Goal: Communication & Community: Answer question/provide support

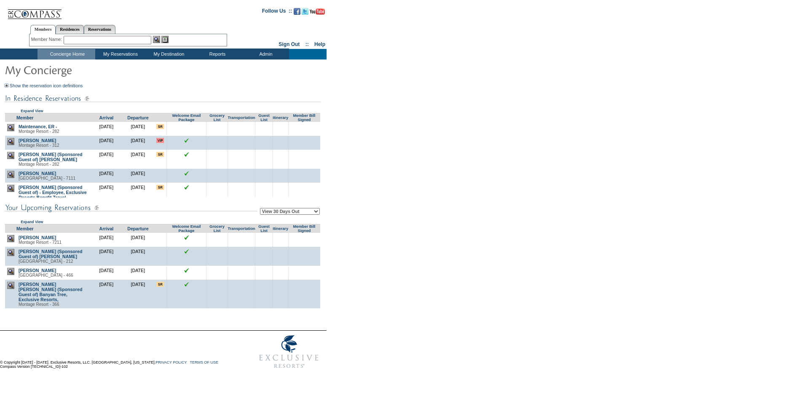
scroll to position [21, 0]
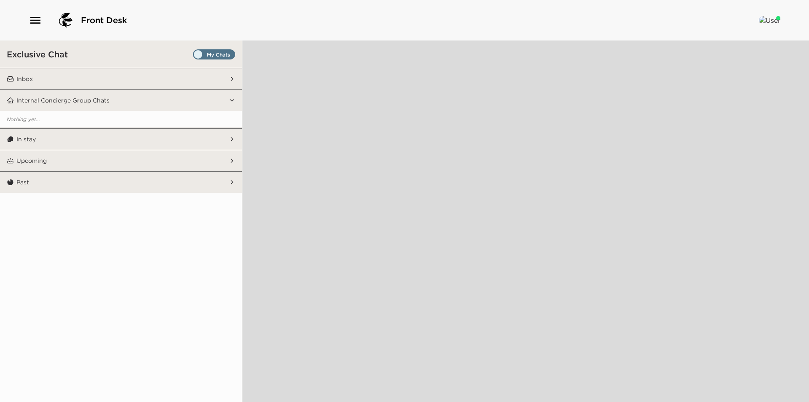
click at [214, 54] on span "Set all destinations" at bounding box center [214, 56] width 42 height 10
click at [195, 56] on input "Set all destinations" at bounding box center [195, 56] width 0 height 0
click at [160, 77] on button "Inbox" at bounding box center [121, 78] width 215 height 21
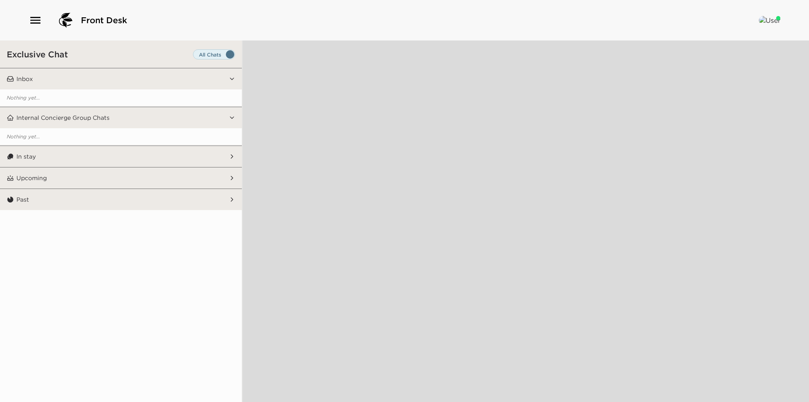
click at [121, 77] on button "Inbox" at bounding box center [121, 78] width 215 height 21
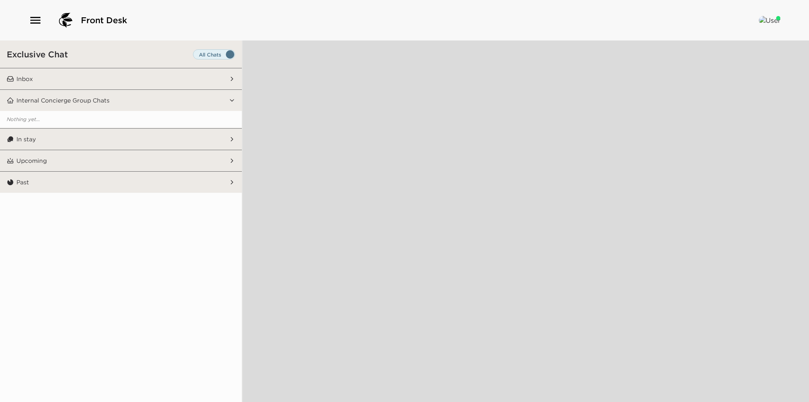
click at [121, 77] on button "Inbox" at bounding box center [121, 78] width 215 height 21
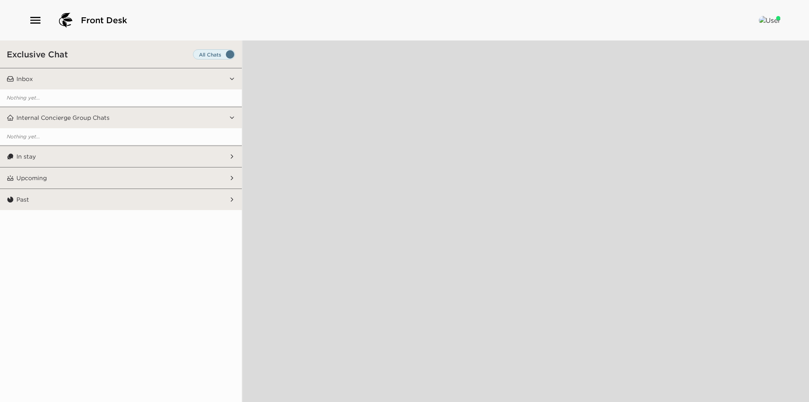
click at [210, 53] on span "Set all destinations" at bounding box center [214, 56] width 42 height 10
click at [195, 56] on input "Set all destinations" at bounding box center [195, 56] width 0 height 0
click at [210, 53] on span "Set all destinations" at bounding box center [214, 56] width 42 height 10
click at [195, 56] on input "Set all destinations" at bounding box center [195, 56] width 0 height 0
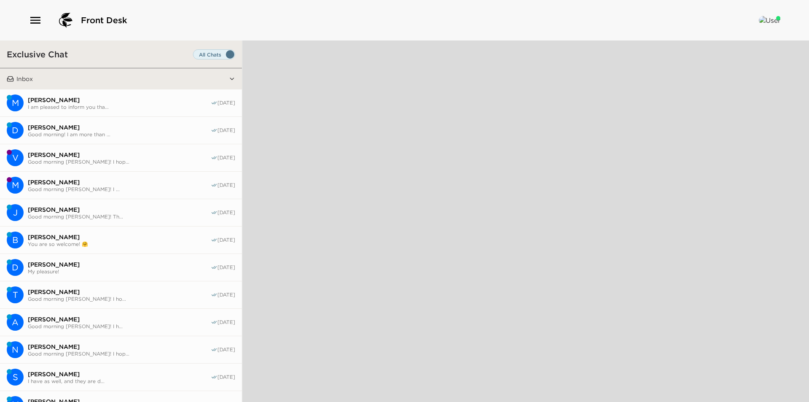
click at [21, 107] on div "M" at bounding box center [15, 102] width 17 height 17
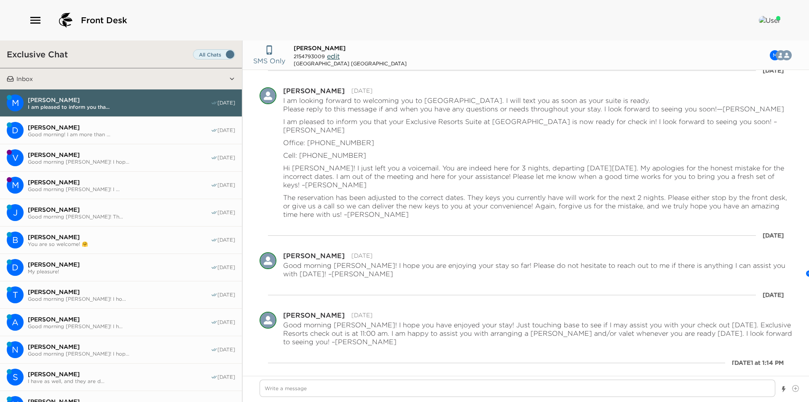
scroll to position [56, 0]
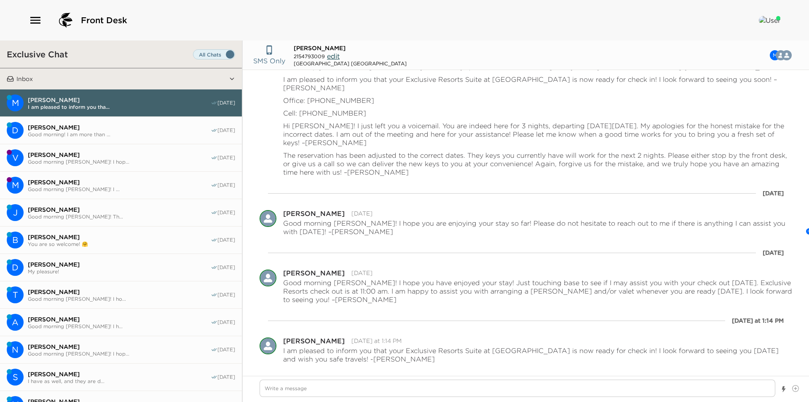
click at [128, 137] on button "D Digby Davies Good morning! I am more than ... 09/29/25" at bounding box center [121, 130] width 242 height 27
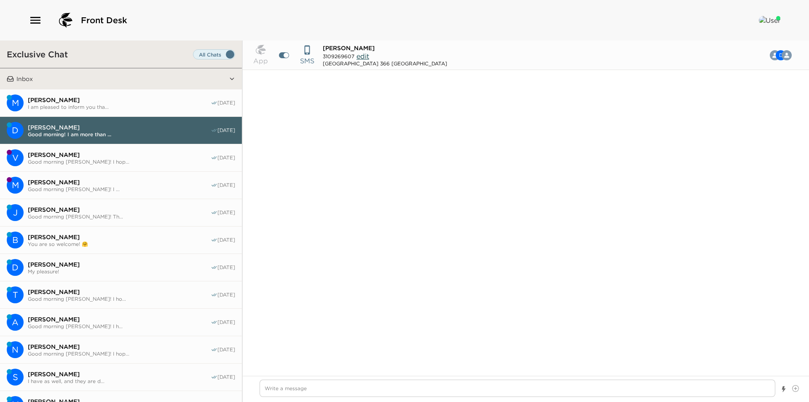
scroll to position [482, 0]
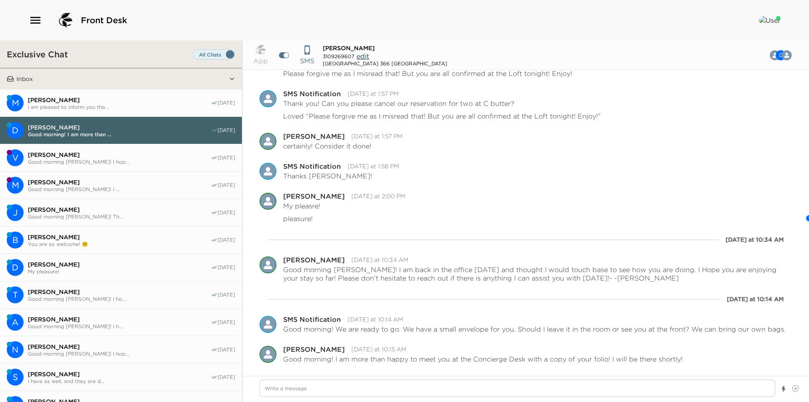
click at [129, 104] on span "I am pleased to inform you tha..." at bounding box center [119, 107] width 183 height 6
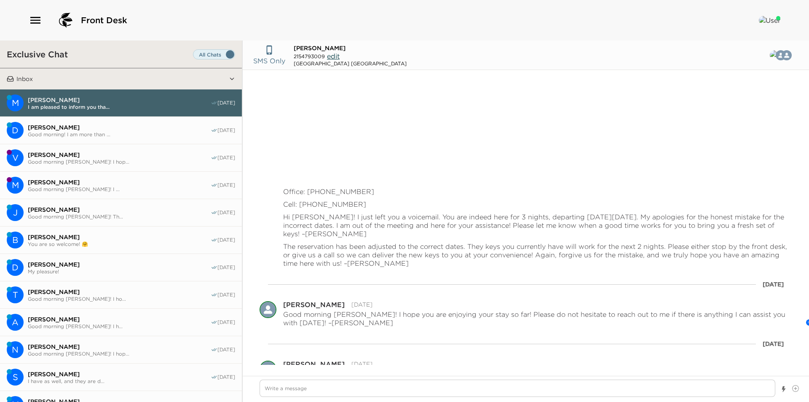
scroll to position [74, 0]
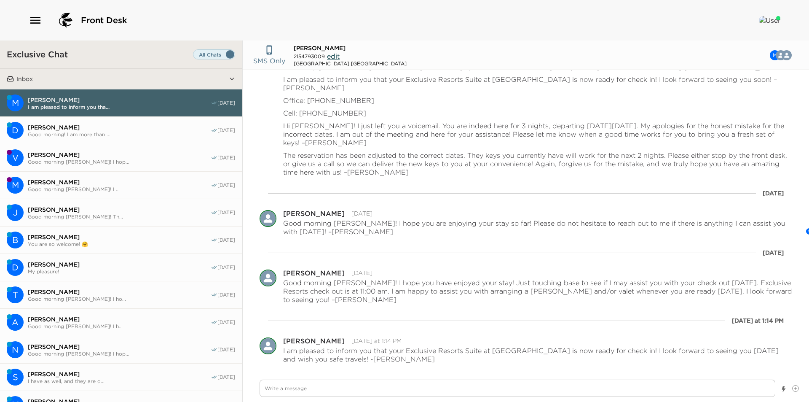
click at [129, 79] on button "Inbox" at bounding box center [121, 78] width 215 height 21
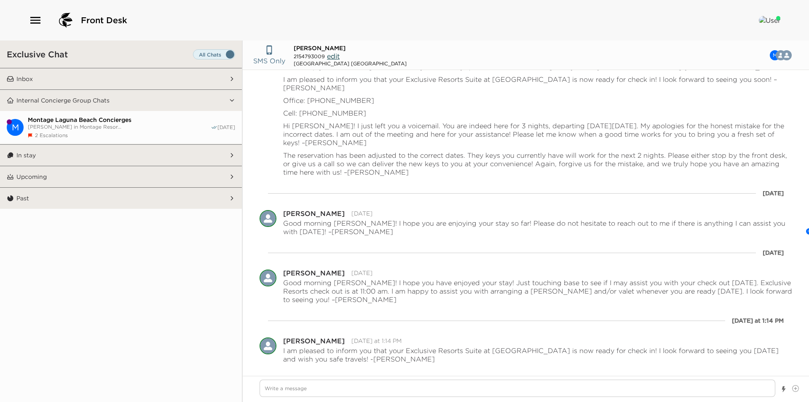
click at [123, 166] on button "Upcoming" at bounding box center [121, 176] width 215 height 21
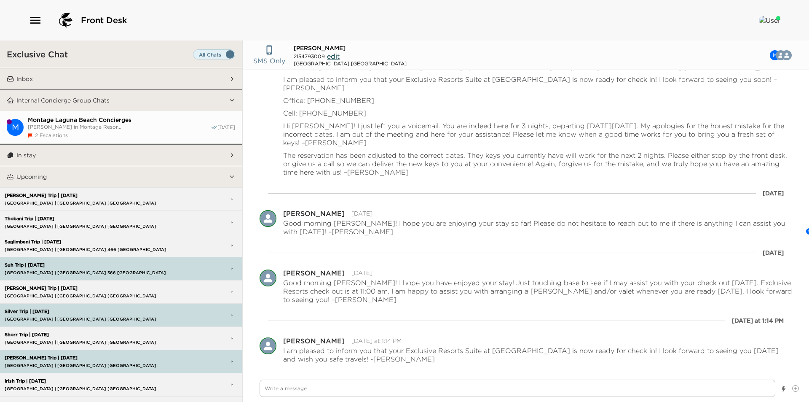
click at [123, 166] on button "Upcoming" at bounding box center [121, 176] width 215 height 21
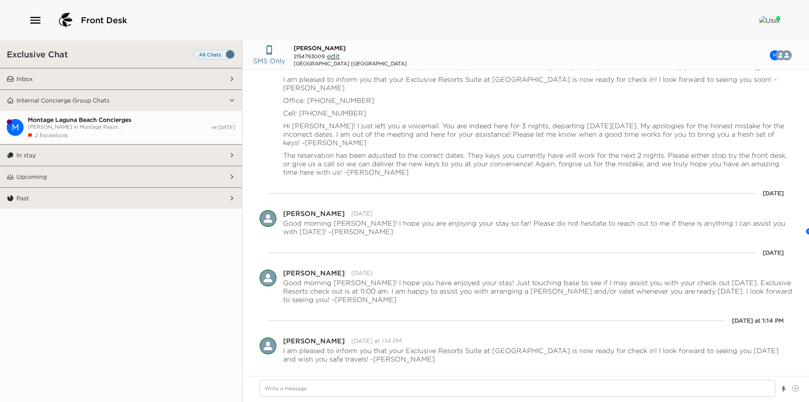
click at [123, 156] on button "In stay" at bounding box center [121, 155] width 215 height 21
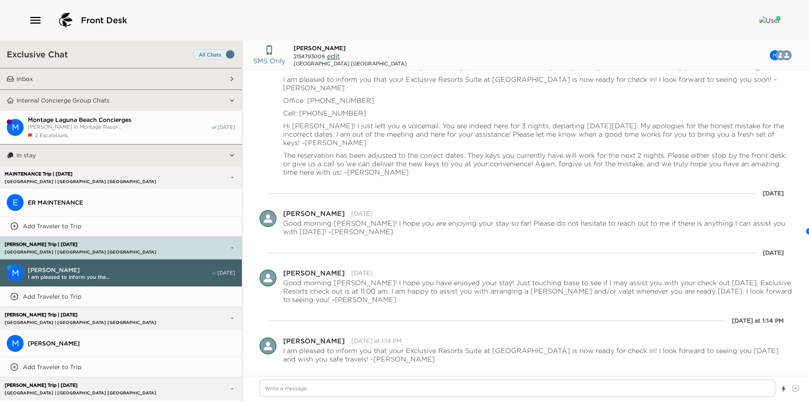
click at [123, 155] on button "In stay" at bounding box center [121, 155] width 215 height 21
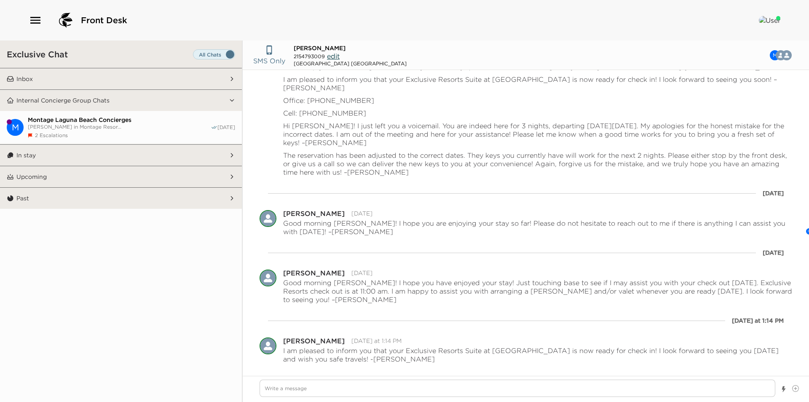
click at [129, 132] on div "2 Escalations" at bounding box center [119, 135] width 183 height 6
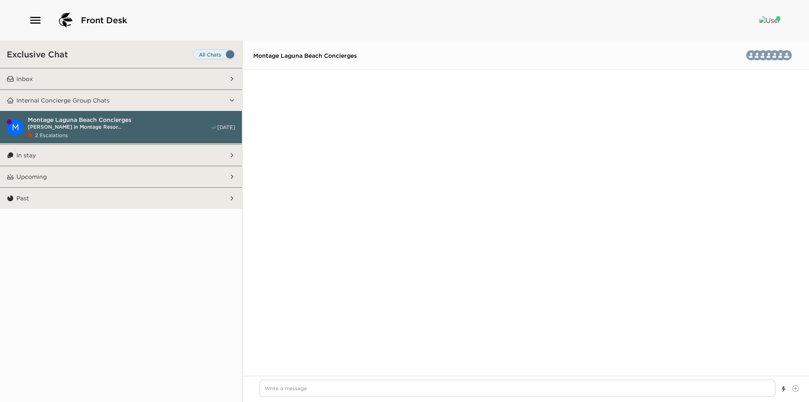
scroll to position [1694, 0]
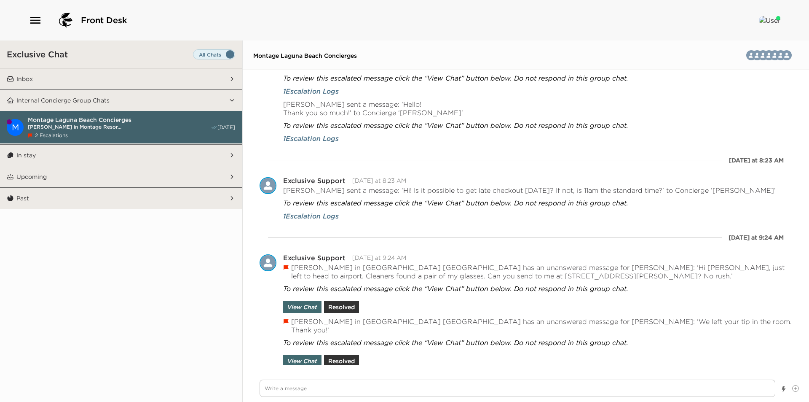
click at [129, 101] on button "Internal Concierge Group Chats" at bounding box center [121, 100] width 215 height 21
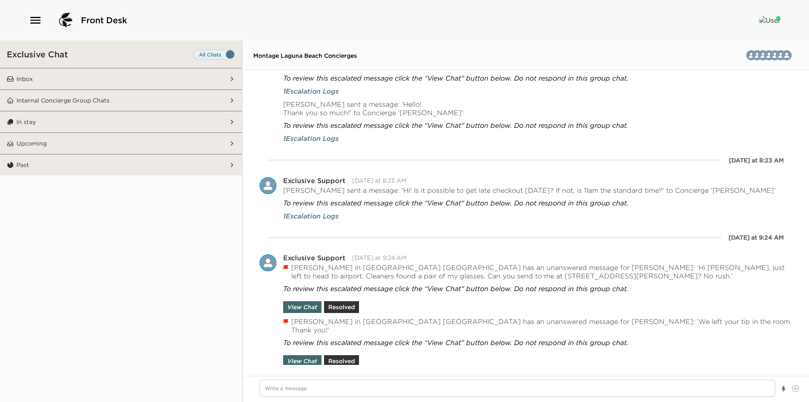
click at [128, 81] on button "Inbox" at bounding box center [121, 78] width 215 height 21
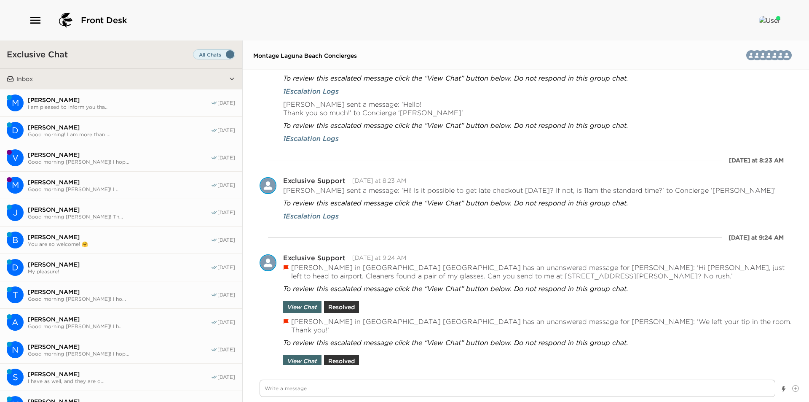
click at [103, 183] on span "[PERSON_NAME]" at bounding box center [119, 182] width 183 height 8
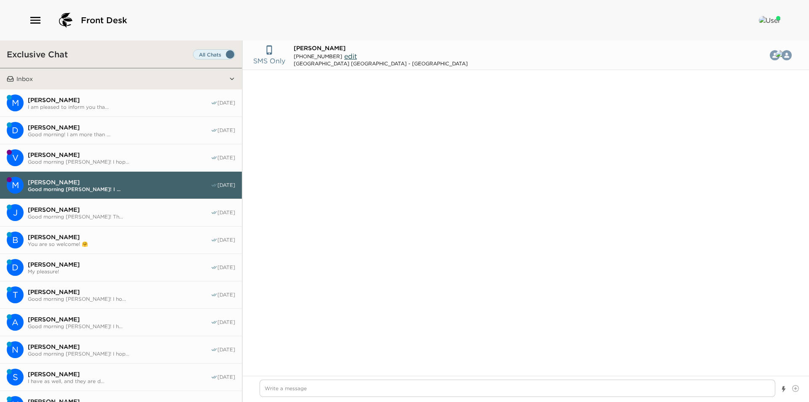
scroll to position [753, 0]
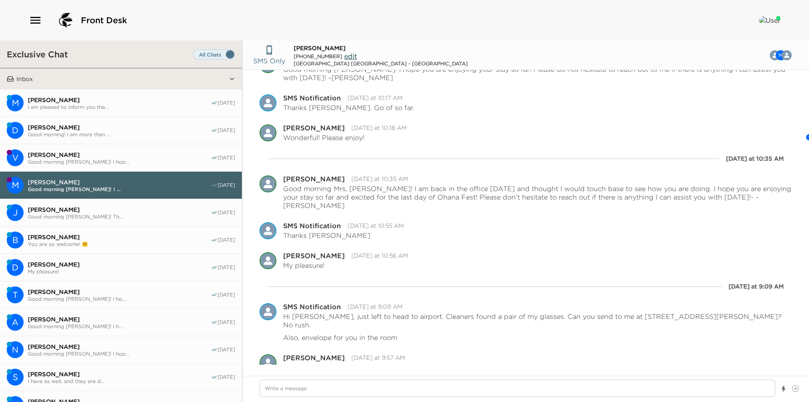
click at [112, 210] on span "[PERSON_NAME]" at bounding box center [119, 210] width 183 height 8
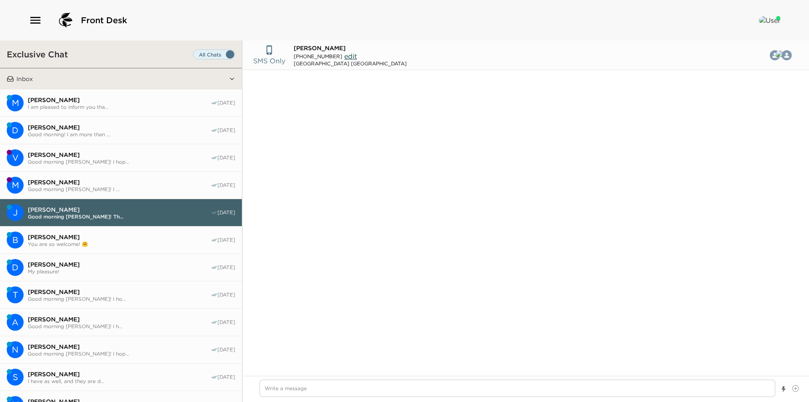
scroll to position [348, 0]
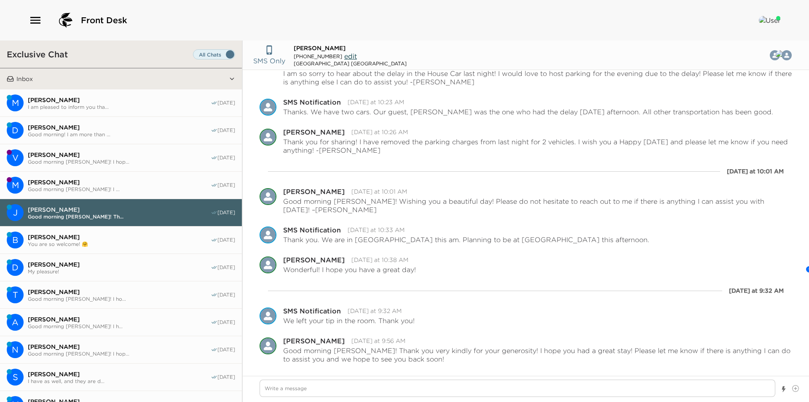
click at [112, 190] on span "Good morning [PERSON_NAME]! I ..." at bounding box center [119, 189] width 183 height 6
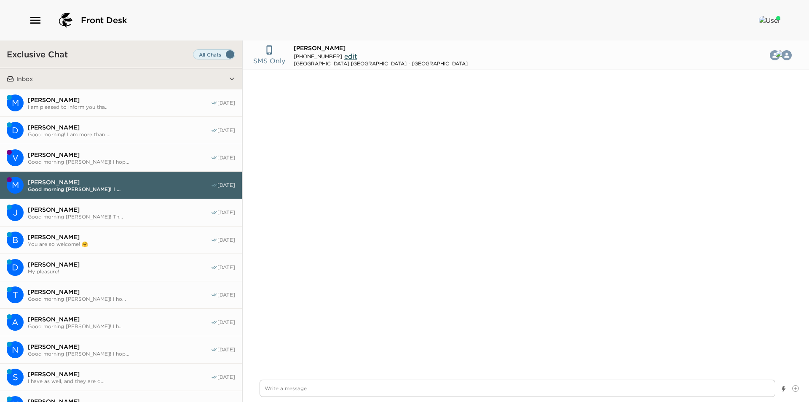
scroll to position [753, 0]
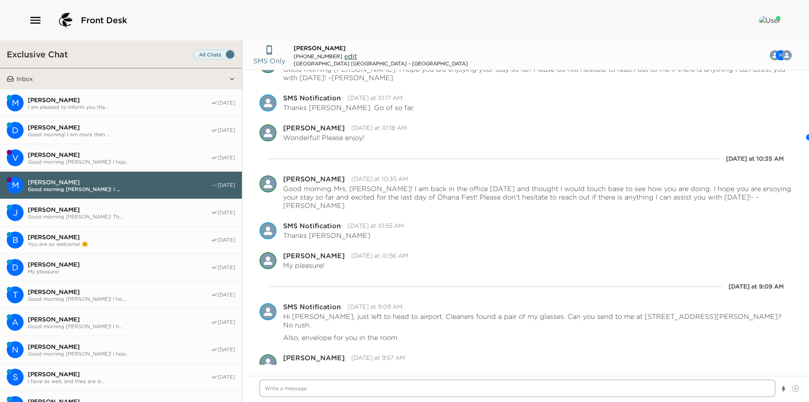
click at [347, 391] on textarea "Write a message" at bounding box center [518, 387] width 516 height 17
click at [324, 390] on textarea "Write a message" at bounding box center [518, 387] width 516 height 17
type textarea "x"
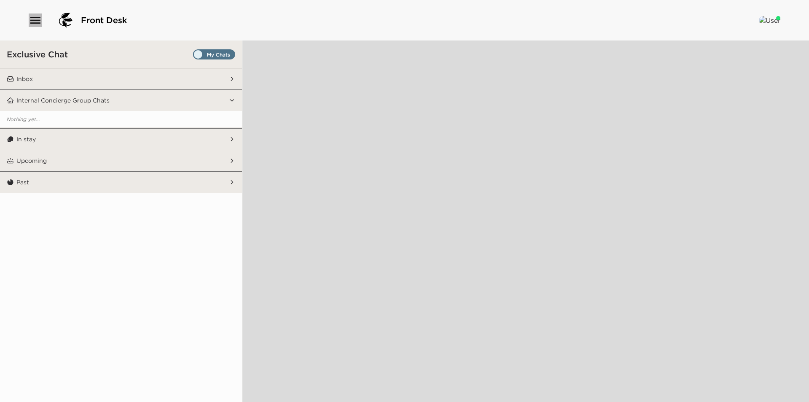
click at [32, 21] on icon "button" at bounding box center [35, 19] width 13 height 13
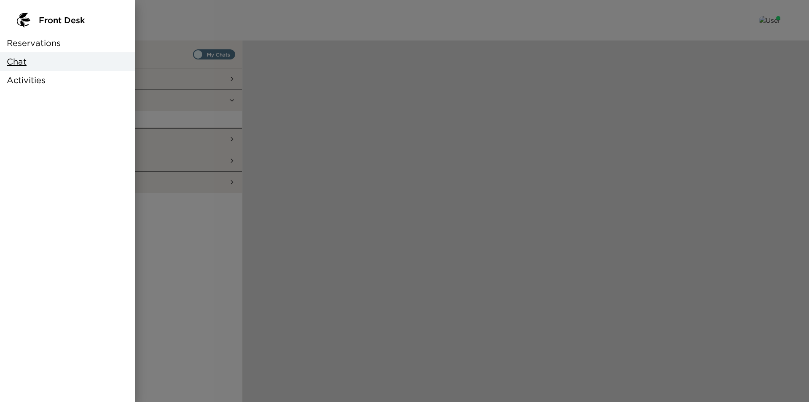
click at [32, 46] on span "Reservations" at bounding box center [34, 43] width 54 height 12
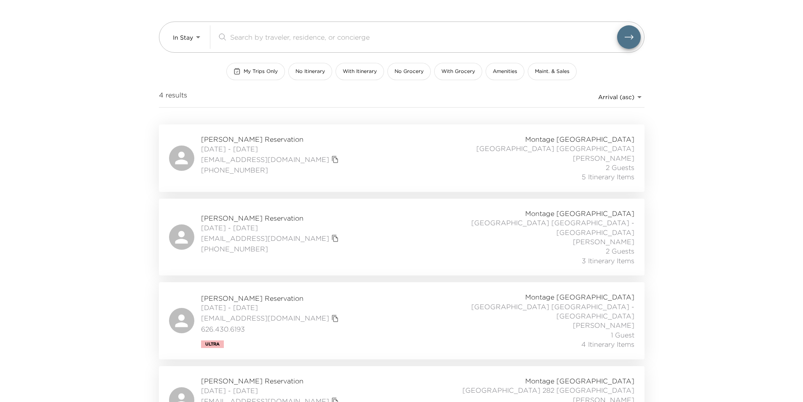
scroll to position [72, 0]
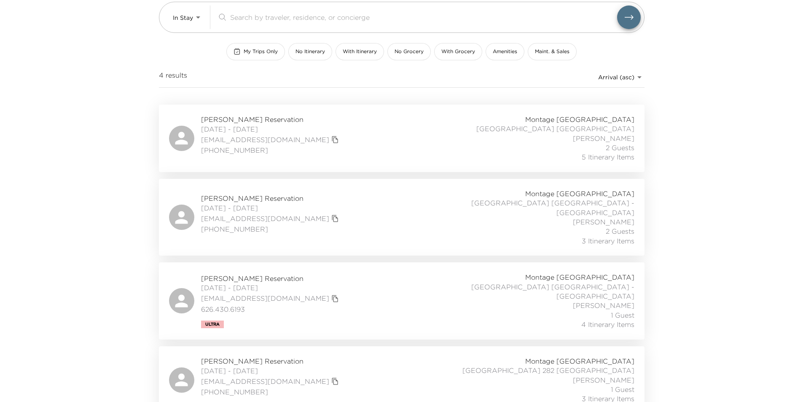
click at [329, 211] on div "Meredith Crum Reservation 09/30/2025 - 10/02/2025 meredithcrum@gmail.com 502-93…" at bounding box center [401, 217] width 465 height 56
click at [324, 283] on div "Monica Kloenne Reservation 09/30/2025 - 10/01/2025 pinkmoni@mac.com 626.430.619…" at bounding box center [401, 300] width 465 height 56
click at [363, 359] on div "Mark McLeland Reservation 09/30/2025 - 10/04/2025 mark_mcleland@ml.com +1 817 3…" at bounding box center [401, 379] width 465 height 47
click at [69, 137] on div "Front Desk In Stay In-Stay ​ My Trips Only No Itinerary With Itinerary No Groce…" at bounding box center [401, 129] width 803 height 402
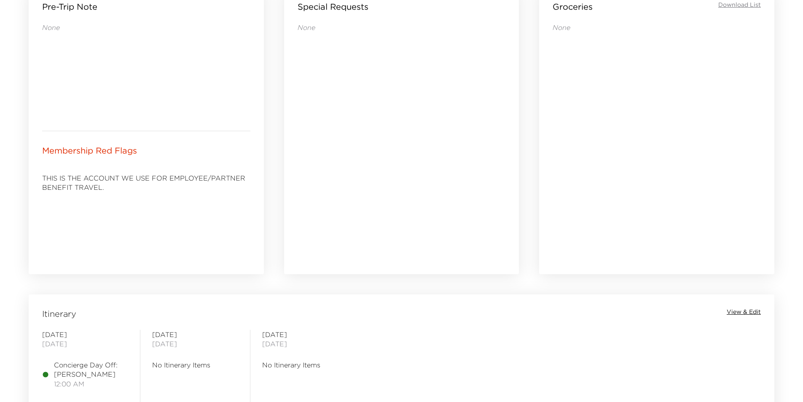
scroll to position [562, 0]
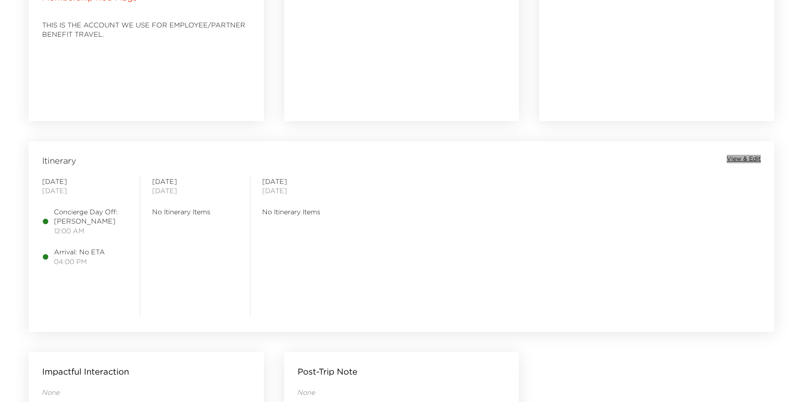
click at [743, 155] on span "View & Edit" at bounding box center [743, 159] width 34 height 8
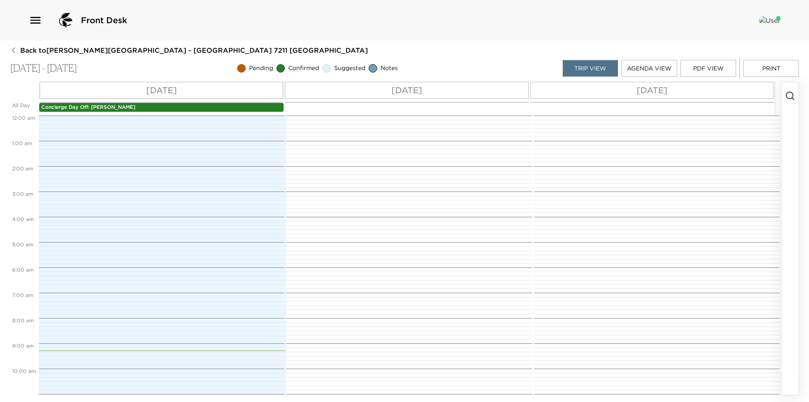
click at [766, 91] on div "Thu 10/02" at bounding box center [652, 90] width 244 height 17
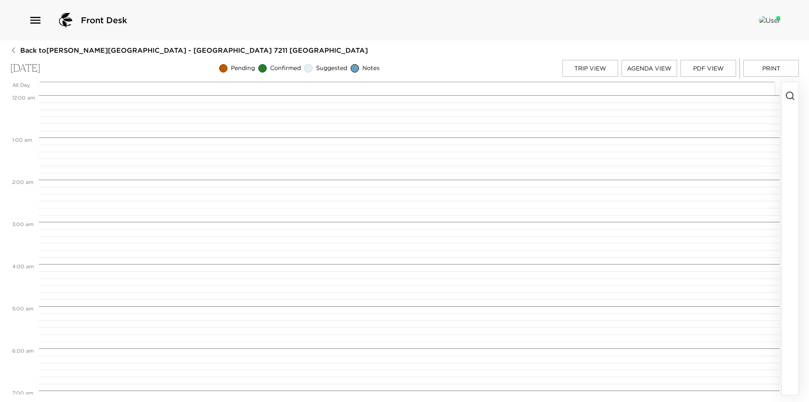
scroll to position [337, 0]
click at [792, 97] on circle "button" at bounding box center [789, 95] width 7 height 7
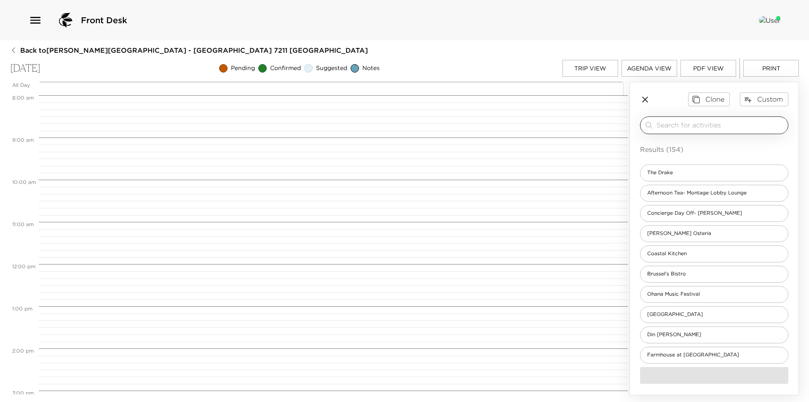
click at [706, 127] on input "search" at bounding box center [720, 125] width 128 height 10
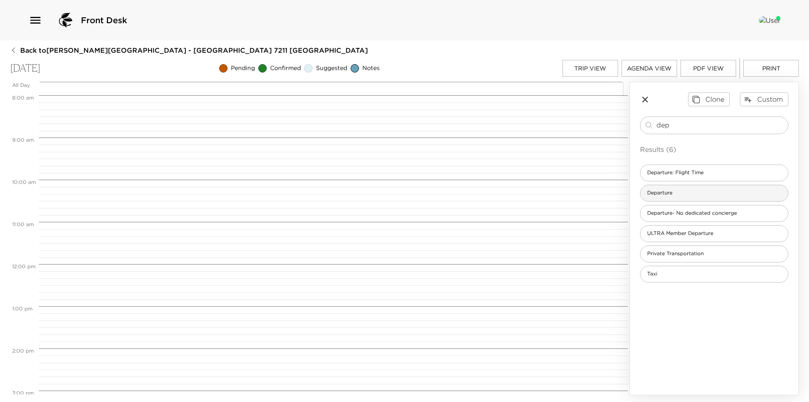
type input "dep"
click at [697, 198] on div "Departure" at bounding box center [714, 193] width 148 height 17
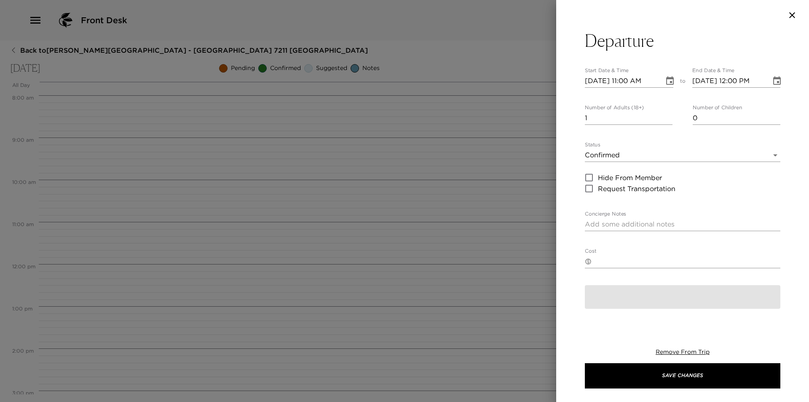
type textarea "Check-out and Departure I will be contacting you in your suite prior to Exclusi…"
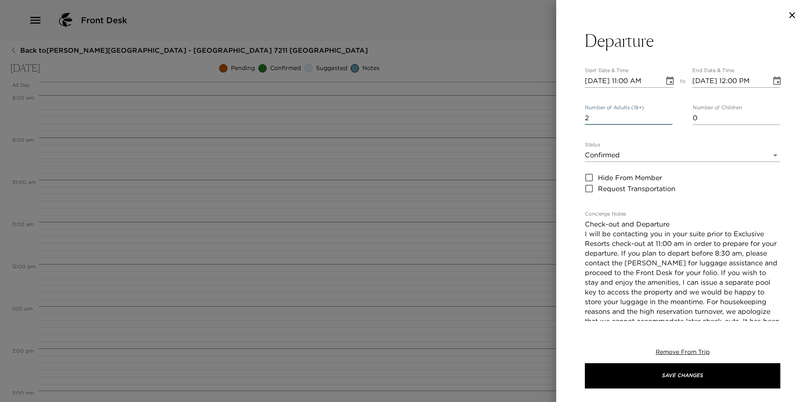
type input "2"
click at [663, 116] on input "2" at bounding box center [629, 117] width 88 height 13
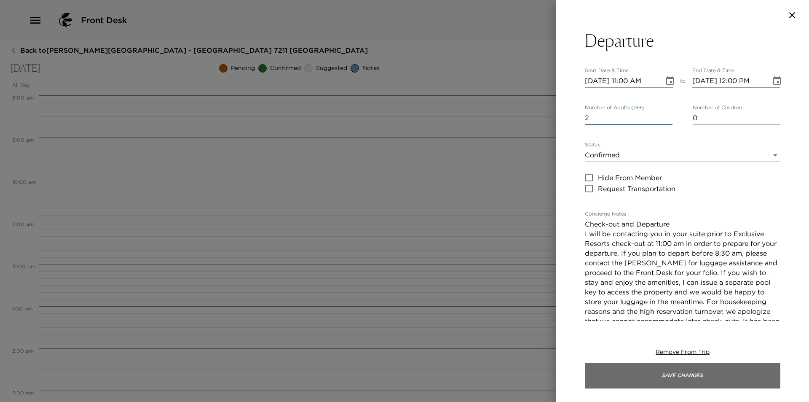
click at [672, 388] on div "Remove From Trip Save Changes" at bounding box center [683, 367] width 196 height 67
click at [670, 378] on button "Save Changes" at bounding box center [683, 375] width 196 height 25
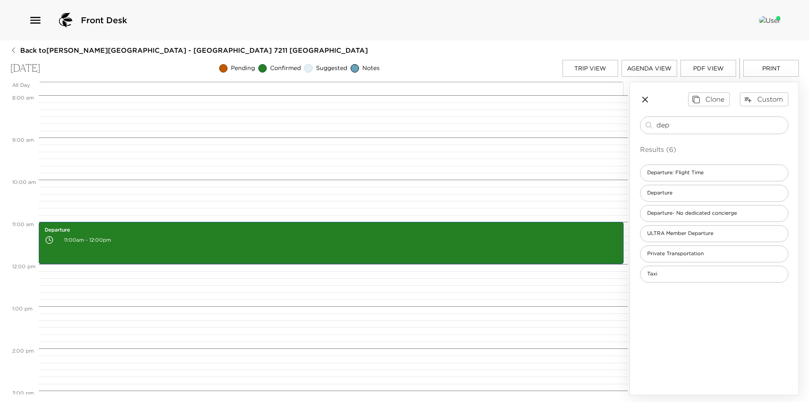
click at [587, 68] on button "Trip View" at bounding box center [590, 68] width 56 height 17
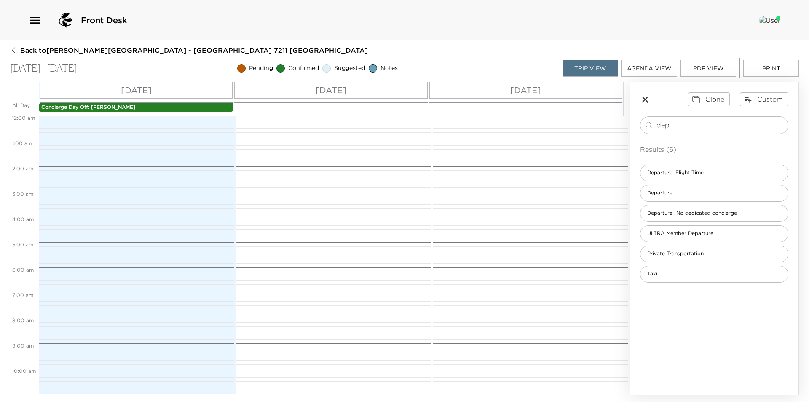
scroll to position [328, 0]
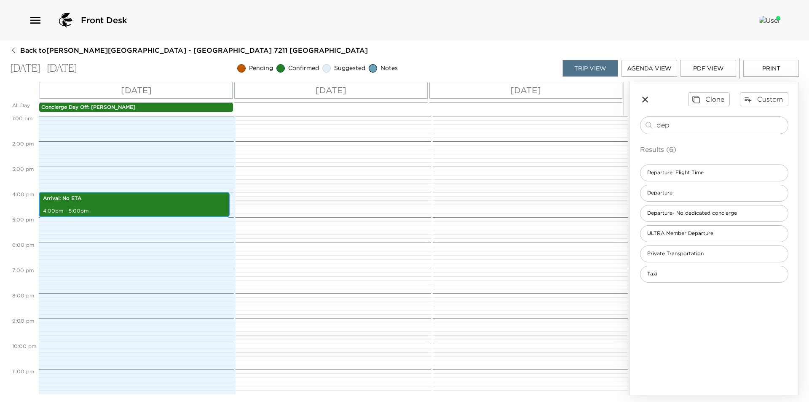
click at [91, 200] on p "Arrival: No ETA" at bounding box center [134, 198] width 182 height 7
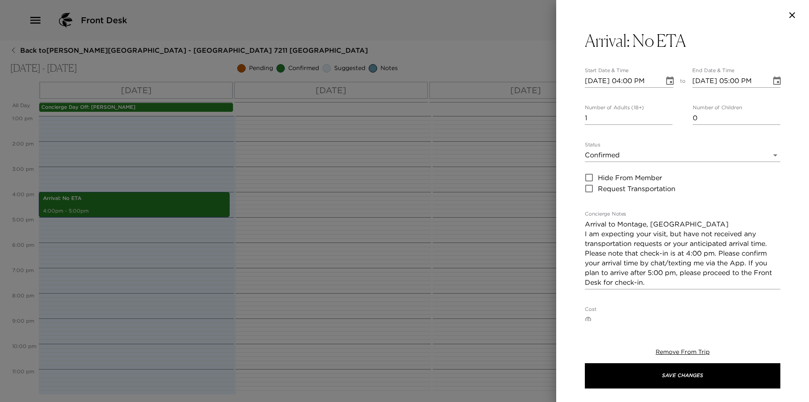
click at [91, 200] on div at bounding box center [404, 201] width 809 height 402
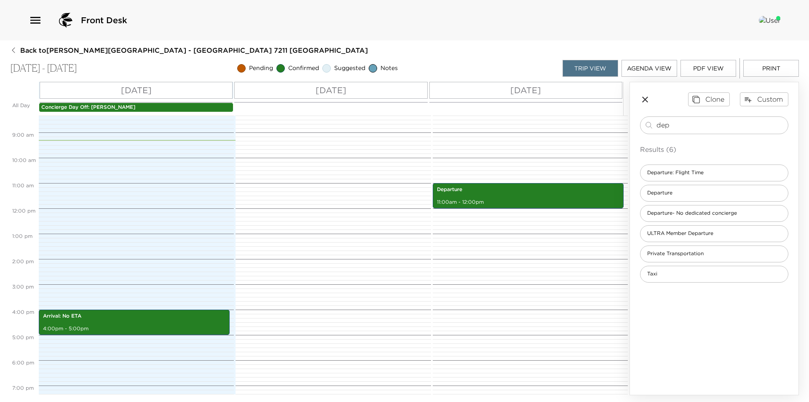
scroll to position [188, 0]
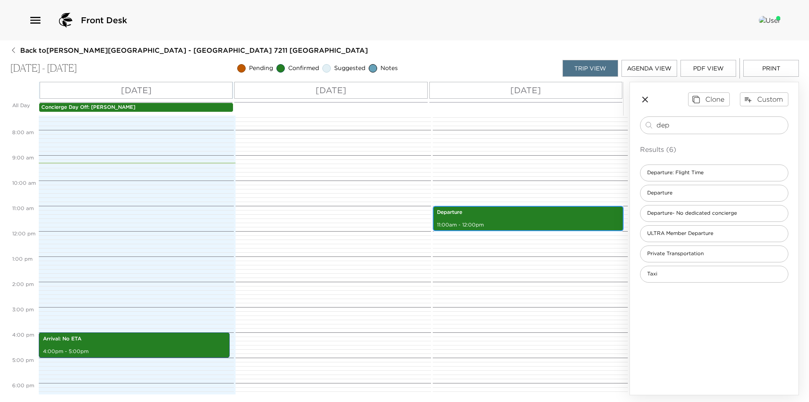
click at [537, 220] on div "Departure 11:00am - 12:00pm" at bounding box center [528, 218] width 186 height 23
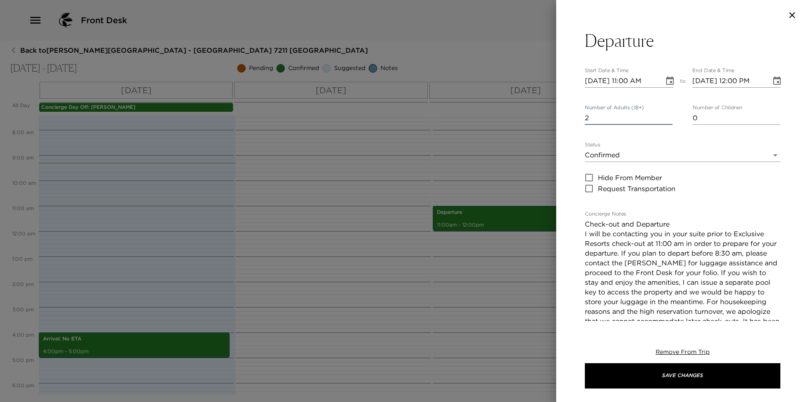
click at [662, 121] on input "2" at bounding box center [629, 117] width 88 height 13
type input "1"
click at [664, 121] on input "1" at bounding box center [629, 117] width 88 height 13
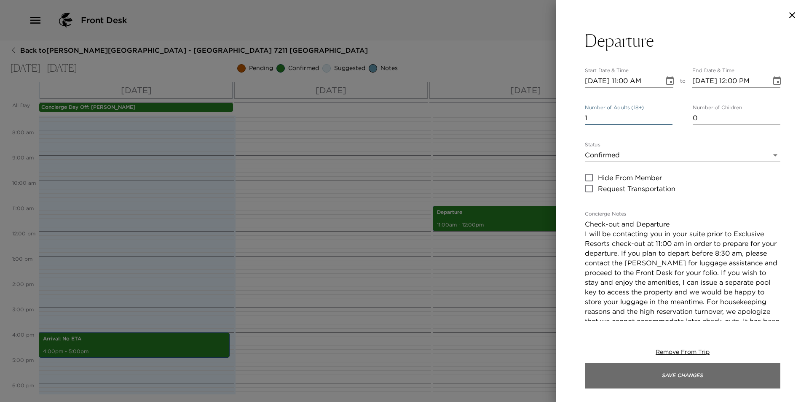
click at [636, 379] on button "Save Changes" at bounding box center [683, 375] width 196 height 25
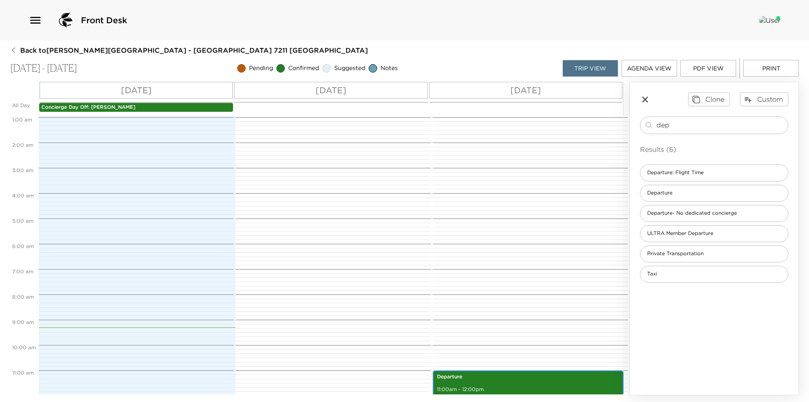
scroll to position [0, 0]
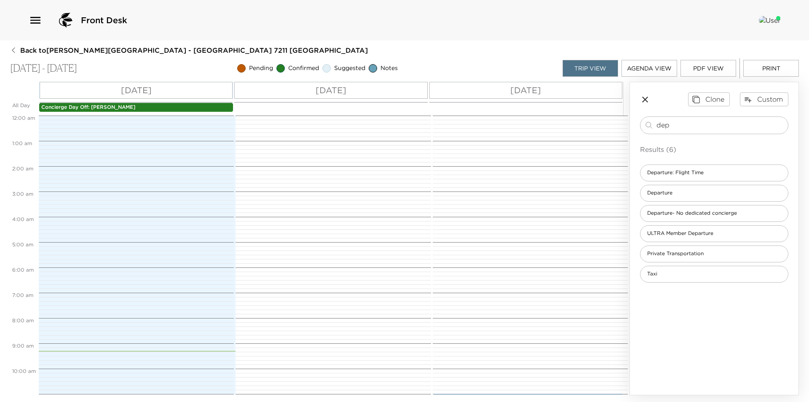
click at [758, 66] on button "Print" at bounding box center [771, 68] width 56 height 17
click at [646, 98] on icon "button" at bounding box center [645, 99] width 6 height 6
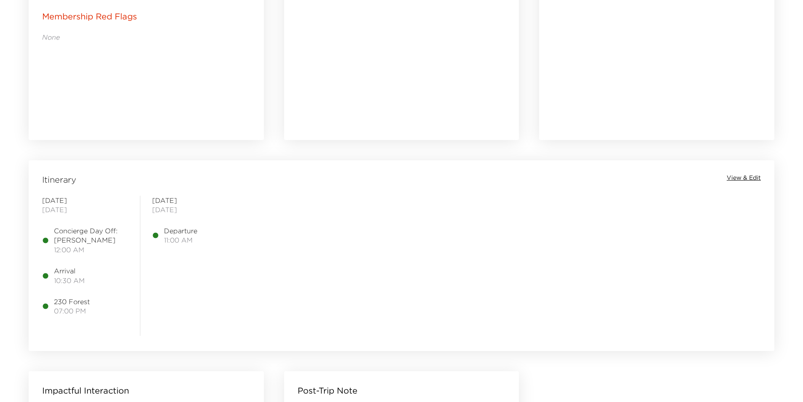
scroll to position [562, 0]
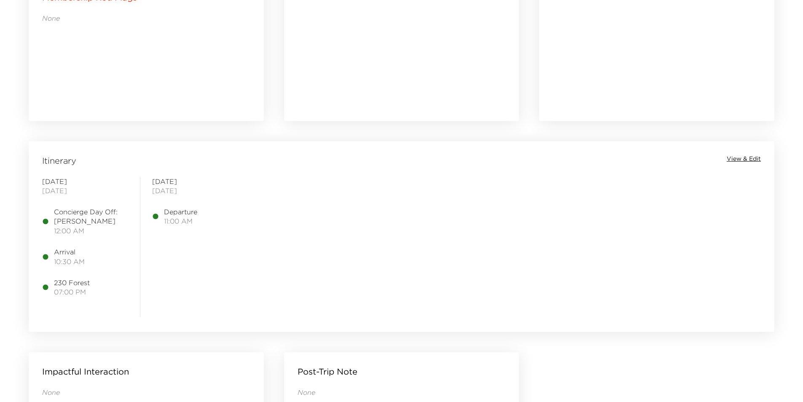
click at [734, 155] on span "View & Edit" at bounding box center [743, 159] width 34 height 8
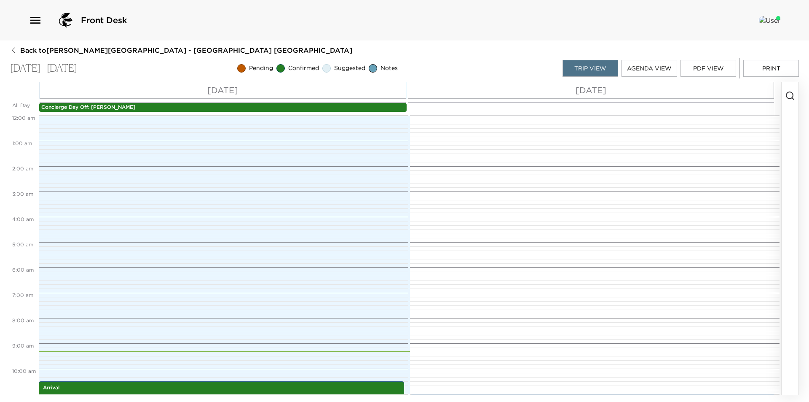
scroll to position [265, 0]
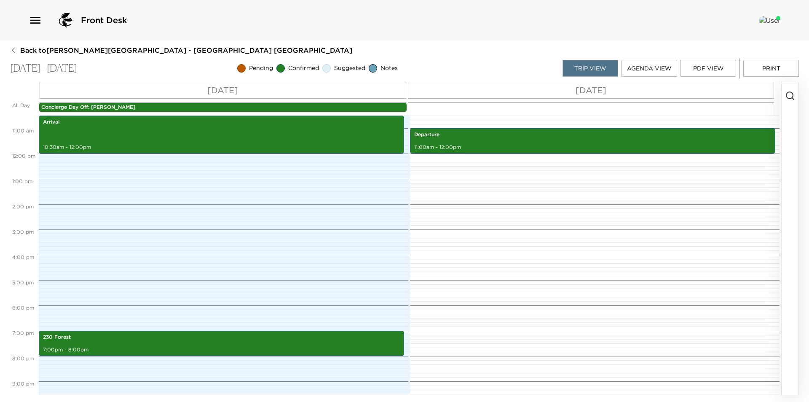
click at [769, 66] on button "Print" at bounding box center [771, 68] width 56 height 17
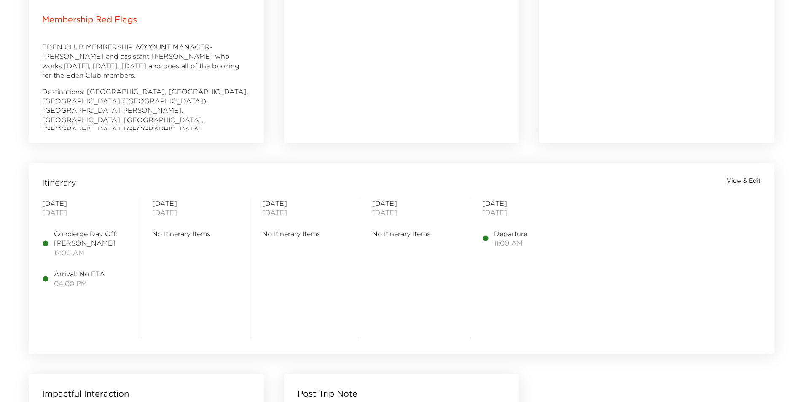
scroll to position [562, 0]
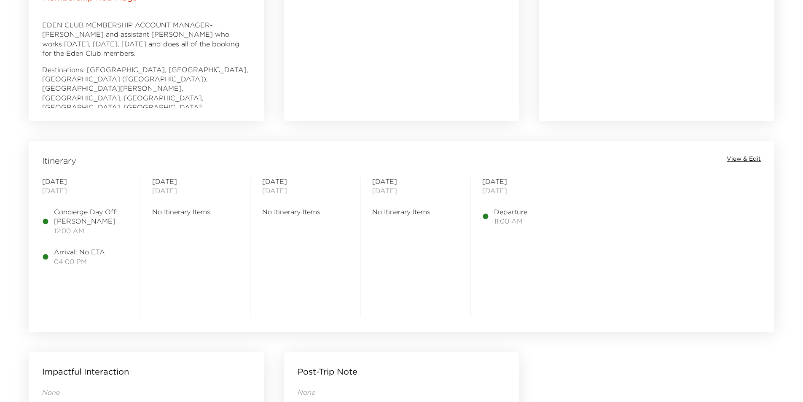
click at [749, 160] on span "View & Edit" at bounding box center [743, 159] width 34 height 8
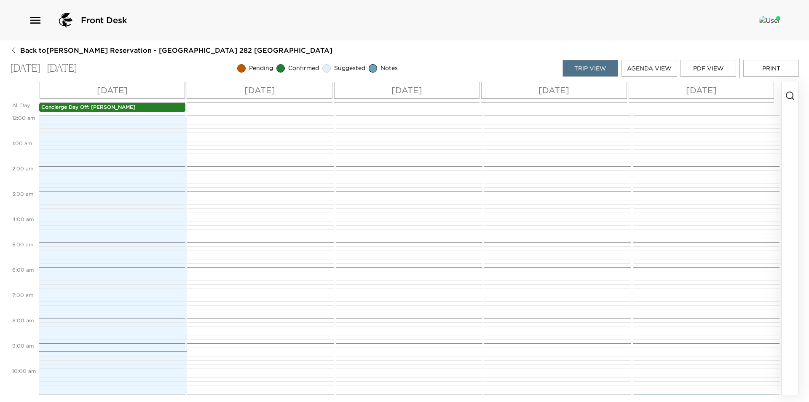
scroll to position [322, 0]
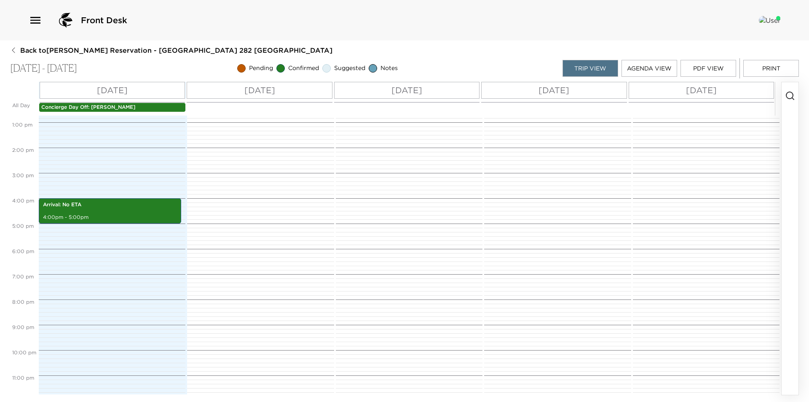
click at [757, 74] on button "Print" at bounding box center [771, 68] width 56 height 17
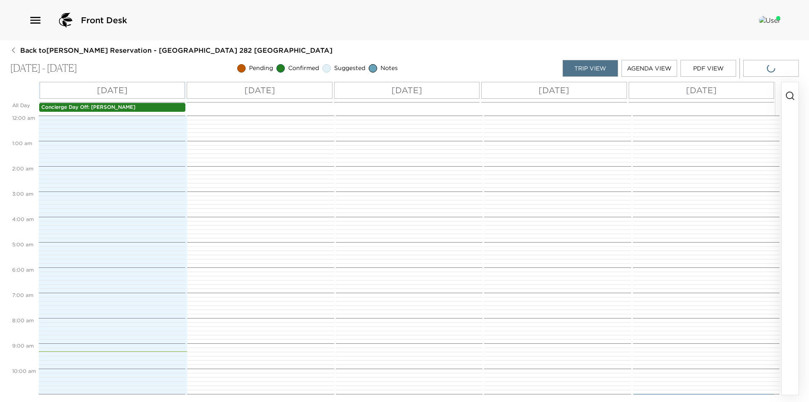
scroll to position [281, 0]
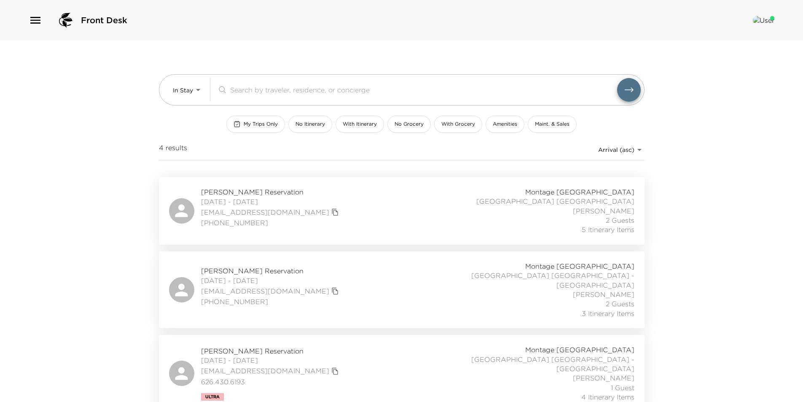
scroll to position [72, 0]
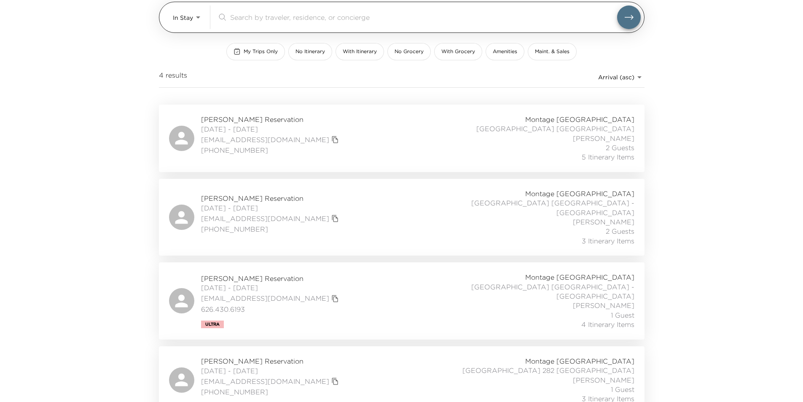
click at [182, 19] on body "Front Desk In Stay In-Stay ​ My Trips Only No Itinerary With Itinerary No Groce…" at bounding box center [401, 129] width 803 height 402
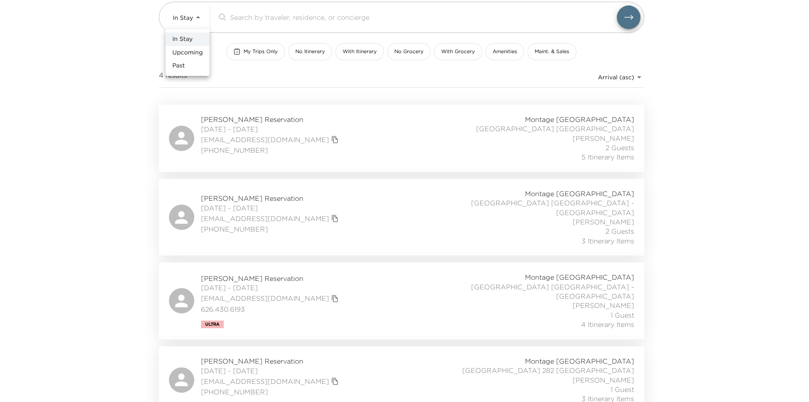
click at [187, 54] on span "Upcoming" at bounding box center [187, 52] width 30 height 8
type input "Upcoming"
click at [245, 51] on div "In Stay Upcoming Past" at bounding box center [401, 201] width 803 height 402
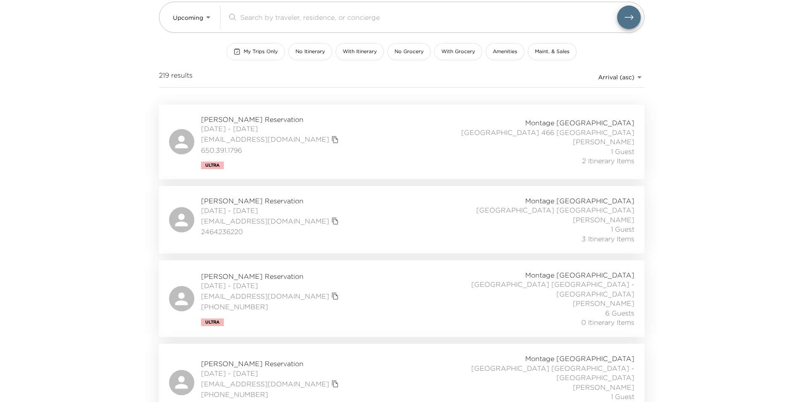
click at [244, 52] on span "My Trips Only" at bounding box center [261, 51] width 34 height 7
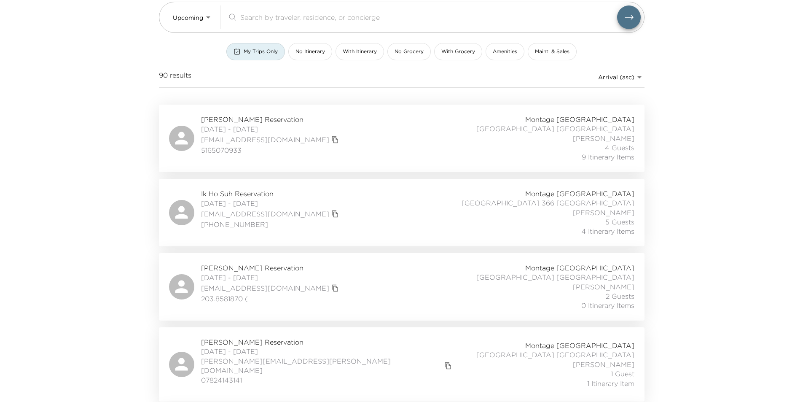
click at [238, 40] on div "Upcoming Upcoming ​ My Trips Only No Itinerary With Itinerary No Grocery With G…" at bounding box center [401, 36] width 485 height 137
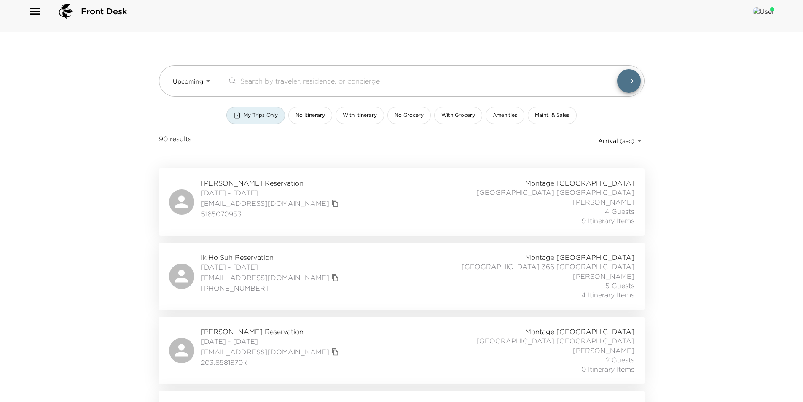
scroll to position [0, 0]
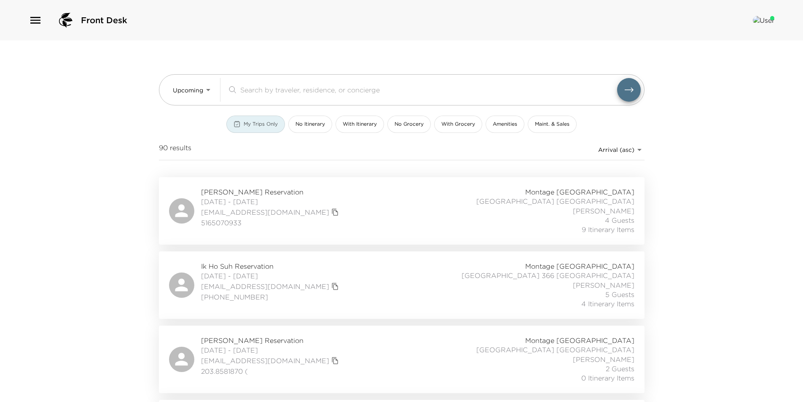
click at [256, 124] on span "My Trips Only" at bounding box center [261, 124] width 34 height 7
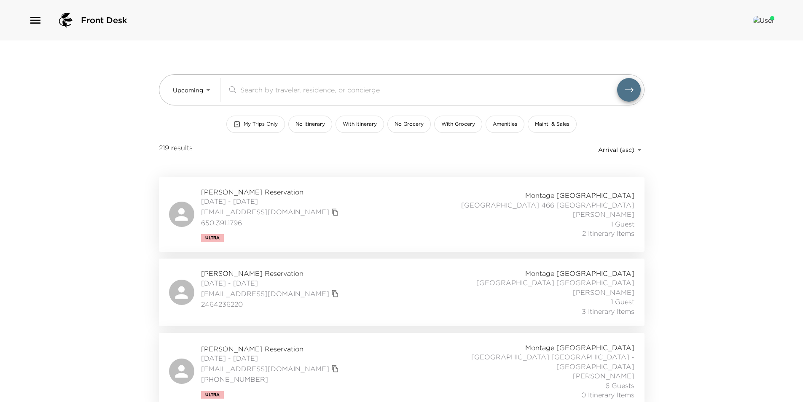
click at [355, 295] on div "Rahim Thobani Reservation 10/02/2025 - 10/05/2025 rthobani@gmail.com 2464236220…" at bounding box center [401, 291] width 465 height 47
click at [106, 235] on div "Front Desk Upcoming Upcoming ​ My Trips Only No Itinerary With Itinerary No Gro…" at bounding box center [401, 201] width 803 height 402
click at [104, 215] on div "Front Desk Upcoming Upcoming ​ My Trips Only No Itinerary With Itinerary No Gro…" at bounding box center [401, 201] width 803 height 402
click at [105, 209] on div "Front Desk Upcoming Upcoming ​ My Trips Only No Itinerary With Itinerary No Gro…" at bounding box center [401, 201] width 803 height 402
click at [105, 285] on div "Front Desk Upcoming Upcoming ​ My Trips Only No Itinerary With Itinerary No Gro…" at bounding box center [401, 201] width 803 height 402
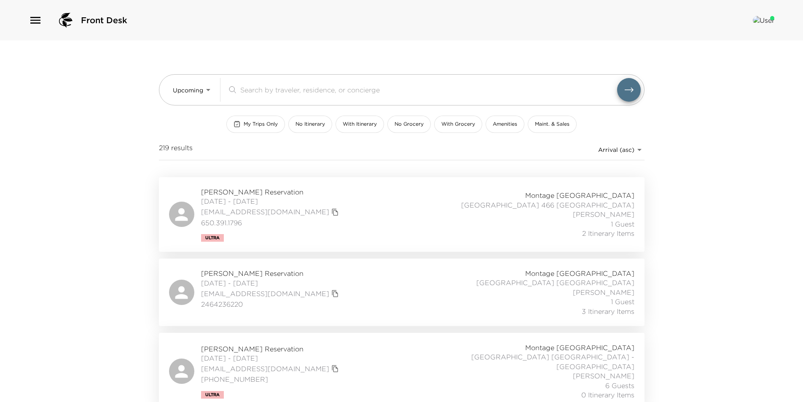
click at [99, 213] on div "Front Desk Upcoming Upcoming ​ My Trips Only No Itinerary With Itinerary No Gro…" at bounding box center [401, 201] width 803 height 402
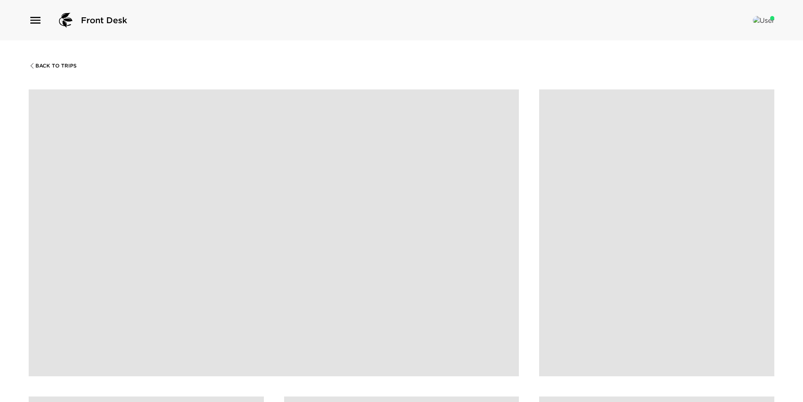
click at [357, 205] on span at bounding box center [274, 232] width 490 height 287
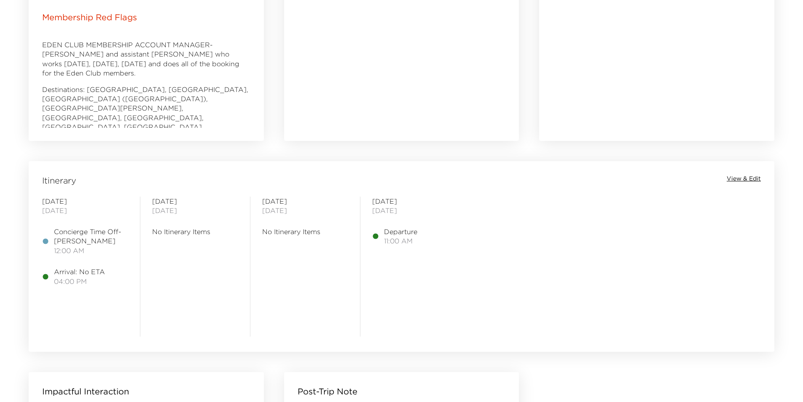
scroll to position [562, 0]
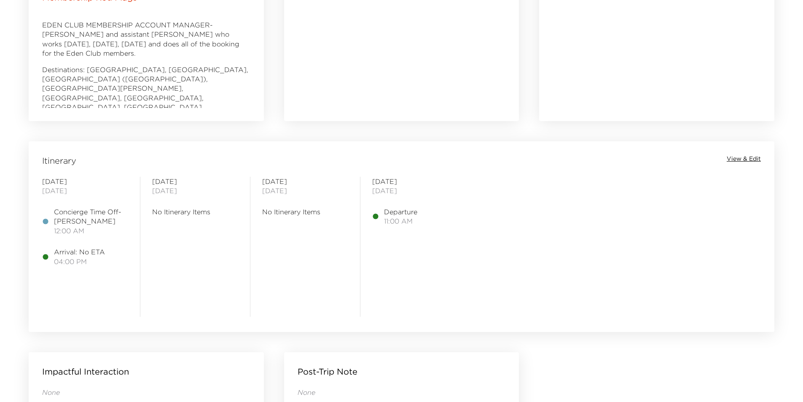
click at [745, 155] on span "View & Edit" at bounding box center [743, 159] width 34 height 8
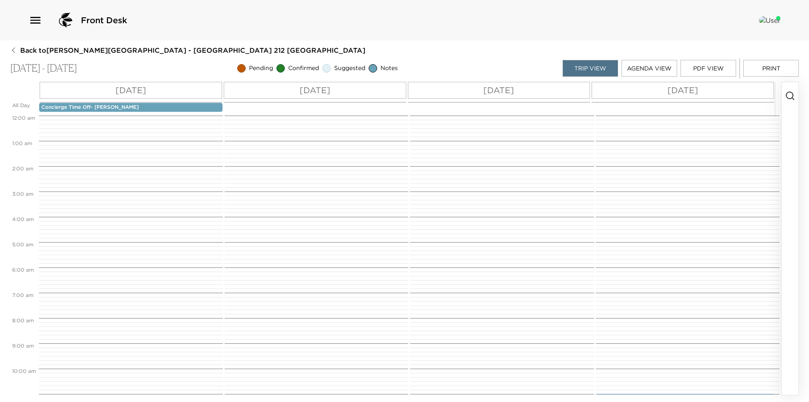
scroll to position [322, 0]
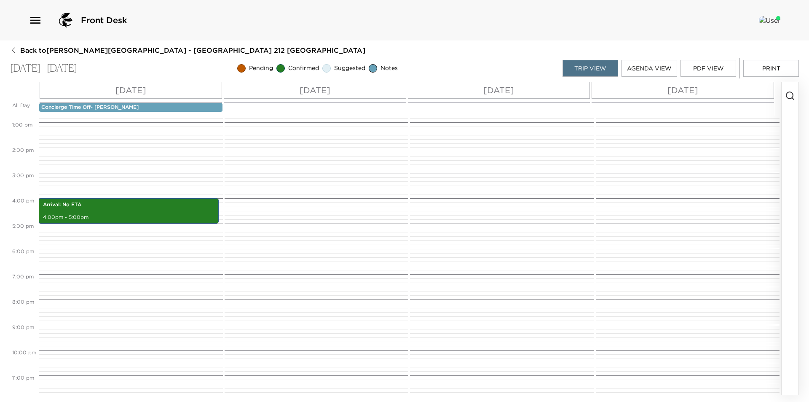
click at [313, 86] on p "[DATE]" at bounding box center [315, 90] width 31 height 13
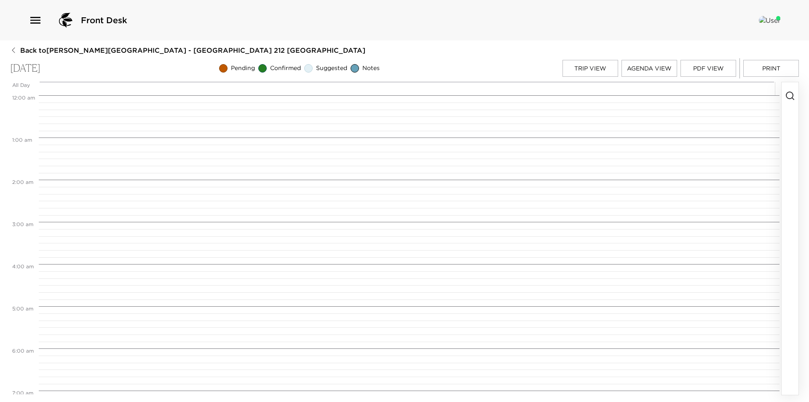
scroll to position [337, 0]
click at [791, 95] on icon "button" at bounding box center [790, 96] width 10 height 10
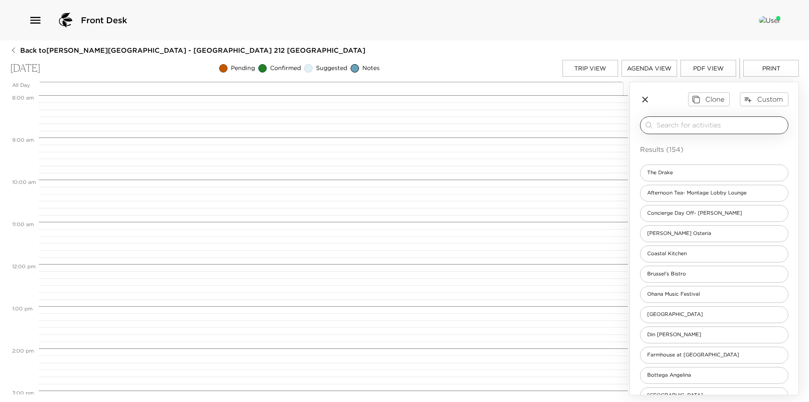
click at [762, 123] on input "search" at bounding box center [720, 125] width 128 height 10
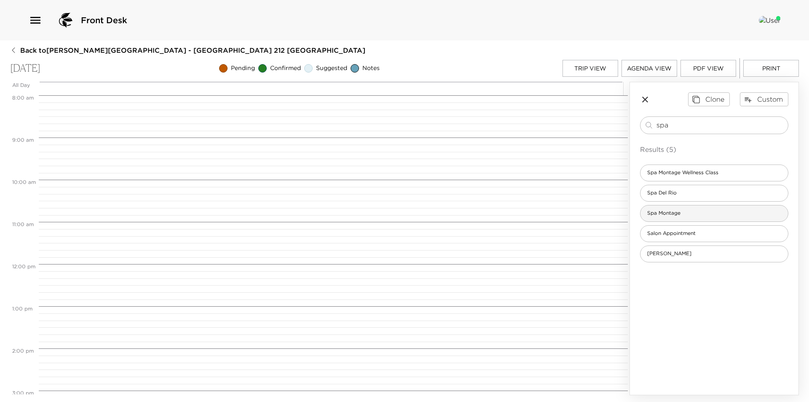
type input "spa"
click at [716, 213] on div "Spa Montage" at bounding box center [714, 213] width 148 height 17
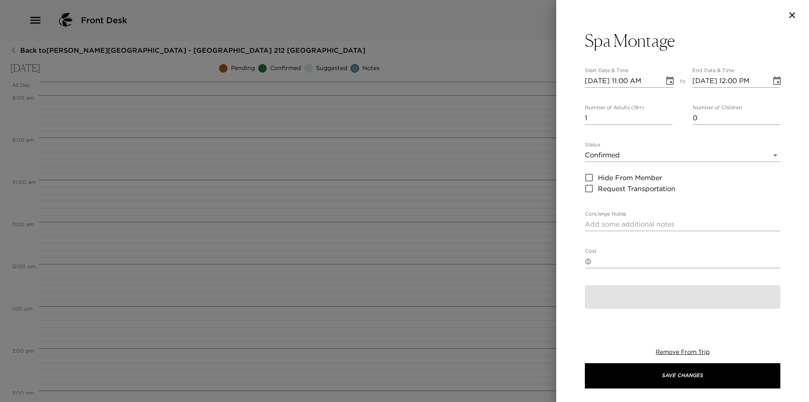
type textarea "(Name's) (enter treatment) is confirmed at [GEOGRAPHIC_DATA]. Please plan on ar…"
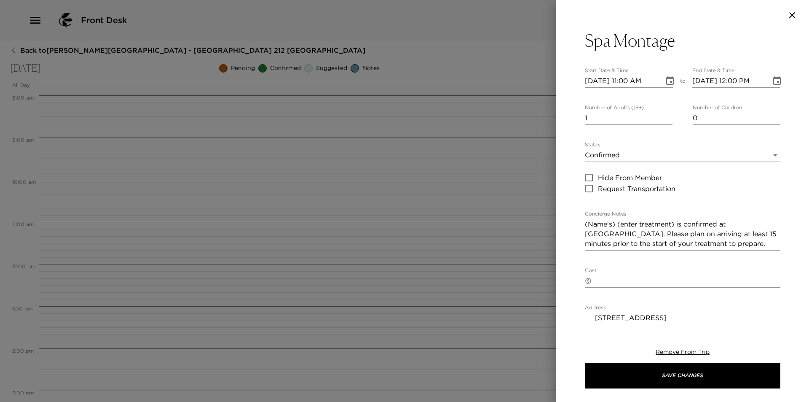
click at [666, 85] on icon "Choose date, selected date is Oct 3, 2025" at bounding box center [670, 80] width 8 height 8
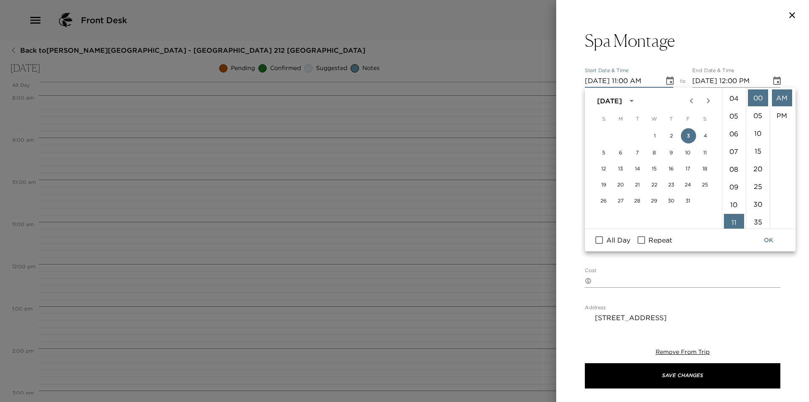
scroll to position [54, 0]
click at [729, 222] on li "10" at bounding box center [734, 220] width 20 height 17
click at [755, 201] on li "30" at bounding box center [758, 204] width 20 height 17
type input "10/03/2025 10:30 AM"
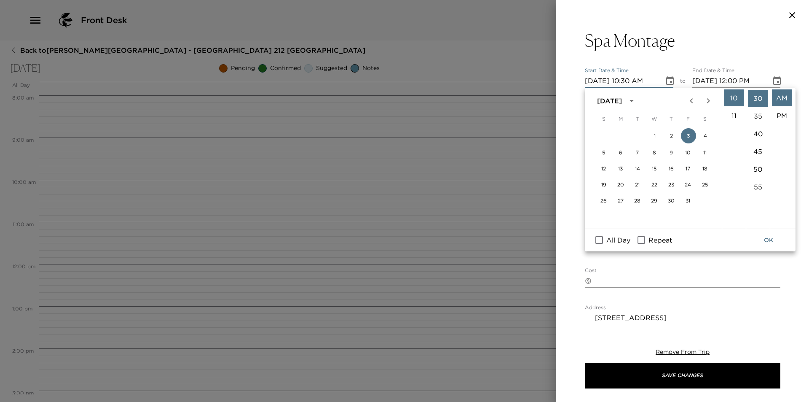
scroll to position [106, 0]
click at [773, 241] on button "OK" at bounding box center [768, 240] width 27 height 16
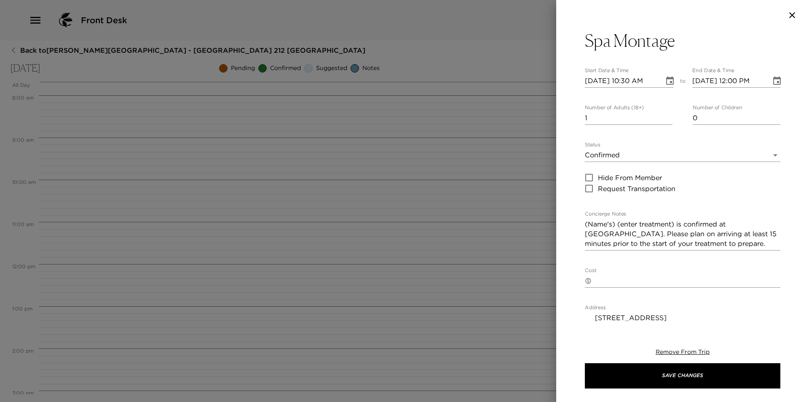
click at [772, 85] on icon "Choose date, selected date is Oct 3, 2025" at bounding box center [777, 81] width 10 height 10
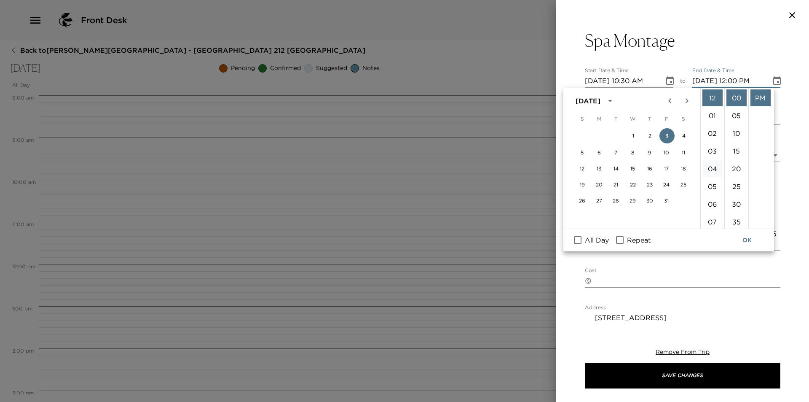
scroll to position [195, 0]
click at [712, 102] on li "11" at bounding box center [712, 97] width 20 height 17
click at [734, 205] on li "30" at bounding box center [736, 204] width 20 height 17
click at [761, 96] on li "AM" at bounding box center [760, 97] width 20 height 17
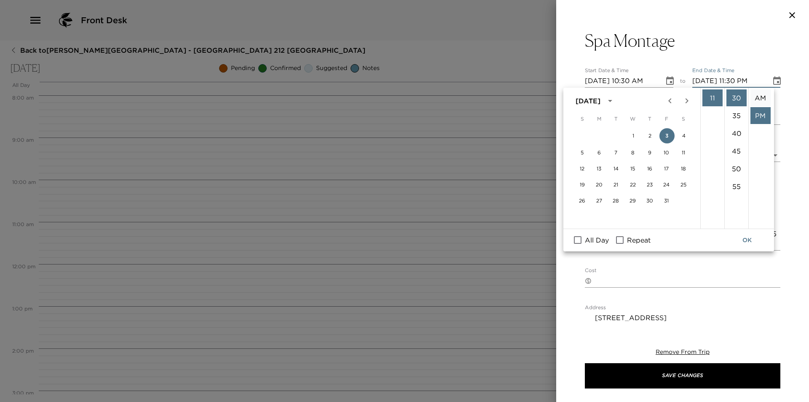
type input "10/03/2025 11:30 AM"
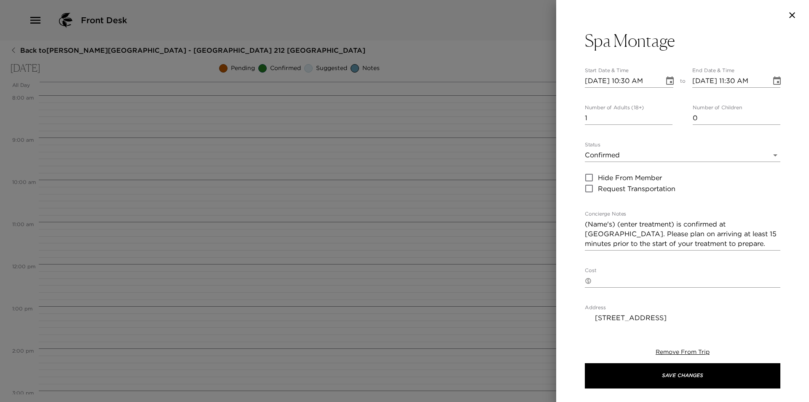
type input "2"
click at [666, 115] on input "2" at bounding box center [629, 117] width 88 height 13
drag, startPoint x: 675, startPoint y: 223, endPoint x: 581, endPoint y: 225, distance: 94.0
click at [581, 225] on div "Spa Montage Start Date & Time 10/03/2025 10:30 AM to End Date & Time 10/03/2025…" at bounding box center [682, 175] width 253 height 290
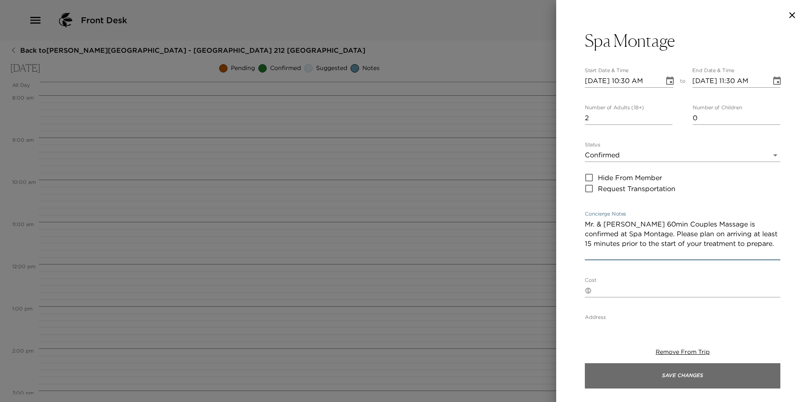
type textarea "Mr. & Mrs. Thobani's 60min Couples Massage is confirmed at Spa Montage. Please …"
click at [619, 378] on button "Save Changes" at bounding box center [683, 375] width 196 height 25
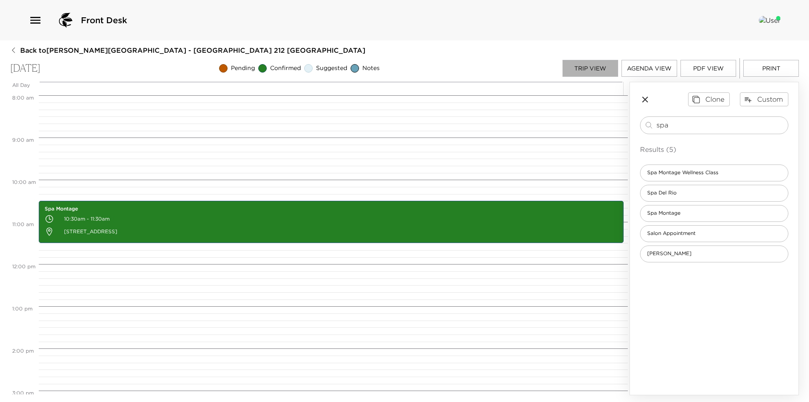
click at [600, 72] on button "Trip View" at bounding box center [590, 68] width 56 height 17
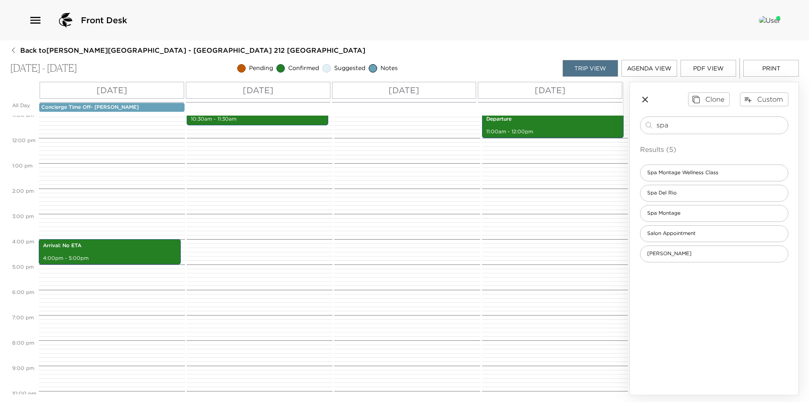
scroll to position [140, 0]
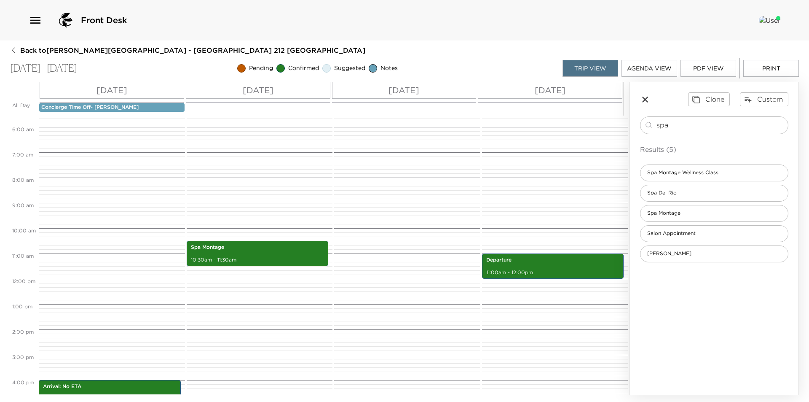
click at [644, 99] on icon "button" at bounding box center [645, 99] width 10 height 10
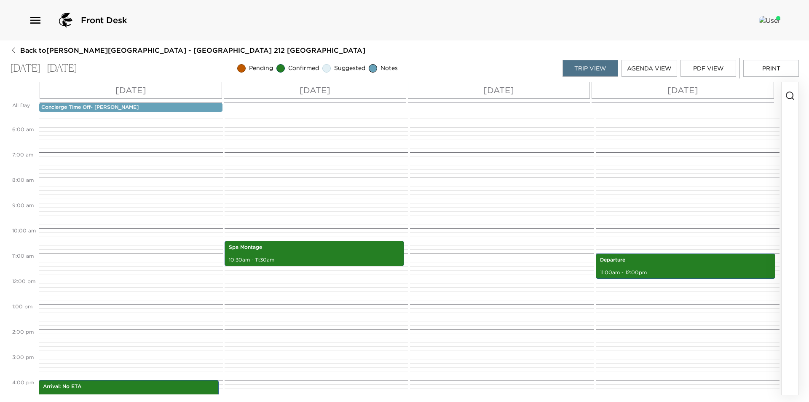
click at [394, 178] on div "Spa Montage 10:30am - 11:30am" at bounding box center [316, 278] width 182 height 607
click at [370, 172] on div "Spa Montage 10:30am - 11:30am" at bounding box center [316, 278] width 182 height 607
click at [370, 174] on div "Spa Montage 10:30am - 11:30am" at bounding box center [316, 278] width 182 height 607
click at [360, 150] on div "Spa Montage 10:30am - 11:30am" at bounding box center [316, 278] width 182 height 607
click at [359, 15] on div "Front Desk" at bounding box center [405, 20] width 752 height 20
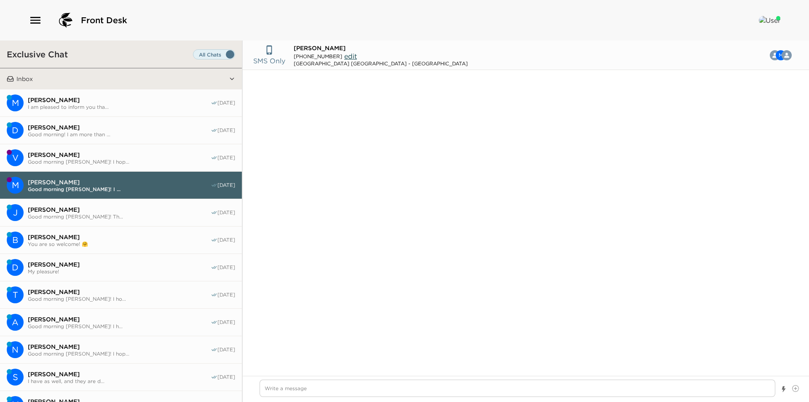
scroll to position [753, 0]
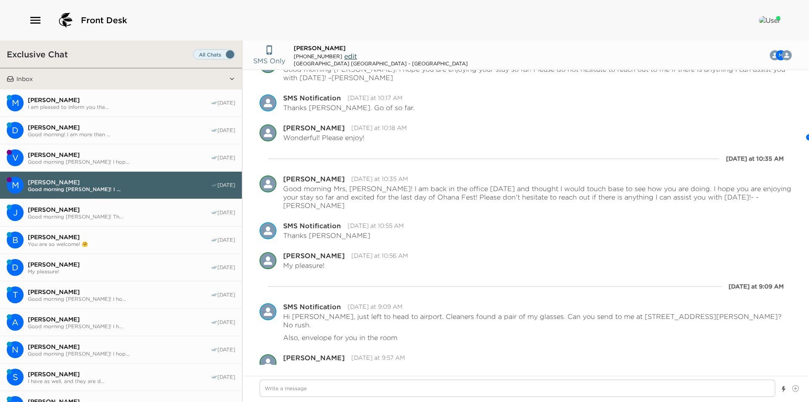
click at [163, 76] on button "Inbox" at bounding box center [121, 78] width 215 height 21
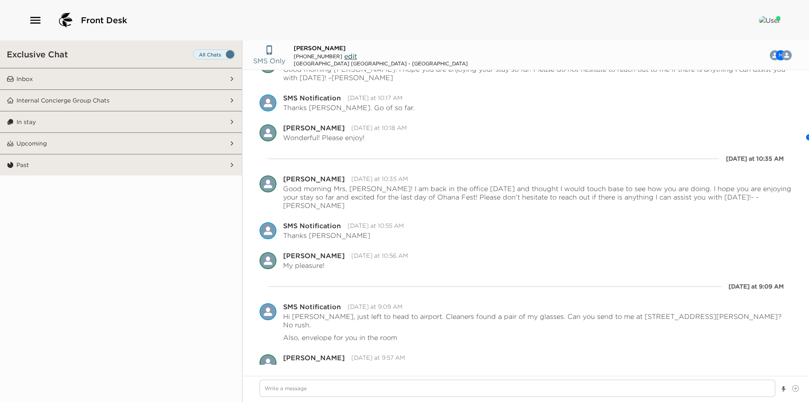
click at [134, 119] on button "In stay" at bounding box center [121, 121] width 215 height 21
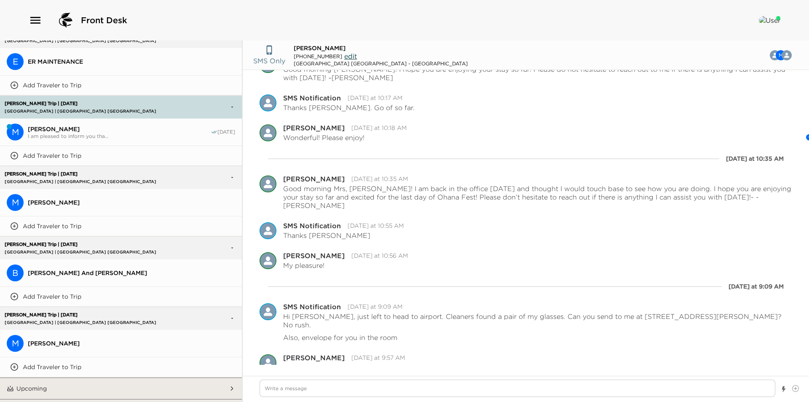
scroll to position [121, 0]
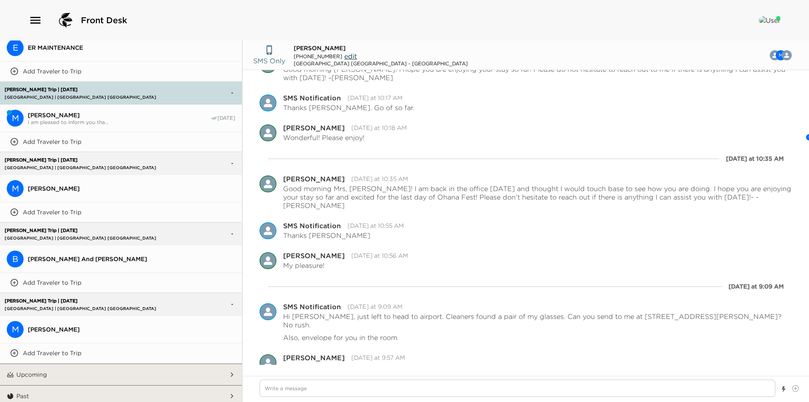
click at [115, 325] on span "[PERSON_NAME]" at bounding box center [131, 329] width 207 height 8
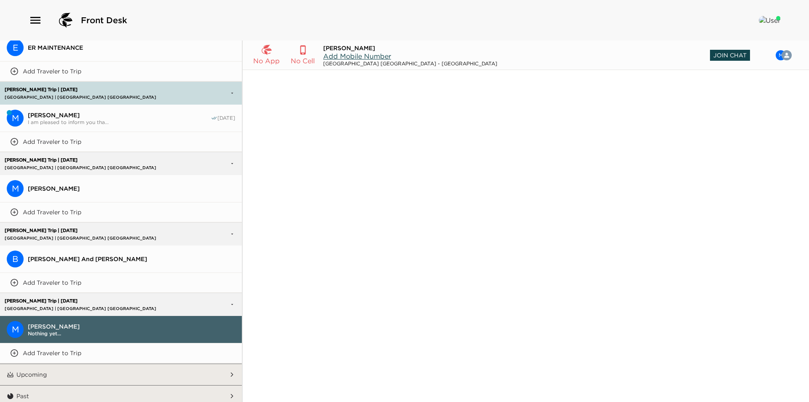
click at [716, 59] on span "Join Chat" at bounding box center [730, 55] width 40 height 11
click at [360, 56] on span "Add Mobile Number" at bounding box center [357, 56] width 68 height 8
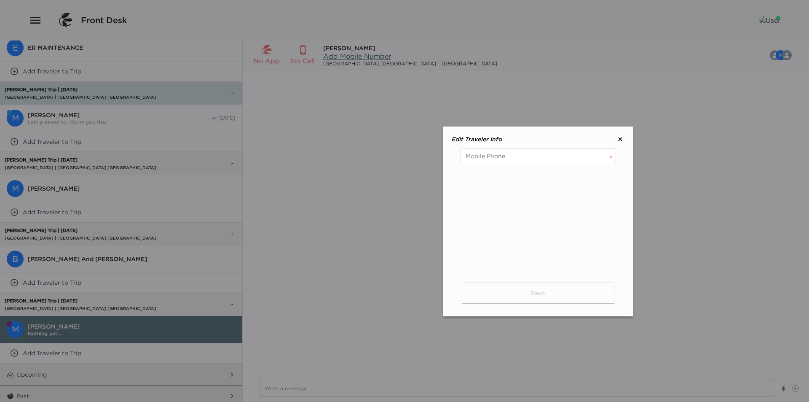
type textarea "x"
click at [506, 155] on input "tel" at bounding box center [538, 156] width 156 height 16
type input "(502) 939-3438"
click at [512, 300] on button "Save" at bounding box center [538, 292] width 153 height 21
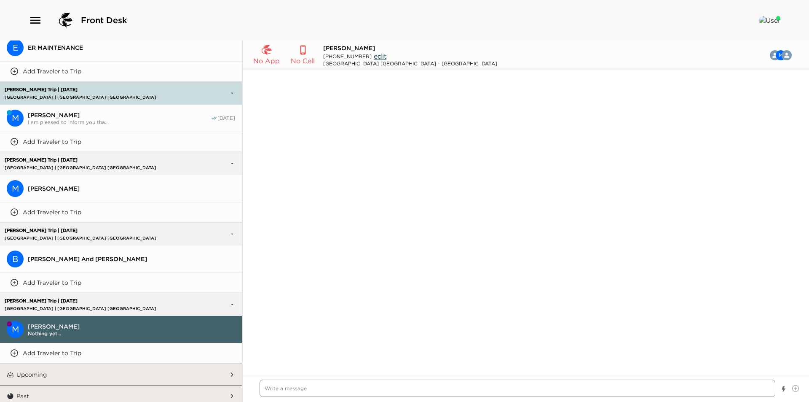
click at [294, 389] on textarea "Write a message" at bounding box center [518, 387] width 516 height 17
paste textarea "I am looking forward to welcoming you to Montage Laguna Beach. I will text you …"
type textarea "x"
type textarea "I am looking forward to welcoming you to Montage Laguna Beach. I will text you …"
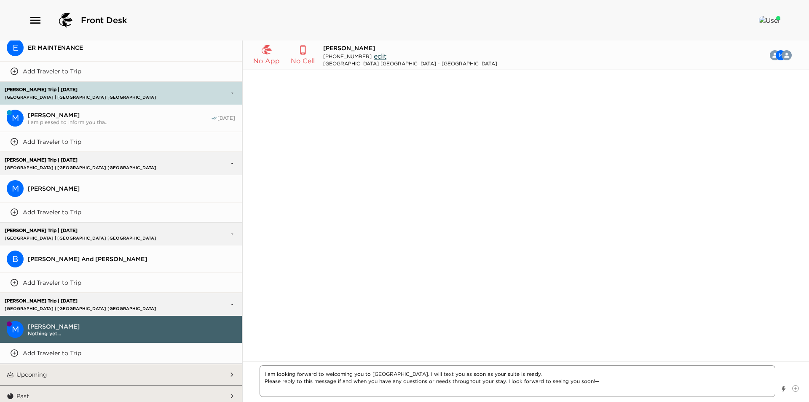
type textarea "x"
type textarea "I am looking forward to welcoming you to Montage Laguna Beach. I will text you …"
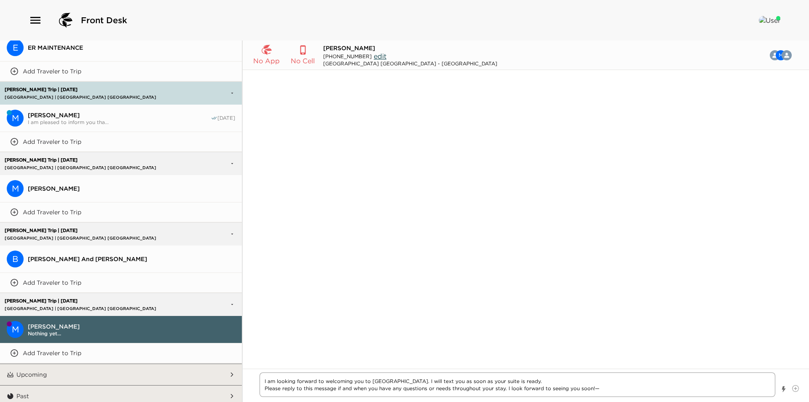
type textarea "x"
type textarea "I am looking forward to welcoming you to Montage Laguna Beach. I will text you …"
type textarea "x"
type textarea "I am looking forward to welcoming you to Montage Laguna Beach. I will text you …"
type textarea "x"
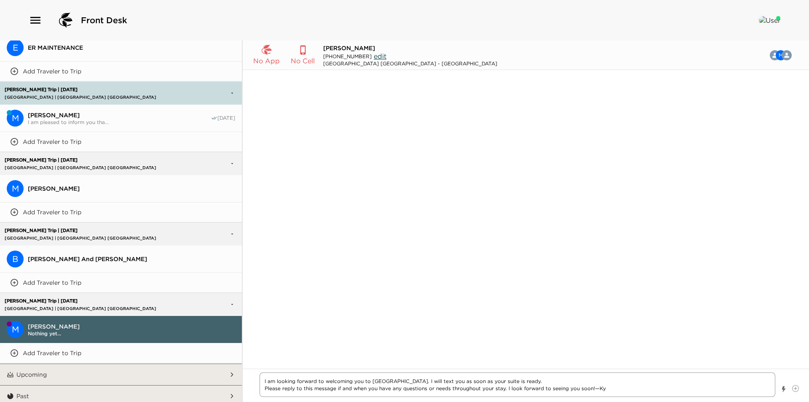
type textarea "I am looking forward to welcoming you to Montage Laguna Beach. I will text you …"
type textarea "x"
type textarea "I am looking forward to welcoming you to Montage Laguna Beach. I will text you …"
type textarea "x"
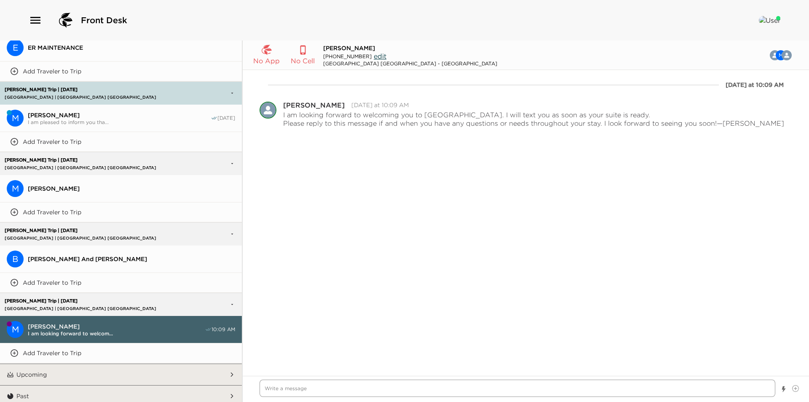
type textarea "x"
click at [108, 257] on span "[PERSON_NAME] And [PERSON_NAME]" at bounding box center [131, 259] width 207 height 8
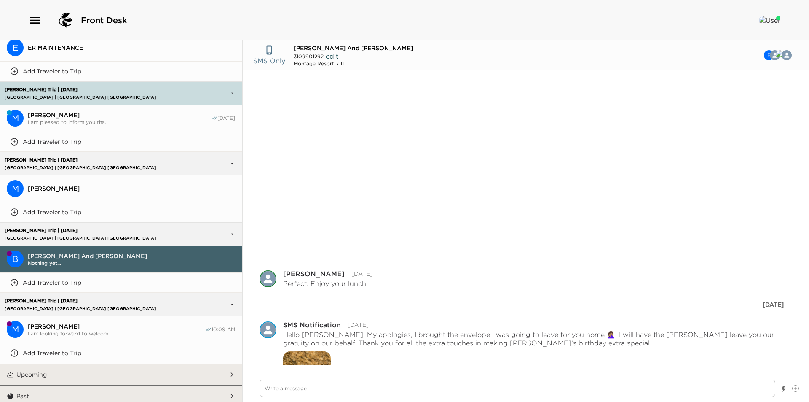
scroll to position [420, 0]
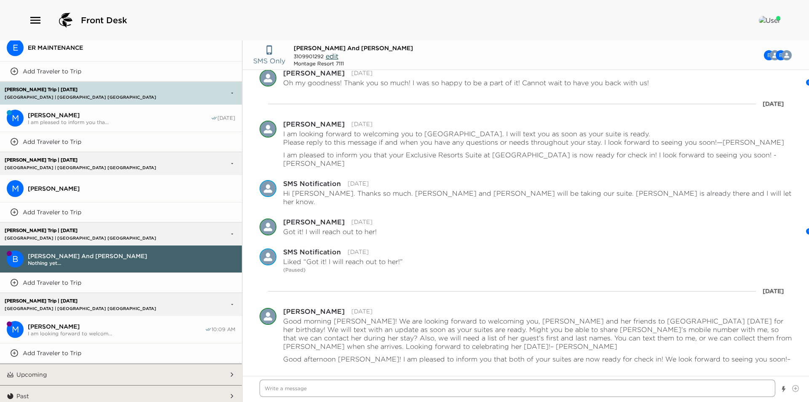
click at [328, 386] on textarea "Write a message" at bounding box center [518, 387] width 516 height 17
paste textarea "I am looking forward to welcoming you to Montage Laguna Beach. I will text you …"
type textarea "x"
type textarea "I am looking forward to welcoming you to Montage Laguna Beach. I will text you …"
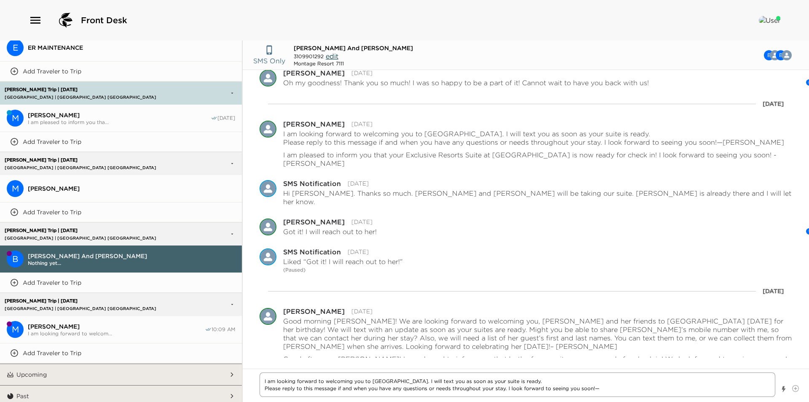
type textarea "x"
type textarea "I am looking forward to welcoming you to Montage Laguna Beach. I will text you …"
type textarea "x"
type textarea "I am looking forward to welcoming you to Montage Laguna Beach. I will text you …"
type textarea "x"
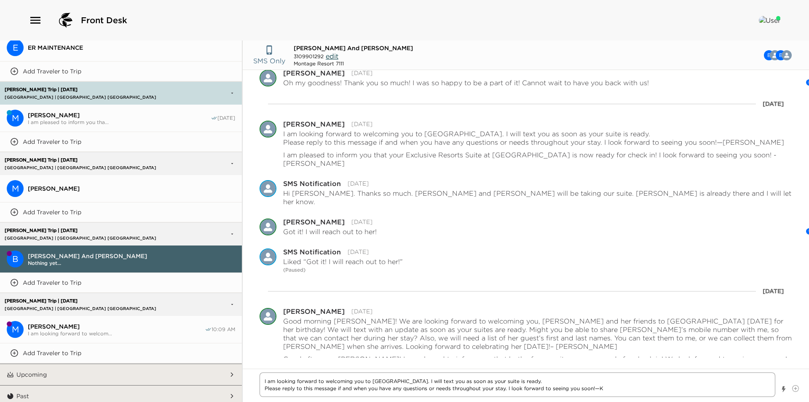
type textarea "I am looking forward to welcoming you to Montage Laguna Beach. I will text you …"
type textarea "x"
type textarea "I am looking forward to welcoming you to Montage Laguna Beach. I will text you …"
type textarea "x"
type textarea "I am looking forward to welcoming you to Montage Laguna Beach. I will text you …"
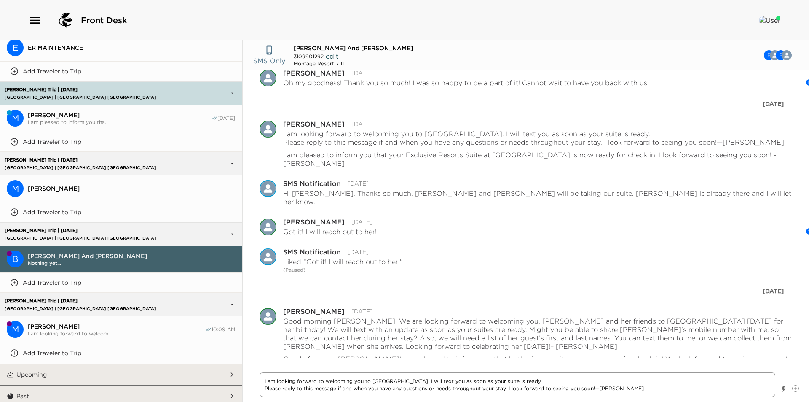
type textarea "x"
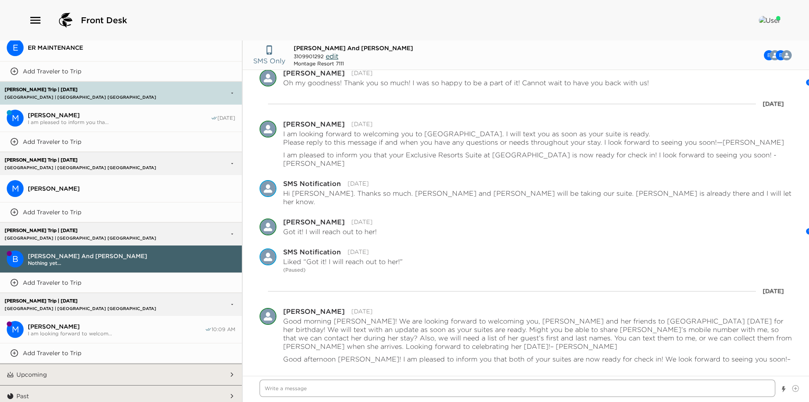
scroll to position [480, 0]
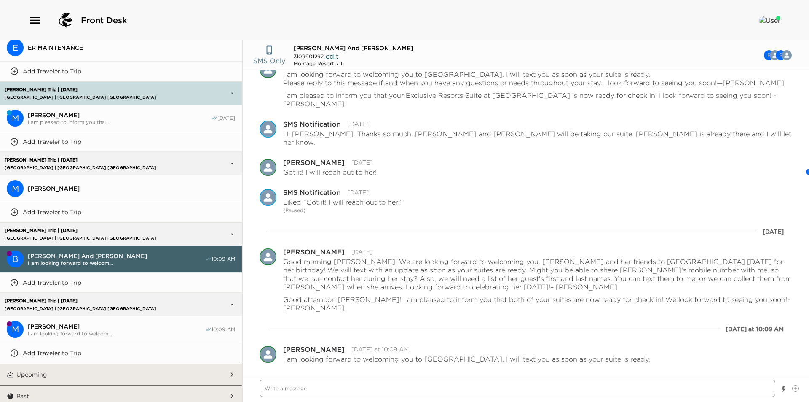
type textarea "x"
click at [132, 196] on button "M Mark McLeland" at bounding box center [121, 188] width 242 height 27
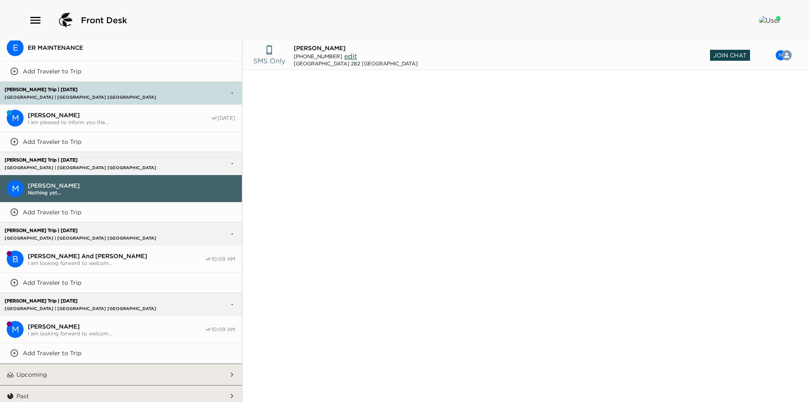
click at [746, 57] on span "Join Chat" at bounding box center [730, 55] width 40 height 11
click at [347, 386] on textarea "Write a message" at bounding box center [518, 387] width 516 height 17
paste textarea "I am looking forward to welcoming you to Montage Laguna Beach. I will text you …"
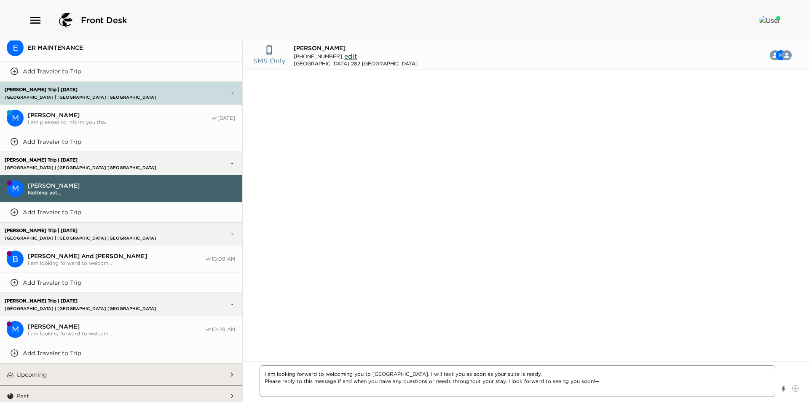
type textarea "x"
type textarea "I am looking forward to welcoming you to Montage Laguna Beach. I will text you …"
type textarea "x"
type textarea "I am looking forward to welcoming you to Montage Laguna Beach. I will text you …"
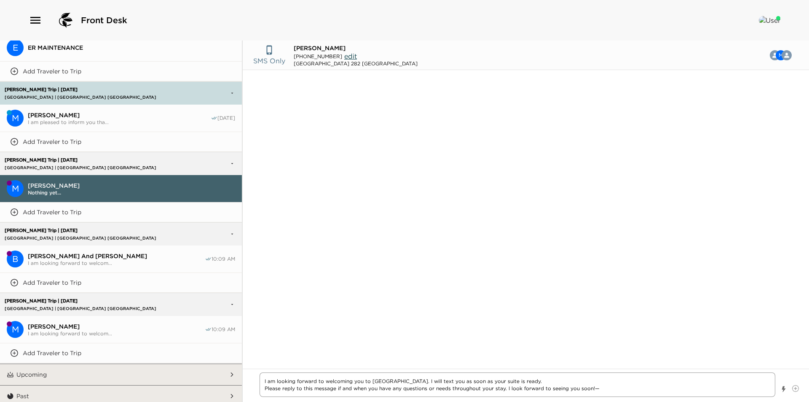
type textarea "x"
type textarea "I am looking forward to welcoming you to Montage Laguna Beach. I will text you …"
type textarea "x"
type textarea "I am looking forward to welcoming you to Montage Laguna Beach. I will text you …"
type textarea "x"
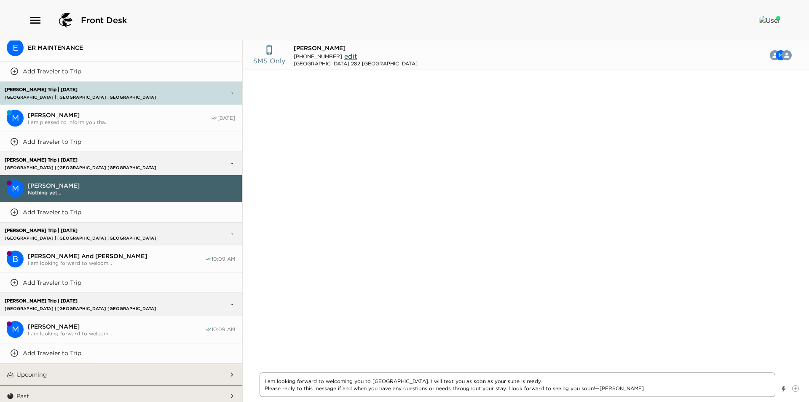
type textarea "I am looking forward to welcoming you to Montage Laguna Beach. I will text you …"
type textarea "x"
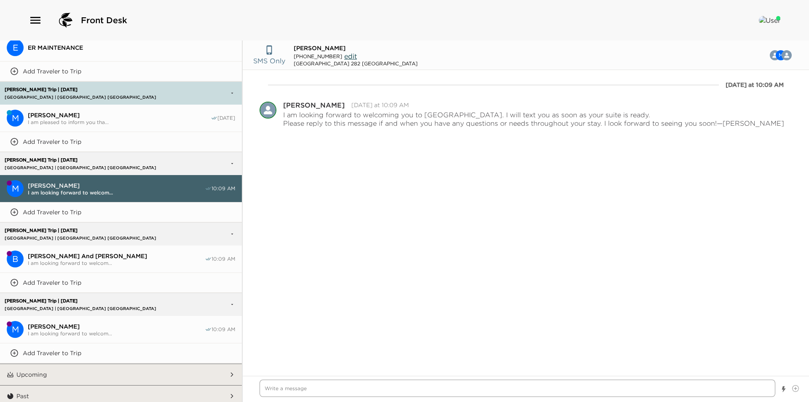
type textarea "x"
click at [97, 119] on span "I am pleased to inform you tha..." at bounding box center [119, 122] width 183 height 6
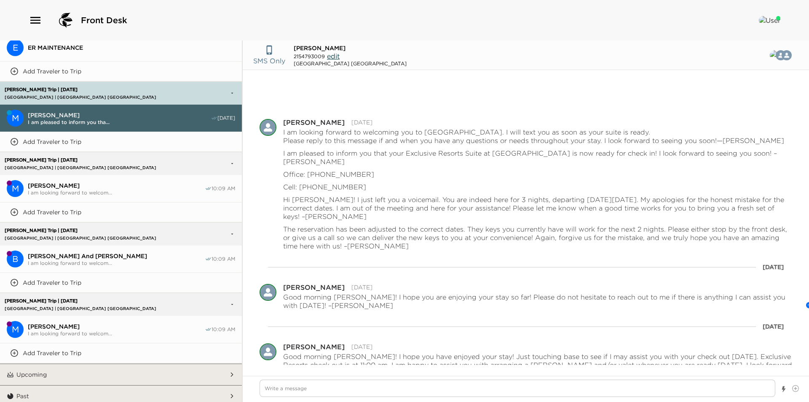
scroll to position [74, 0]
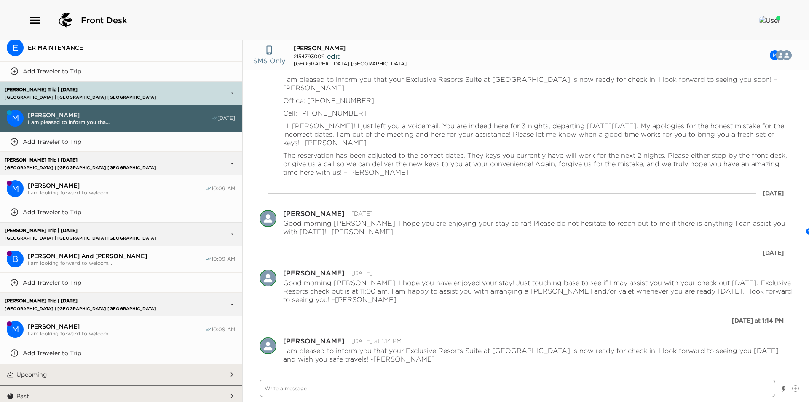
click at [347, 396] on textarea "Write a message" at bounding box center [518, 387] width 516 height 17
paste textarea "Good morning! I hope you are enjoying your stay so far! Please do not hesitate …"
type textarea "x"
type textarea "Good morning! I hope you are enjoying your stay so far! Please do not hesitate …"
click at [300, 388] on textarea "Good morning! I hope you are enjoying your stay so far! Please do not hesitate …" at bounding box center [518, 387] width 516 height 17
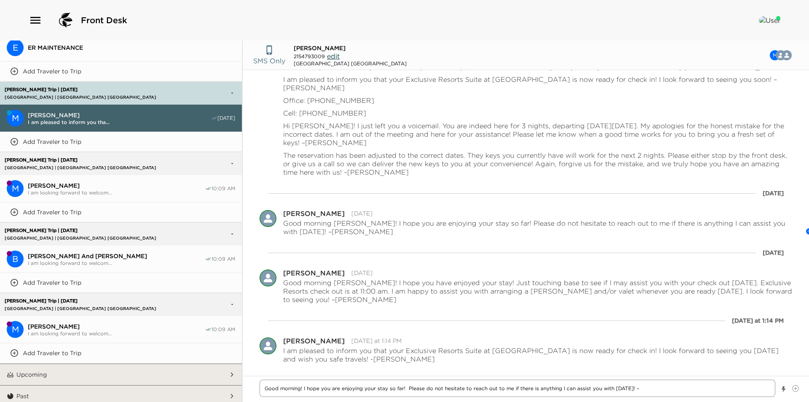
type textarea "x"
type textarea "Good morning ! I hope you are enjoying your stay so far! Please do not hesitate…"
type textarea "x"
type textarea "Good morning M! I hope you are enjoying your stay so far! Please do not hesitat…"
type textarea "x"
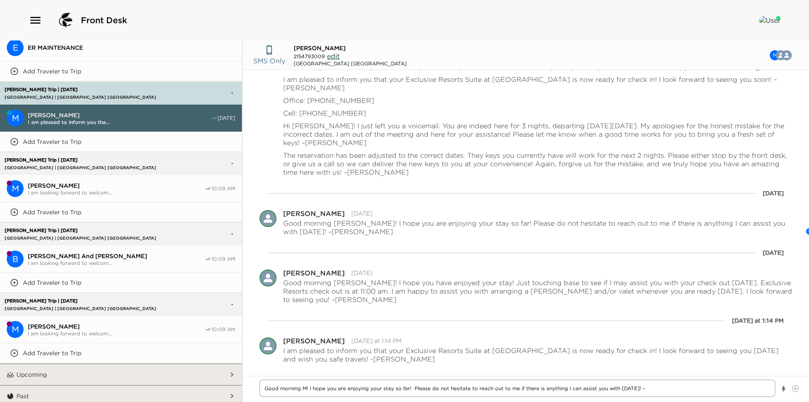
type textarea "Good morning Mr! I hope you are enjoying your stay so far! Please do not hesita…"
type textarea "x"
type textarea "Good morning Mr.! I hope you are enjoying your stay so far! Please do not hesit…"
type textarea "x"
type textarea "Good morning Mr. ! I hope you are enjoying your stay so far! Please do not hesi…"
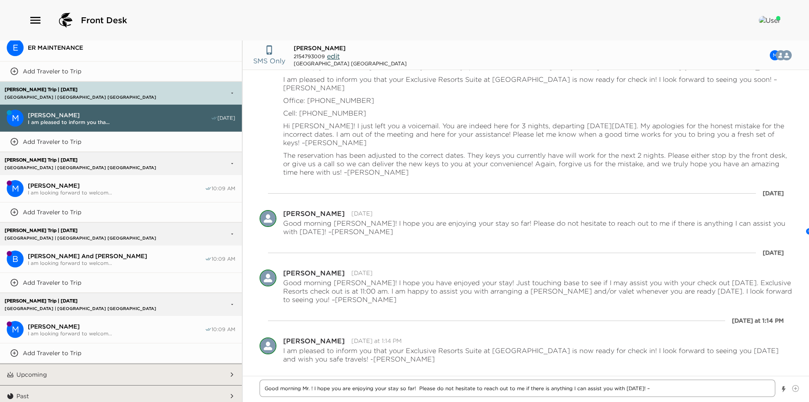
type textarea "x"
type textarea "Good morning Mr. G! I hope you are enjoying your stay so far! Please do not hes…"
type textarea "x"
type textarea "Good morning Mr. Ga! I hope you are enjoying your stay so far! Please do not he…"
type textarea "x"
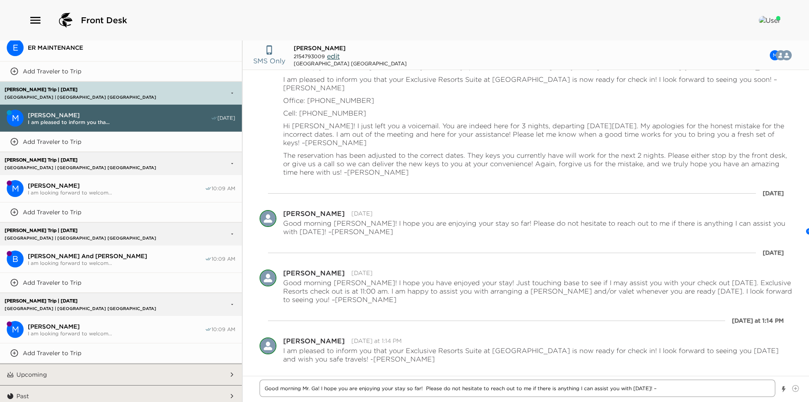
type textarea "Good morning Mr. Gar! I hope you are enjoying your stay so far! Please do not h…"
type textarea "x"
type textarea "Good morning Mr. Garn! I hope you are enjoying your stay so far! Please do not …"
type textarea "x"
type textarea "Good morning Mr. Garni! I hope you are enjoying your stay so far! Please do not…"
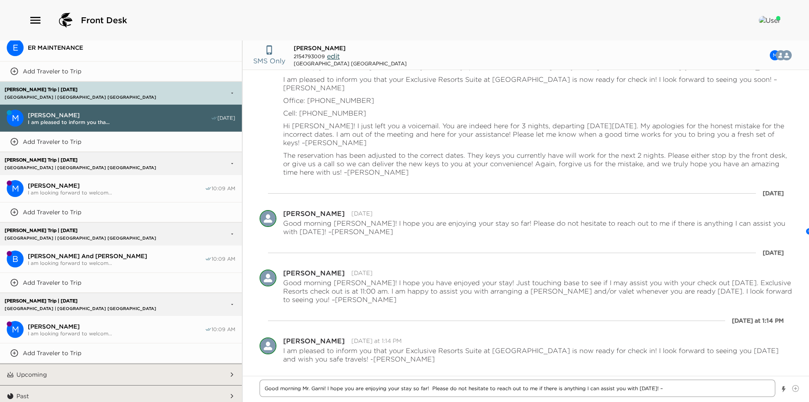
type textarea "x"
type textarea "Good morning Mr. Garnic! I hope you are enjoying your stay so far! Please do no…"
type textarea "x"
type textarea "Good morning Mr. Garnick! I hope you are enjoying your stay so far! Please do n…"
click at [432, 389] on textarea "Good morning Mr. Garnick! I hope you are enjoying your stay so far! Please do n…" at bounding box center [518, 387] width 516 height 17
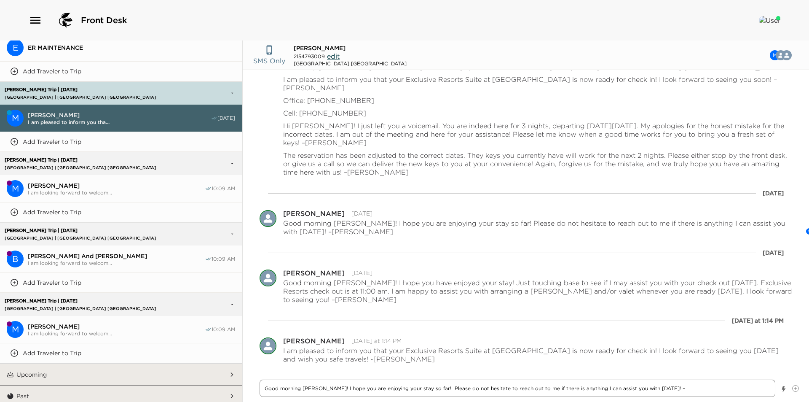
type textarea "x"
type textarea "Good morning Mr. Garnick! I hope you are enjoying your stay so far ! Please do …"
type textarea "x"
type textarea "Good morning Mr. Garnick! I hope you are enjoying your stay so far a! Please do…"
type textarea "x"
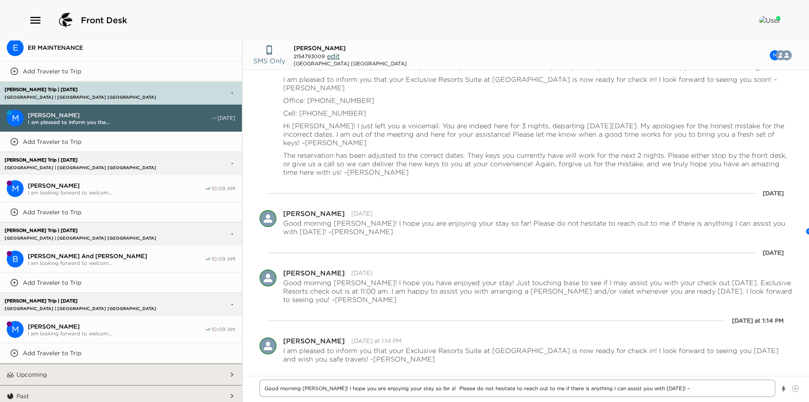
type textarea "Good morning Mr. Garnick! I hope you are enjoying your stay so far an! Please d…"
type textarea "x"
type textarea "Good morning Mr. Garnick! I hope you are enjoying your stay so far and! Please …"
type textarea "x"
type textarea "Good morning Mr. Garnick! I hope you are enjoying your stay so far and ! Please…"
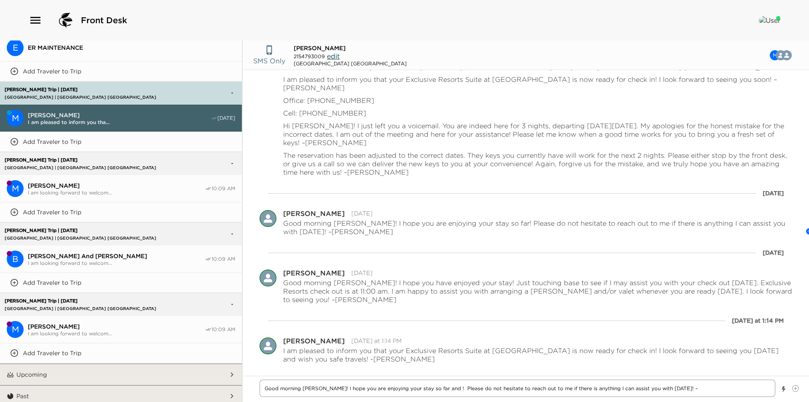
type textarea "x"
type textarea "Good morning Mr. Garnick! I hope you are enjoying your stay so far and y! Pleas…"
type textarea "x"
type textarea "Good morning Mr. Garnick! I hope you are enjoying your stay so far and yo! Plea…"
type textarea "x"
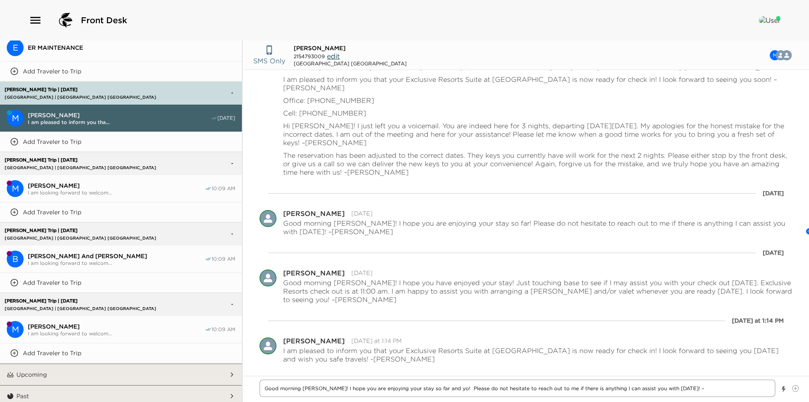
type textarea "Good morning Mr. Garnick! I hope you are enjoying your stay so far and you! Ple…"
type textarea "x"
type textarea "Good morning Mr. Garnick! I hope you are enjoying your stay so far and your! Pl…"
type textarea "x"
type textarea "Good morning Mr. Garnick! I hope you are enjoying your stay so far and your ! P…"
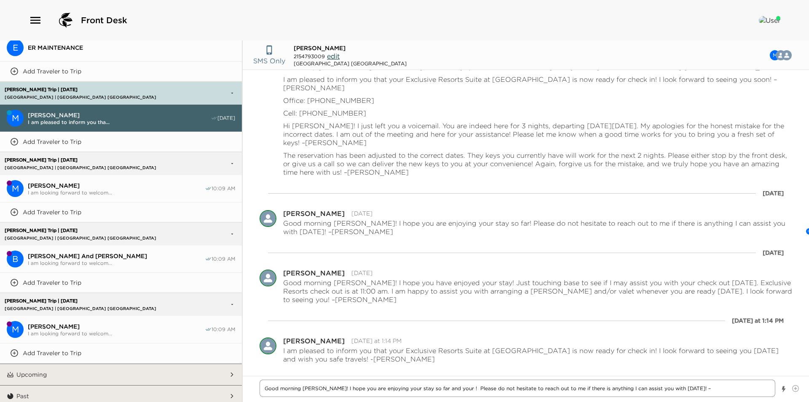
type textarea "x"
type textarea "Good morning Mr. Garnick! I hope you are enjoying your stay so far and your a! …"
type textarea "x"
type textarea "Good morning Mr. Garnick! I hope you are enjoying your stay so far and your ar!…"
type textarea "x"
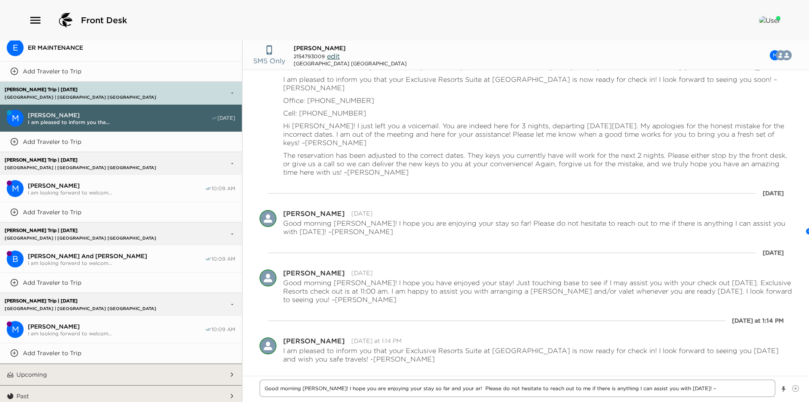
type textarea "Good morning Mr. Garnick! I hope you are enjoying your stay so far and your arr…"
type textarea "x"
type textarea "Good morning Mr. Garnick! I hope you are enjoying your stay so far and your arr…"
type textarea "x"
type textarea "Good morning Mr. Garnick! I hope you are enjoying your stay so far and your arr…"
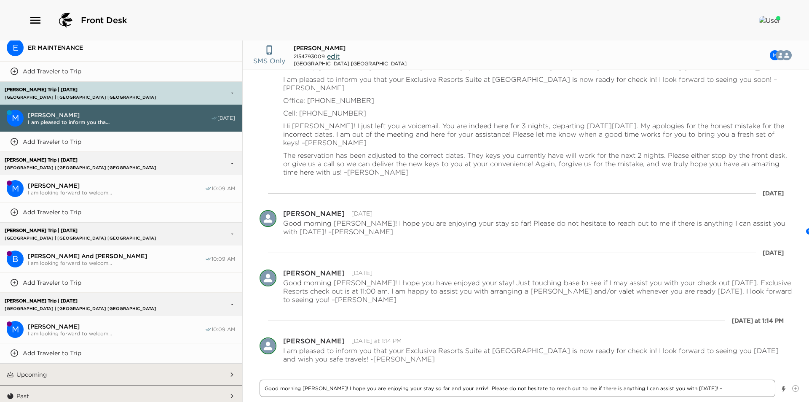
type textarea "x"
type textarea "Good morning Mr. Garnick! I hope you are enjoying your stay so far and your arr…"
type textarea "x"
type textarea "Good morning Mr. Garnick! I hope you are enjoying your stay so far and your arr…"
type textarea "x"
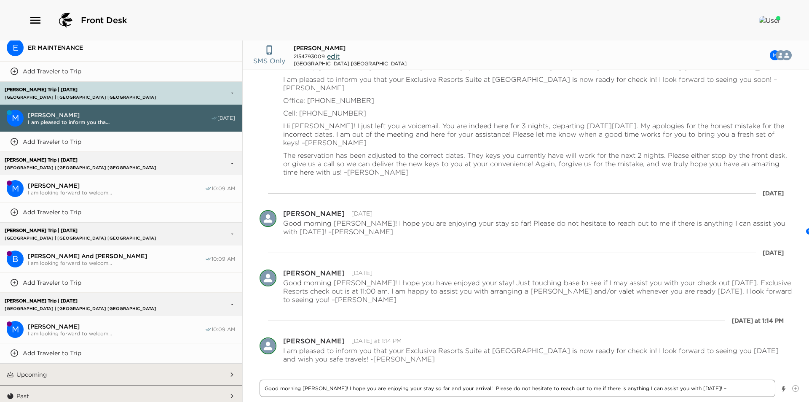
type textarea "Good morning Mr. Garnick! I hope you are enjoying your stay so far and your arr…"
type textarea "x"
type textarea "Good morning Mr. Garnick! I hope you are enjoying your stay so far and your arr…"
type textarea "x"
type textarea "Good morning Mr. Garnick! I hope you are enjoying your stay so far and your arr…"
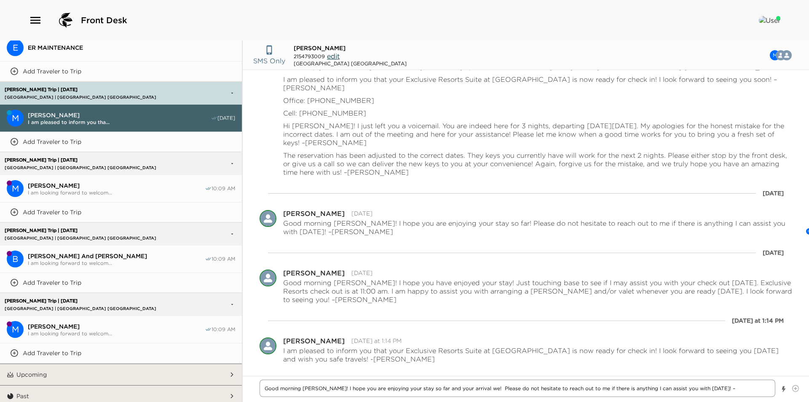
type textarea "x"
type textarea "Good morning Mr. Garnick! I hope you are enjoying your stay so far and your arr…"
type textarea "x"
type textarea "Good morning Mr. Garnick! I hope you are enjoying your stay so far and your arr…"
type textarea "x"
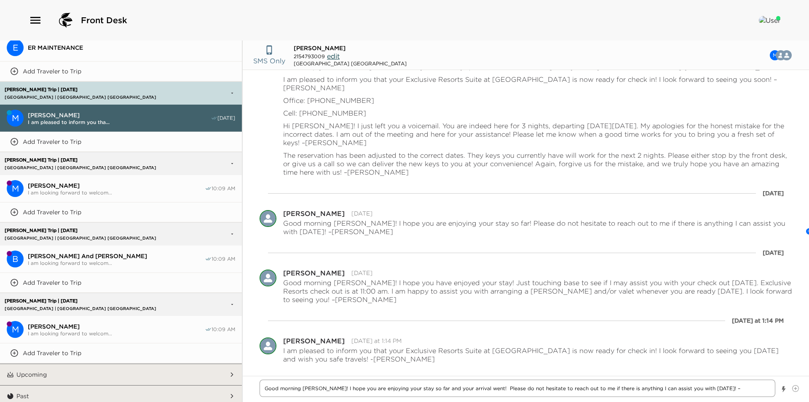
type textarea "Good morning Mr. Garnick! I hope you are enjoying your stay so far and your arr…"
type textarea "x"
type textarea "Good morning Mr. Garnick! I hope you are enjoying your stay so far and your arr…"
type textarea "x"
type textarea "Good morning Mr. Garnick! I hope you are enjoying your stay so far and your arr…"
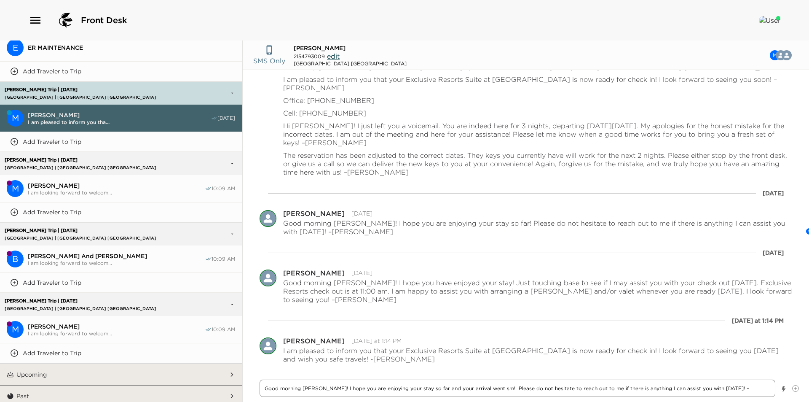
type textarea "x"
type textarea "Good morning Mr. Garnick! I hope you are enjoying your stay so far and your arr…"
type textarea "x"
type textarea "Good morning Mr. Garnick! I hope you are enjoying your stay so far and your arr…"
type textarea "x"
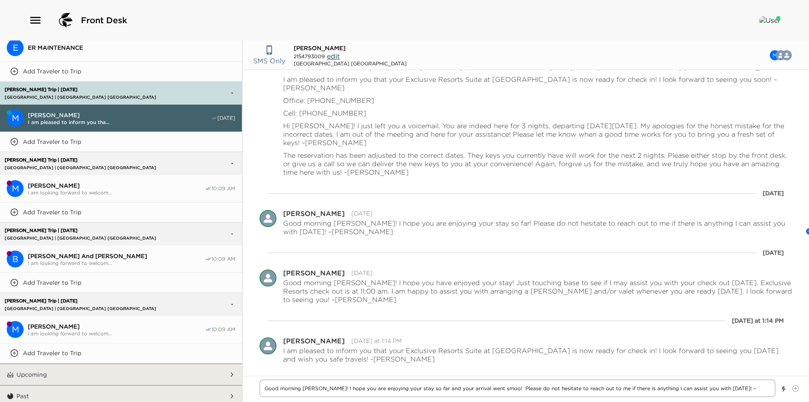
type textarea "Good morning Mr. Garnick! I hope you are enjoying your stay so far and your arr…"
type textarea "x"
type textarea "Good morning Mr. Garnick! I hope you are enjoying your stay so far and your arr…"
type textarea "x"
type textarea "Good morning Mr. Garnick! I hope you are enjoying your stay so far and your arr…"
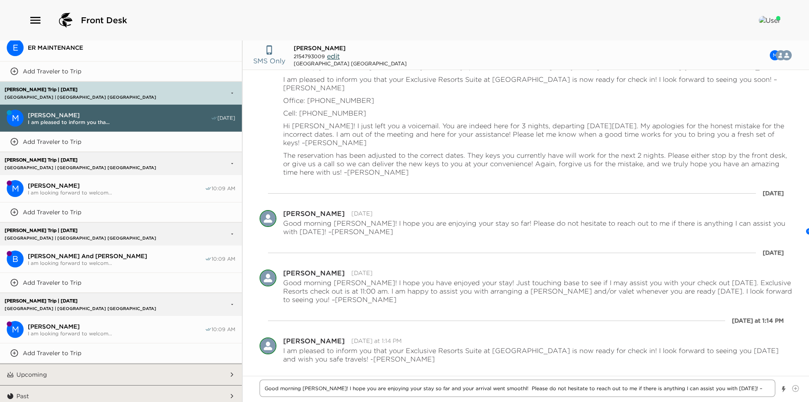
type textarea "x"
type textarea "Good morning Mr. Garnick! I hope you are enjoying your stay so far and your arr…"
click at [758, 391] on textarea "Good morning Mr. Garnick! I hope you are enjoying your stay so far and your arr…" at bounding box center [518, 387] width 516 height 17
type textarea "x"
type textarea "Good morning Mr. Garnick! I hope you are enjoying your stay so far and your arr…"
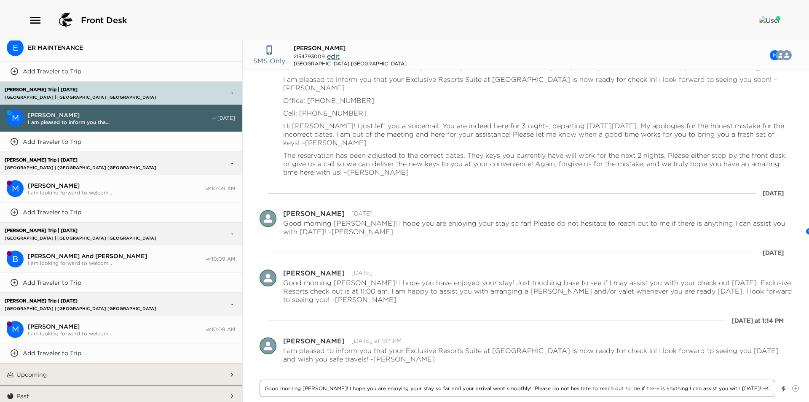
type textarea "x"
type textarea "Good morning Mr. Garnick! I hope you are enjoying your stay so far and your arr…"
type textarea "x"
type textarea "Good morning Mr. Garnick! I hope you are enjoying your stay so far and your arr…"
type textarea "x"
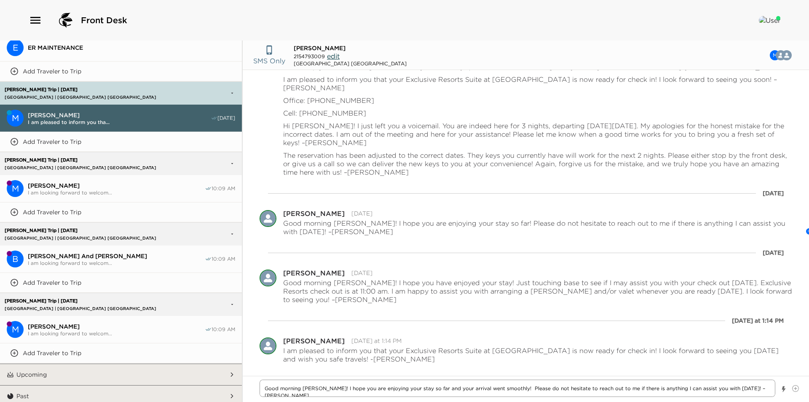
type textarea "Good morning [PERSON_NAME]! I hope you are enjoying your stay so far and your a…"
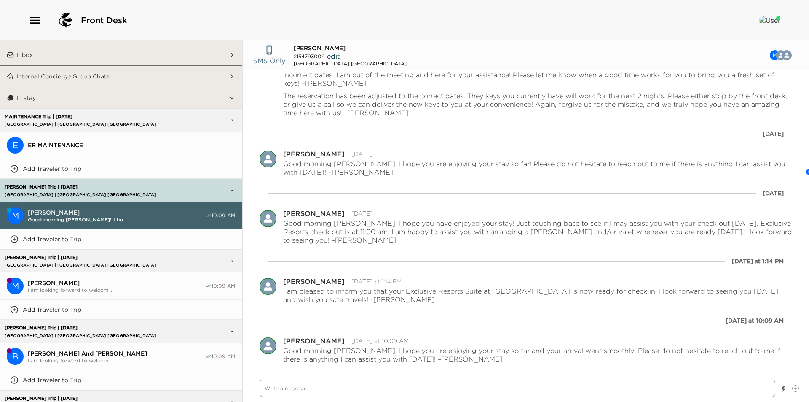
scroll to position [0, 0]
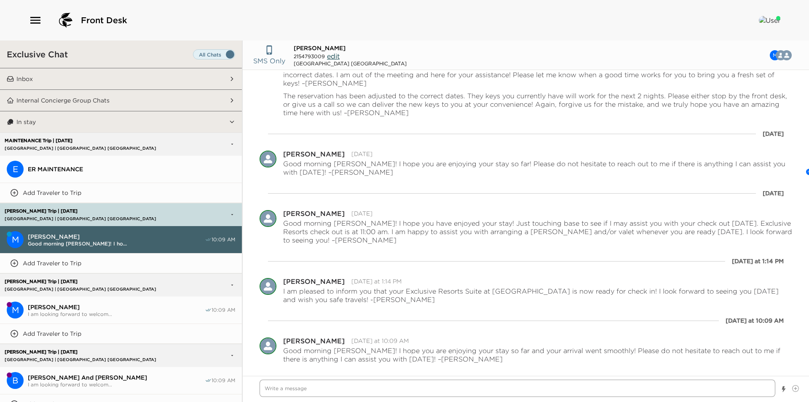
type textarea "x"
click at [94, 120] on button "In stay" at bounding box center [121, 121] width 215 height 21
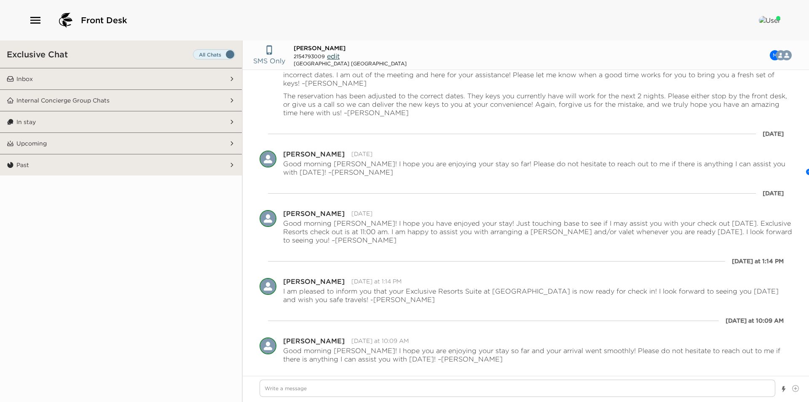
click at [98, 78] on button "Inbox" at bounding box center [121, 78] width 215 height 21
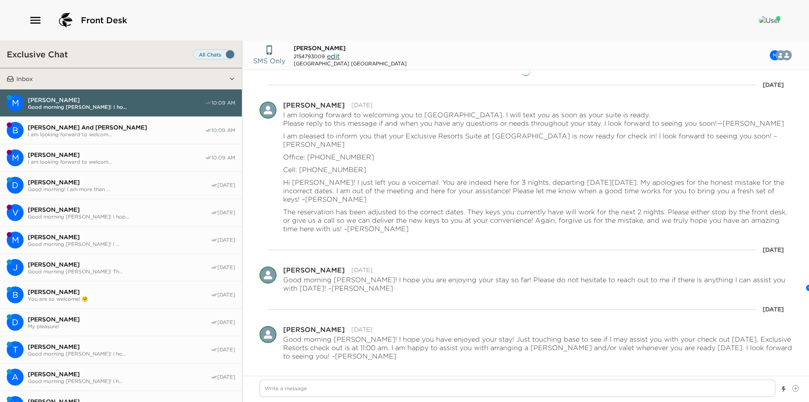
type textarea "x"
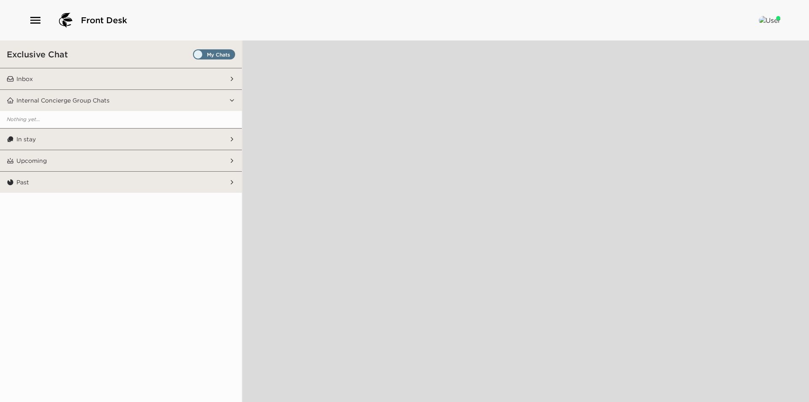
click at [209, 50] on span "Set all destinations" at bounding box center [214, 54] width 42 height 10
click at [195, 56] on input "Set all destinations" at bounding box center [195, 56] width 0 height 0
click at [190, 77] on button "Inbox" at bounding box center [121, 78] width 215 height 21
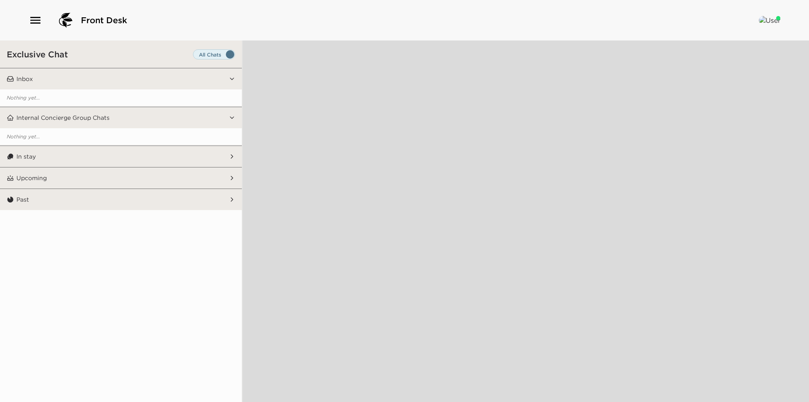
click at [118, 74] on button "Inbox" at bounding box center [121, 78] width 215 height 21
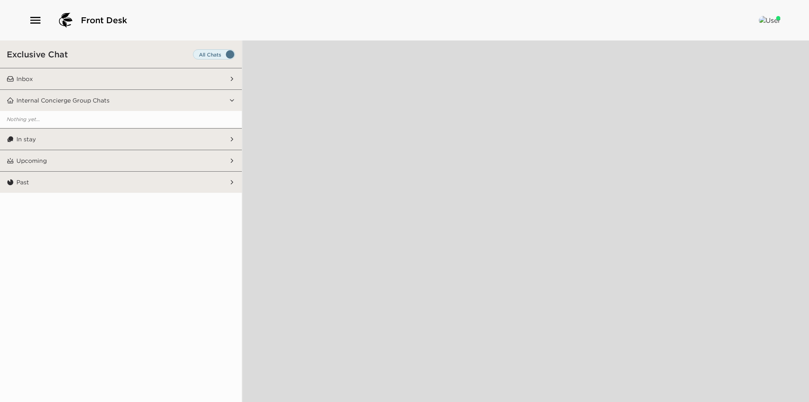
click at [119, 74] on button "Inbox" at bounding box center [121, 78] width 215 height 21
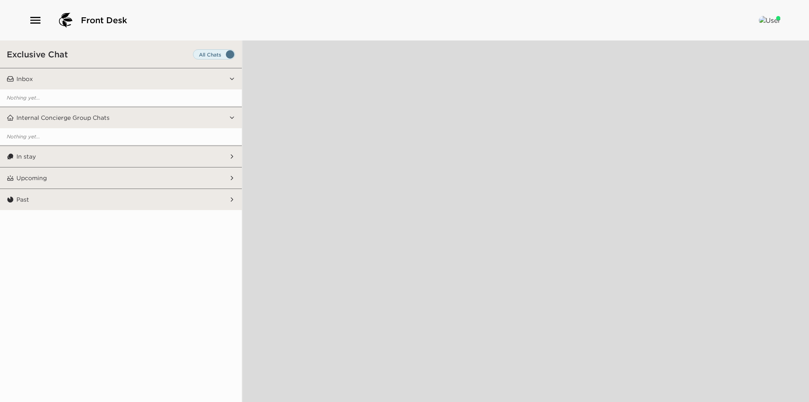
click at [221, 53] on span "Set all destinations" at bounding box center [214, 56] width 42 height 10
click at [195, 56] on input "Set all destinations" at bounding box center [195, 56] width 0 height 0
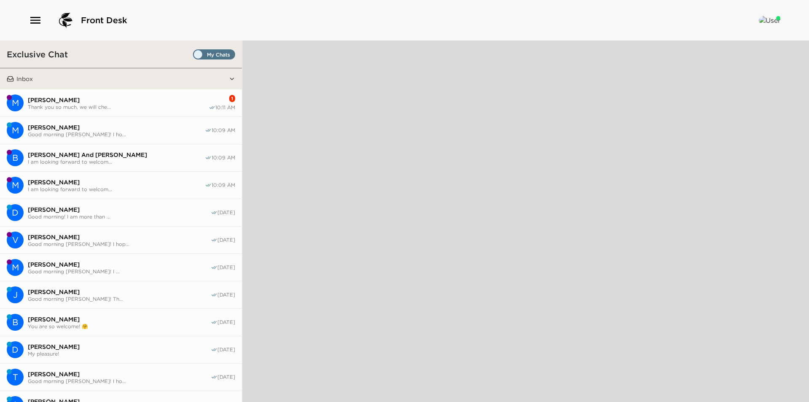
click at [220, 54] on span "Set all destinations" at bounding box center [214, 56] width 42 height 10
click at [195, 56] on input "Set all destinations" at bounding box center [195, 56] width 0 height 0
click at [175, 101] on span "[PERSON_NAME]" at bounding box center [118, 100] width 181 height 8
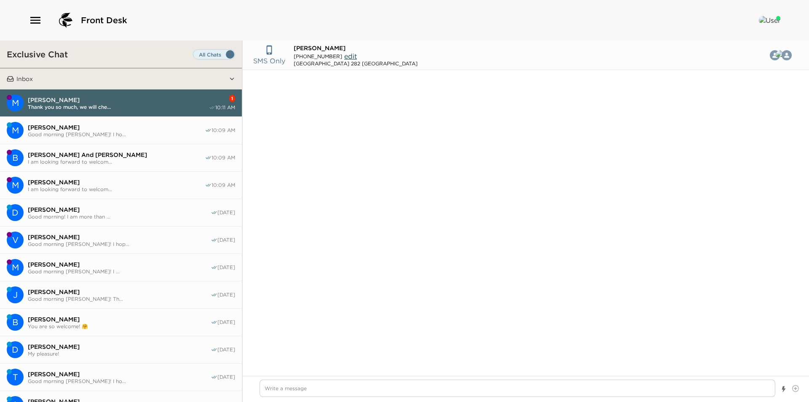
type input "[PHONE_NUMBER]"
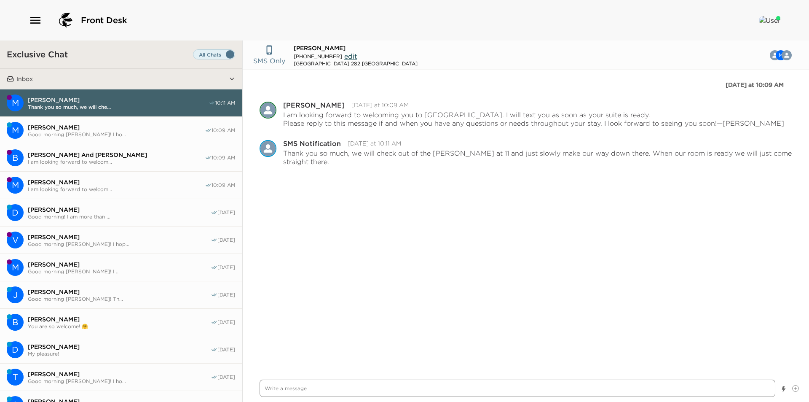
click at [355, 385] on textarea "Write a message" at bounding box center [518, 387] width 516 height 17
click at [391, 386] on textarea "Write a message" at bounding box center [518, 387] width 516 height 17
click at [389, 391] on textarea "Write a message" at bounding box center [518, 387] width 516 height 17
click at [364, 391] on textarea "Write a message" at bounding box center [518, 387] width 516 height 17
click at [335, 389] on textarea "Write a message" at bounding box center [518, 387] width 516 height 17
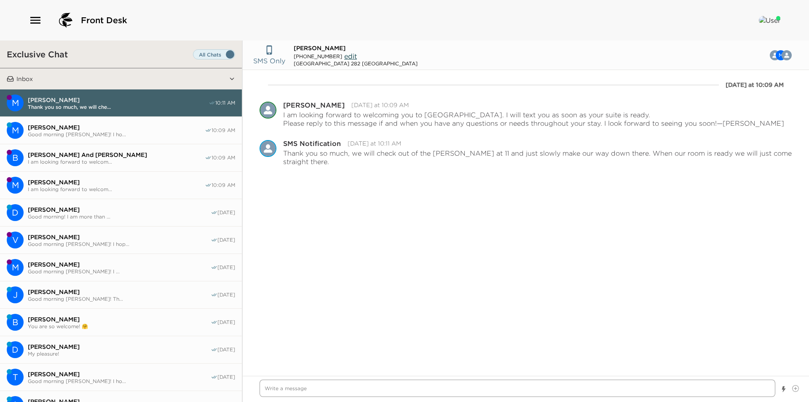
click at [349, 388] on textarea "Write a message" at bounding box center [518, 387] width 516 height 17
type textarea "x"
type textarea "S"
type textarea "x"
type textarea "So"
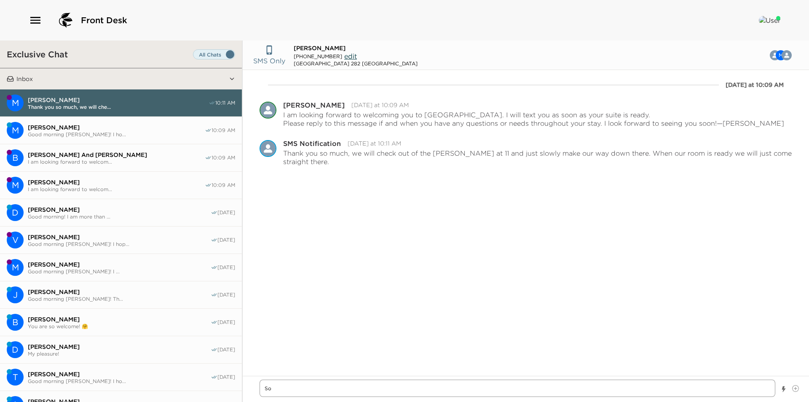
type textarea "x"
type textarea "Sou"
type textarea "x"
type textarea "Soun"
type textarea "x"
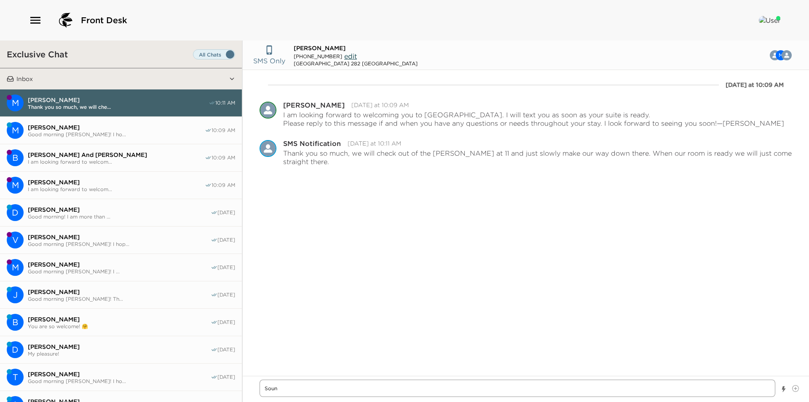
type textarea "Sound"
type textarea "x"
type textarea "Sounds"
type textarea "x"
type textarea "Sounds"
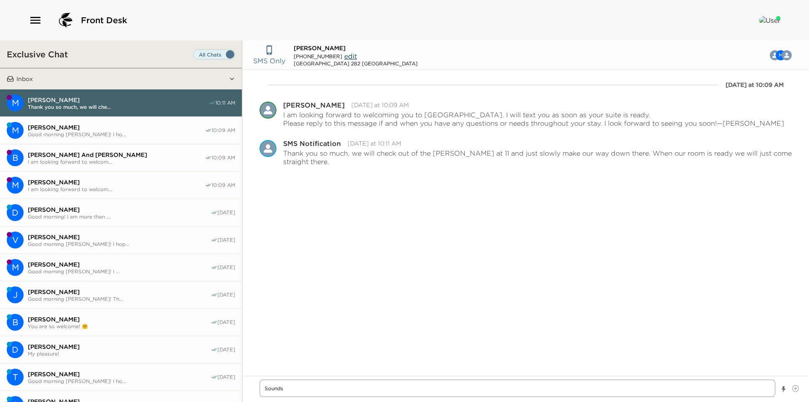
type textarea "x"
type textarea "Sounds g"
type textarea "x"
type textarea "Sounds gr"
type textarea "x"
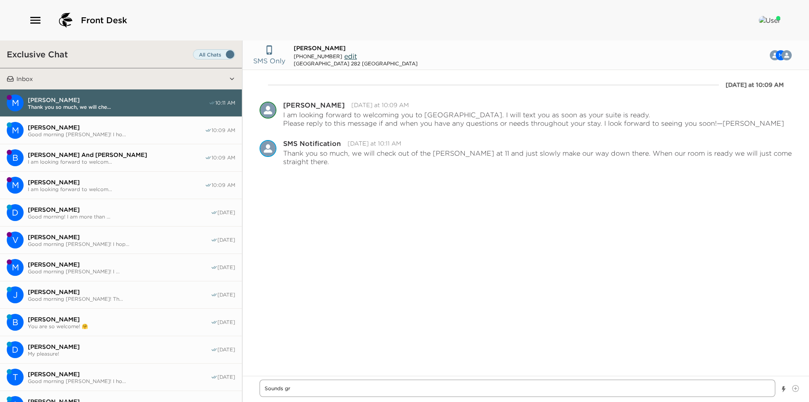
type textarea "Sounds gre"
type textarea "x"
type textarea "Sounds grea"
type textarea "x"
type textarea "Sounds great"
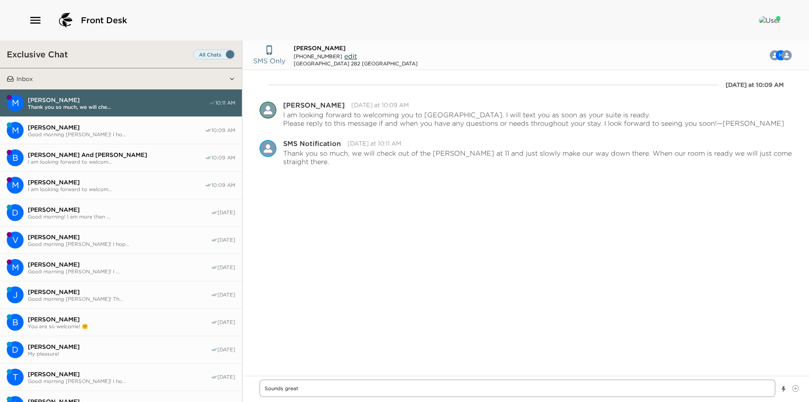
type textarea "x"
type textarea "Sounds great!"
type textarea "x"
type textarea "Sounds great!"
type textarea "x"
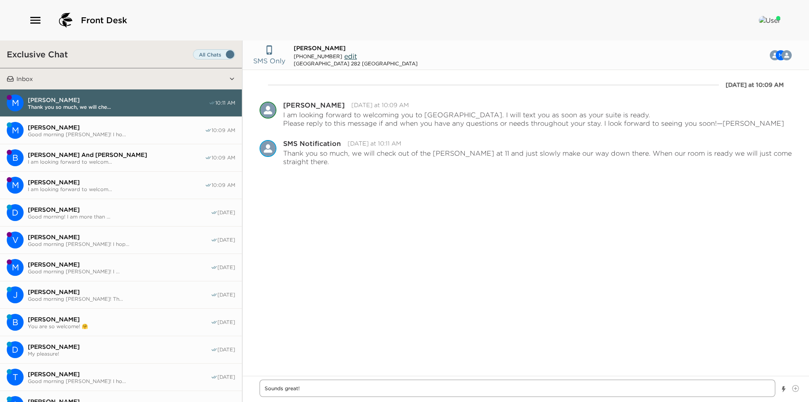
type textarea "Sounds great!"
type textarea "x"
type textarea "Sounds great! I"
type textarea "x"
type textarea "Sounds great! I"
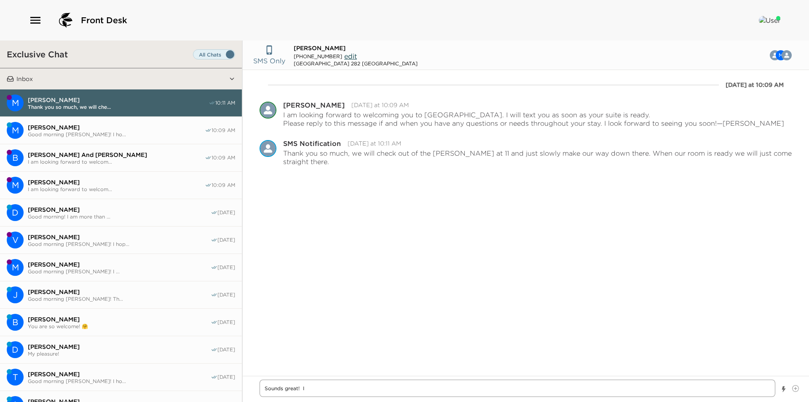
type textarea "x"
type textarea "Sounds great! I w"
type textarea "x"
type textarea "Sounds great! I wi"
type textarea "x"
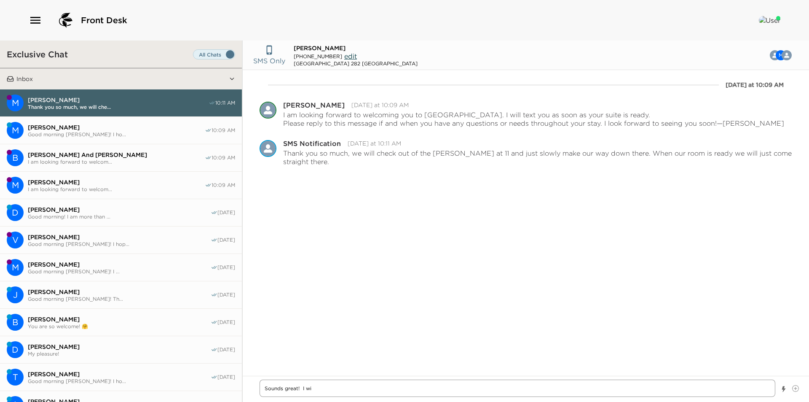
type textarea "Sounds great! I wis"
type textarea "x"
type textarea "Sounds great! I wish"
type textarea "x"
type textarea "Sounds great! I wish"
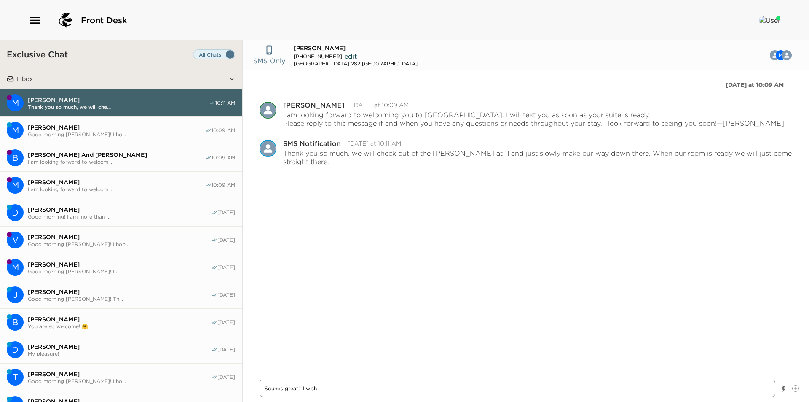
type textarea "x"
type textarea "Sounds great! I wish y"
type textarea "x"
type textarea "Sounds great! I wish yo"
type textarea "x"
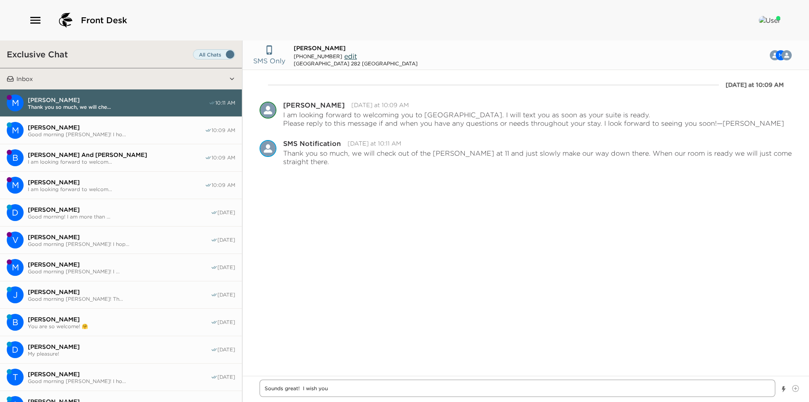
type textarea "Sounds great! I wish you"
type textarea "x"
type textarea "Sounds great! I wish you s"
type textarea "x"
type textarea "Sounds great! I wish you sa"
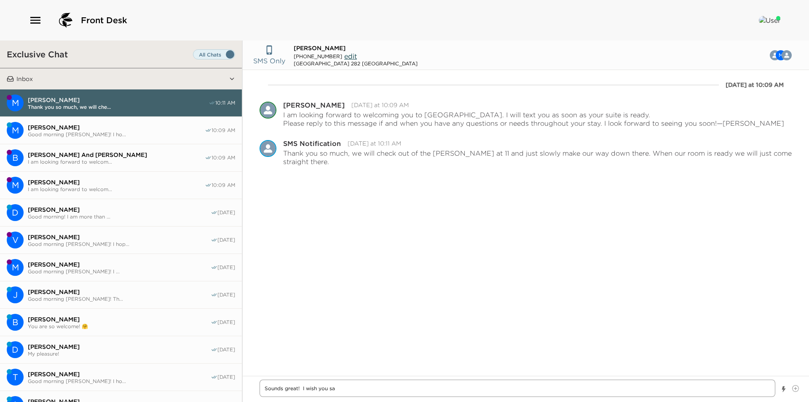
type textarea "x"
type textarea "Sounds great! I wish you safe"
type textarea "x"
type textarea "Sounds great! I wish you safe"
type textarea "x"
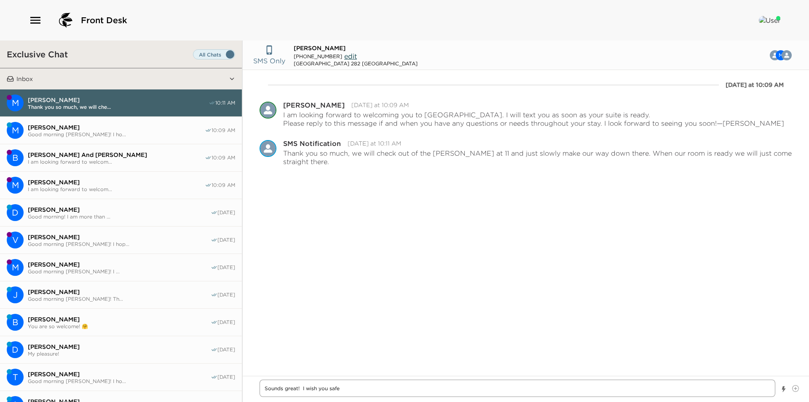
type textarea "Sounds great! I wish you safe t"
type textarea "x"
type textarea "Sounds great! I wish you safe tr"
type textarea "x"
type textarea "Sounds great! I wish you safe tra"
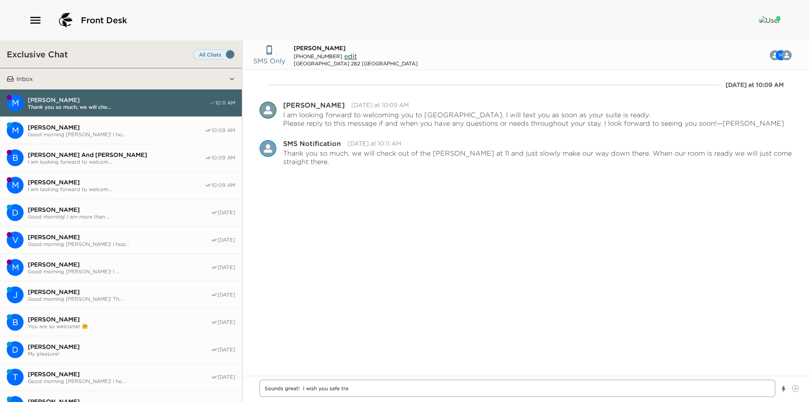
type textarea "x"
type textarea "Sounds great! I wish you safe trav"
type textarea "x"
type textarea "Sounds great! I wish you safe trave"
type textarea "x"
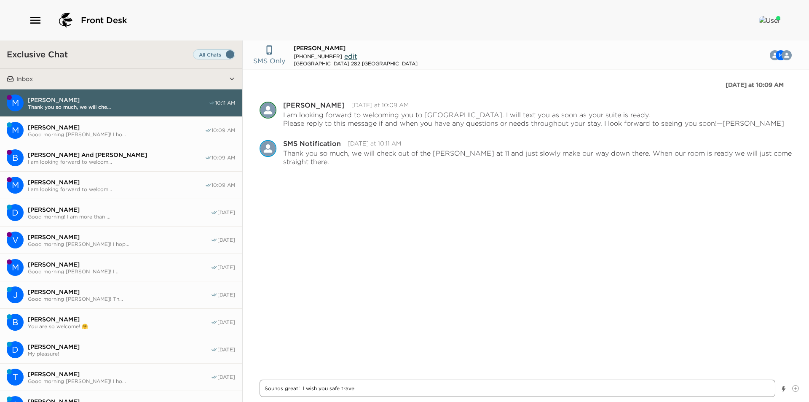
type textarea "Sounds great! I wish you safe travel"
type textarea "x"
type textarea "Sounds great! I wish you safe travels"
type textarea "x"
type textarea "Sounds great! I wish you safe travels"
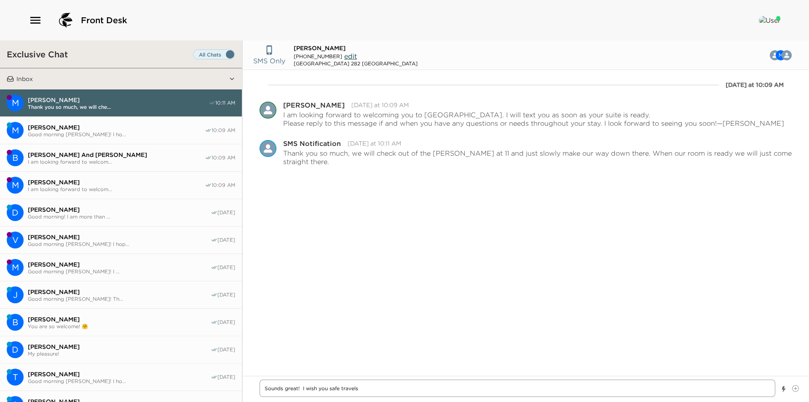
type textarea "x"
type textarea "Sounds great! I wish you safe travels an"
type textarea "x"
type textarea "Sounds great! I wish you safe travels and"
type textarea "x"
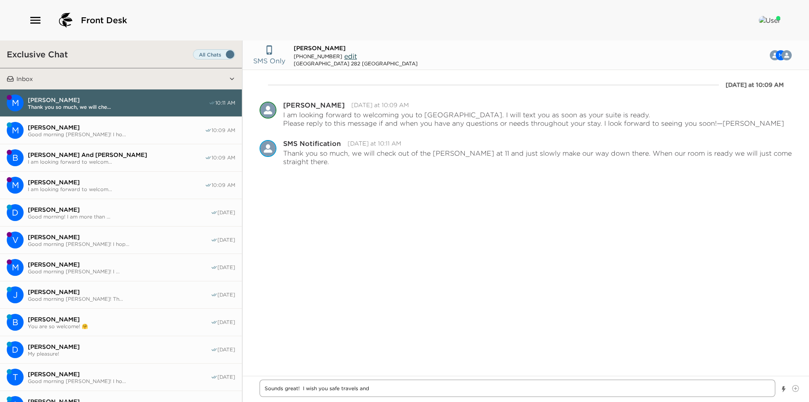
type textarea "Sounds great! I wish you safe travels and"
type textarea "x"
type textarea "Sounds great! I wish you safe travels and I"
type textarea "x"
type textarea "Sounds great! I wish you safe travels and I w"
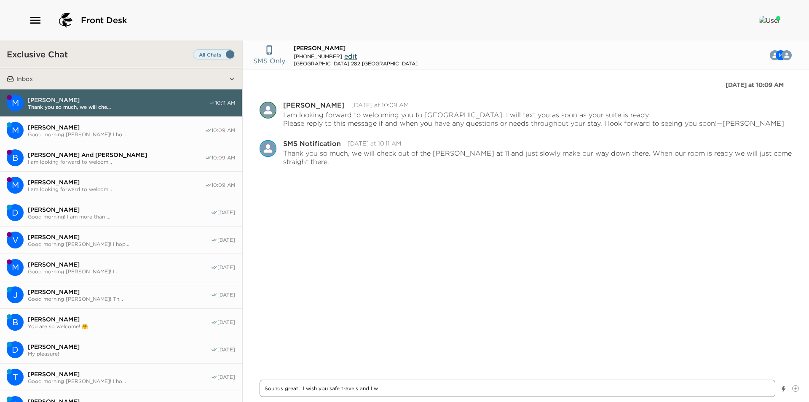
type textarea "x"
type textarea "Sounds great! I wish you safe travels and I wi"
type textarea "x"
type textarea "Sounds great! I wish you safe travels and I wil"
type textarea "x"
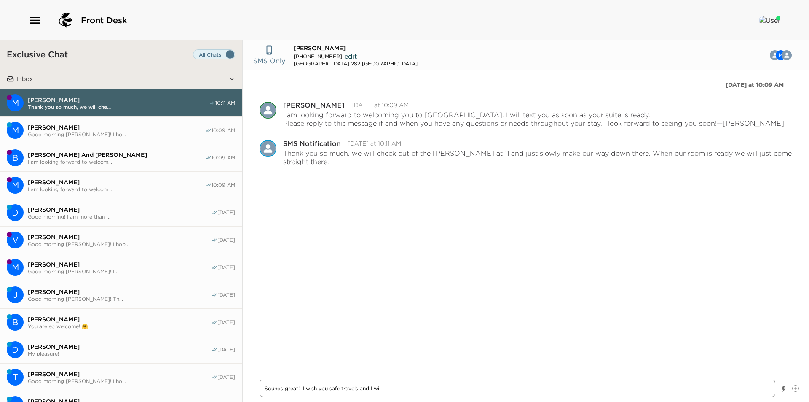
type textarea "Sounds great! I wish you safe travels and I will"
type textarea "x"
type textarea "Sounds great! I wish you safe travels and I will"
type textarea "x"
type textarea "Sounds great! I wish you safe travels and I will le"
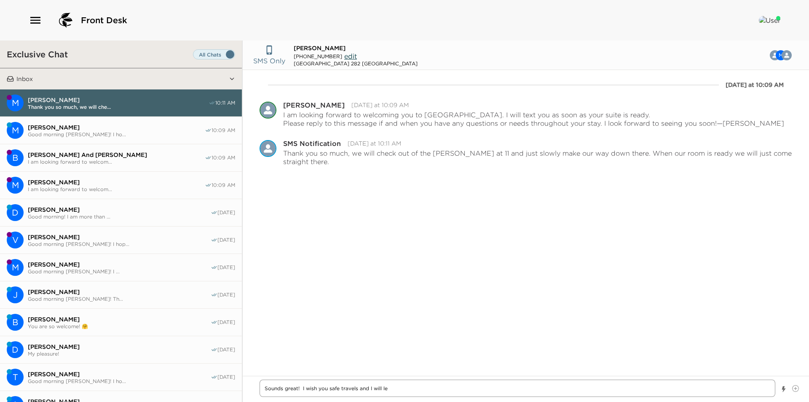
type textarea "x"
type textarea "Sounds great! I wish you safe travels and I will let"
type textarea "x"
type textarea "Sounds great! I wish you safe travels and I will let"
type textarea "x"
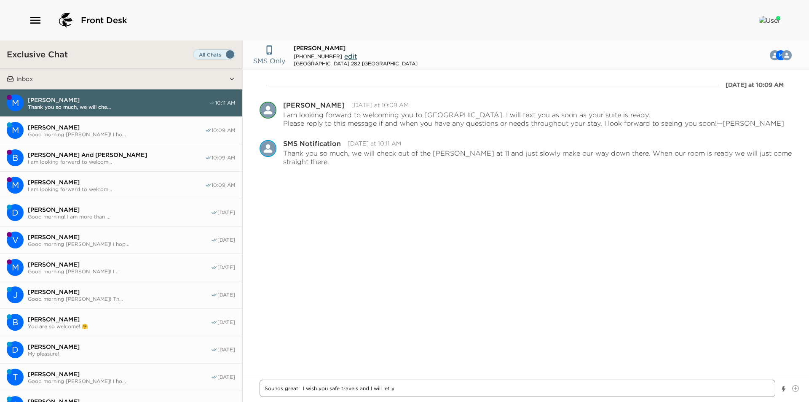
type textarea "Sounds great! I wish you safe travels and I will let yo"
type textarea "x"
type textarea "Sounds great! I wish you safe travels and I will let you"
type textarea "x"
type textarea "Sounds great! I wish you safe travels and I will let you k"
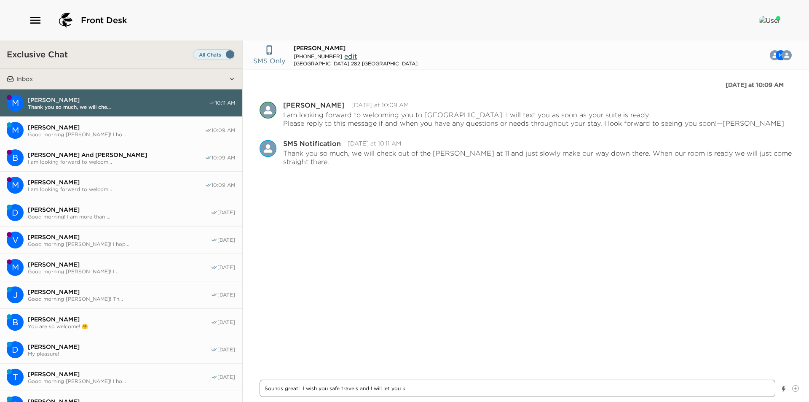
type textarea "x"
type textarea "Sounds great! I wish you safe travels and I will let you kn"
type textarea "x"
type textarea "Sounds great! I wish you safe travels and I will let you kno"
type textarea "x"
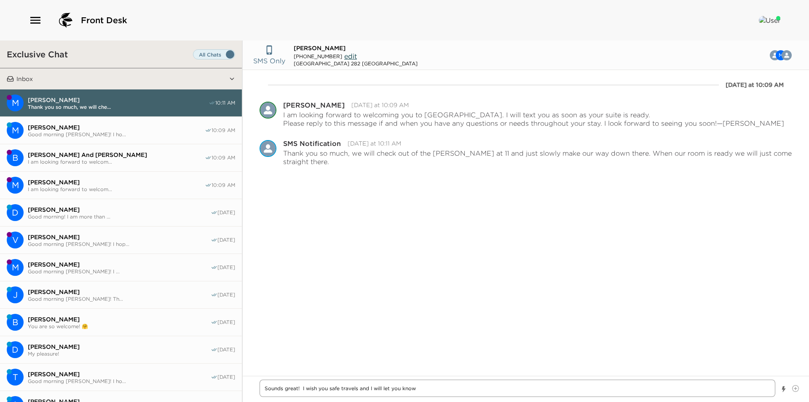
type textarea "Sounds great! I wish you safe travels and I will let you know"
type textarea "x"
type textarea "Sounds great! I wish you safe travels and I will let you know a"
type textarea "x"
type textarea "Sounds great! I wish you safe travels and I will let you know as"
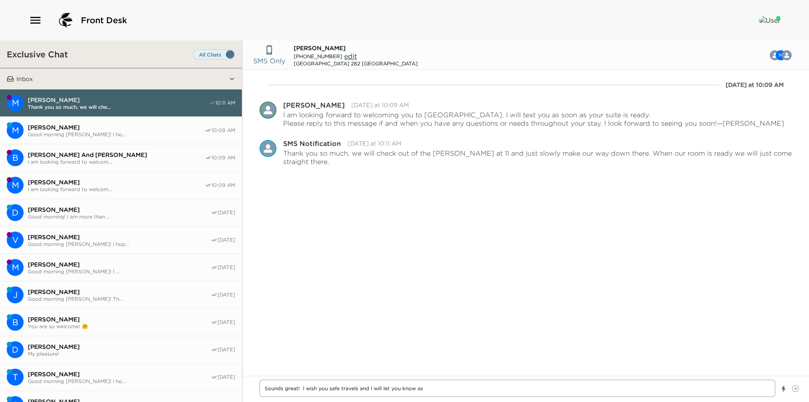
type textarea "x"
type textarea "Sounds great! I wish you safe travels and I will let you know as"
type textarea "x"
type textarea "Sounds great! I wish you safe travels and I will let you know as s"
type textarea "x"
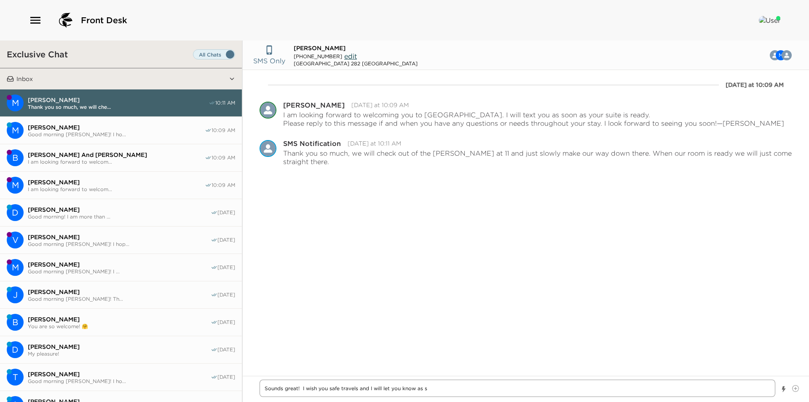
type textarea "Sounds great! I wish you safe travels and I will let you know as so"
type textarea "x"
type textarea "Sounds great! I wish you safe travels and I will let you know as soo"
type textarea "x"
type textarea "Sounds great! I wish you safe travels and I will let you know as soon"
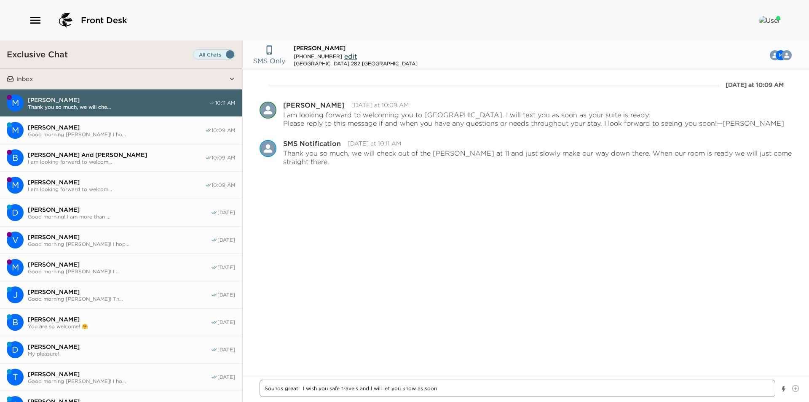
type textarea "x"
type textarea "Sounds great! I wish you safe travels and I will let you know as soon a"
type textarea "x"
type textarea "Sounds great! I wish you safe travels and I will let you know as soon as"
type textarea "x"
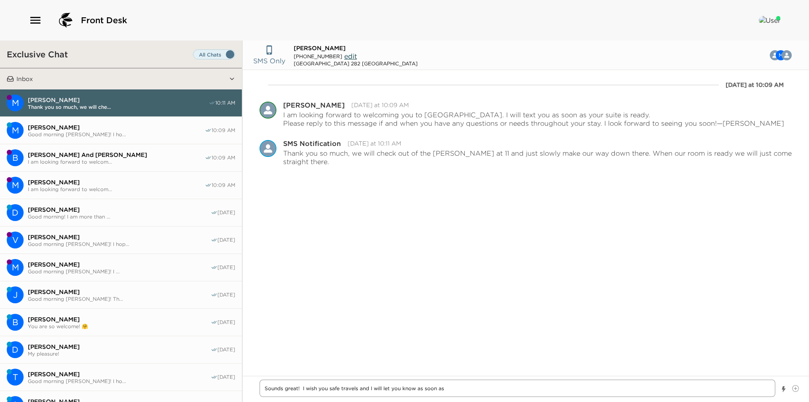
type textarea "Sounds great! I wish you safe travels and I will let you know as soon as y"
type textarea "x"
type textarea "Sounds great! I wish you safe travels and I will let you know as soon as yt"
type textarea "x"
type textarea "Sounds great! I wish you safe travels and I will let you know as soon as yto"
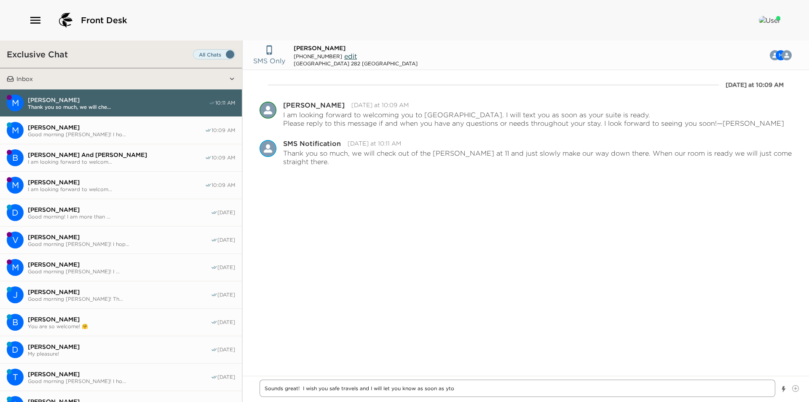
type textarea "x"
type textarea "Sounds great! I wish you safe travels and I will let you know as soon as ytou"
type textarea "x"
type textarea "Sounds great! I wish you safe travels and I will let you know as soon as yto"
type textarea "x"
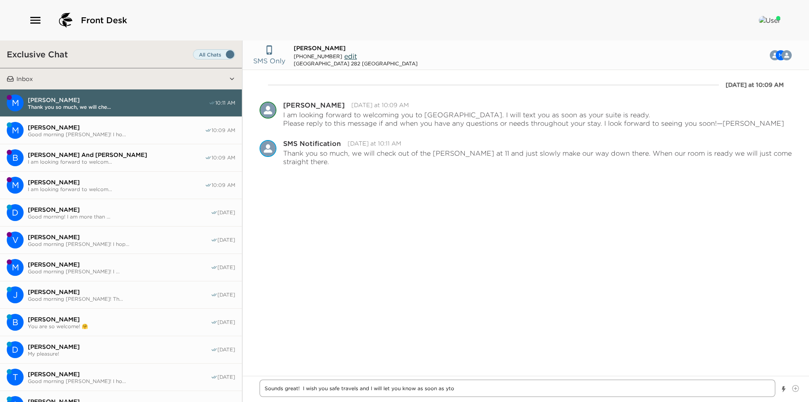
type textarea "Sounds great! I wish you safe travels and I will let you know as soon as yt"
type textarea "x"
type textarea "Sounds great! I wish you safe travels and I will let you know as soon as y"
type textarea "x"
type textarea "Sounds great! I wish you safe travels and I will let you know as soon as yo"
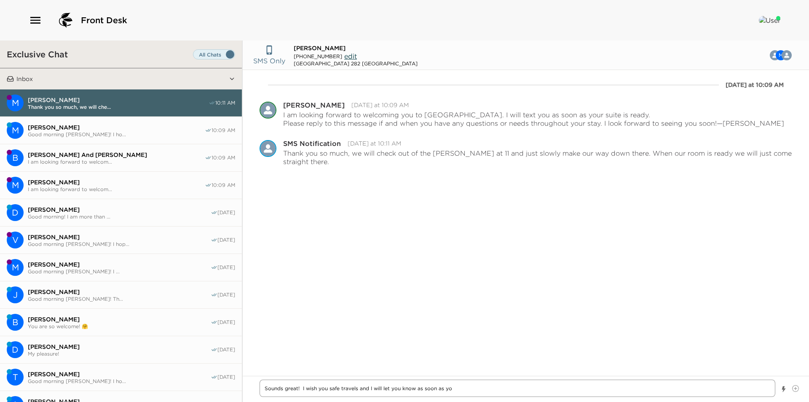
type textarea "x"
type textarea "Sounds great! I wish you safe travels and I will let you know as soon as you"
type textarea "x"
type textarea "Sounds great! I wish you safe travels and I will let you know as soon as your"
type textarea "x"
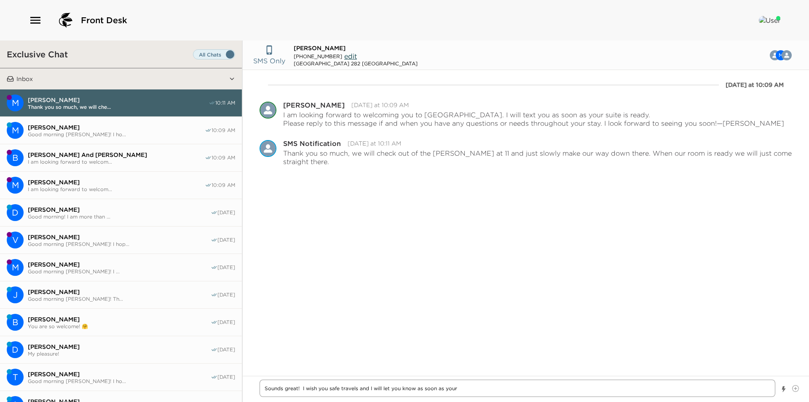
type textarea "Sounds great! I wish you safe travels and I will let you know as soon as your s"
type textarea "x"
type textarea "Sounds great! I wish you safe travels and I will let you know as soon as your s…"
type textarea "x"
type textarea "Sounds great! I wish you safe travels and I will let you know as soon as your s…"
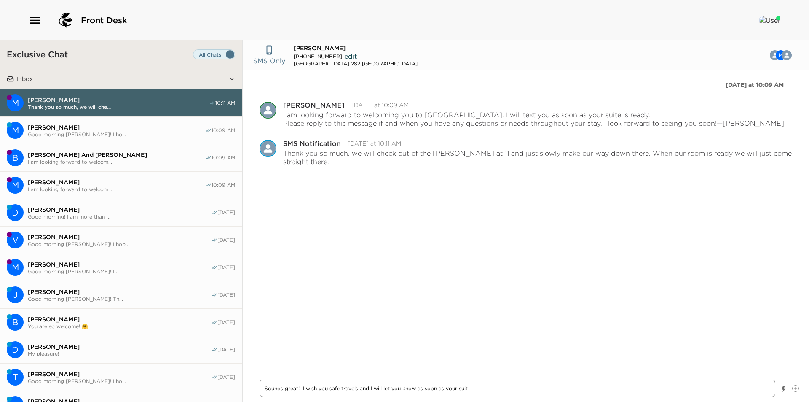
type textarea "x"
type textarea "Sounds great! I wish you safe travels and I will let you know as soon as your s…"
type textarea "x"
type textarea "Sounds great! I wish you safe travels and I will let you know as soon as your s…"
type textarea "x"
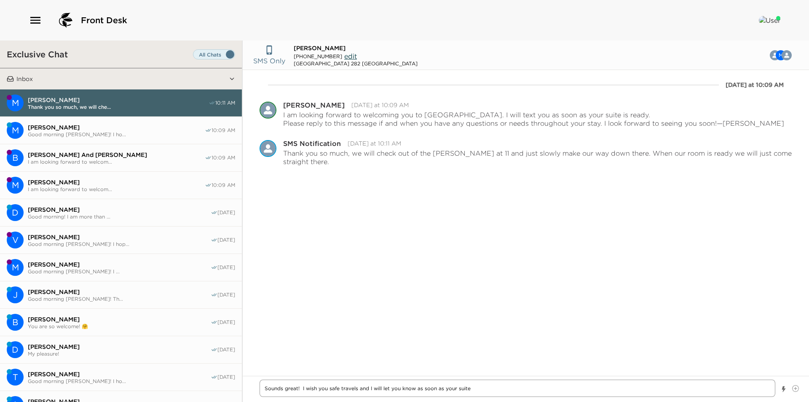
type textarea "Sounds great! I wish you safe travels and I will let you know as soon as your s…"
type textarea "x"
type textarea "Sounds great! I wish you safe travels and I will let you know as soon as your s…"
type textarea "x"
type textarea "Sounds great! I wish you safe travels and I will let you know as soon as your s…"
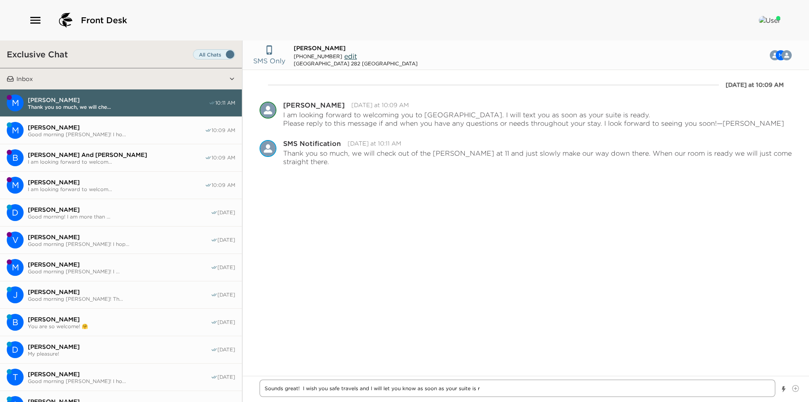
type textarea "x"
type textarea "Sounds great! I wish you safe travels and I will let you know as soon as your s…"
type textarea "x"
type textarea "Sounds great! I wish you safe travels and I will let you know as soon as your s…"
type textarea "x"
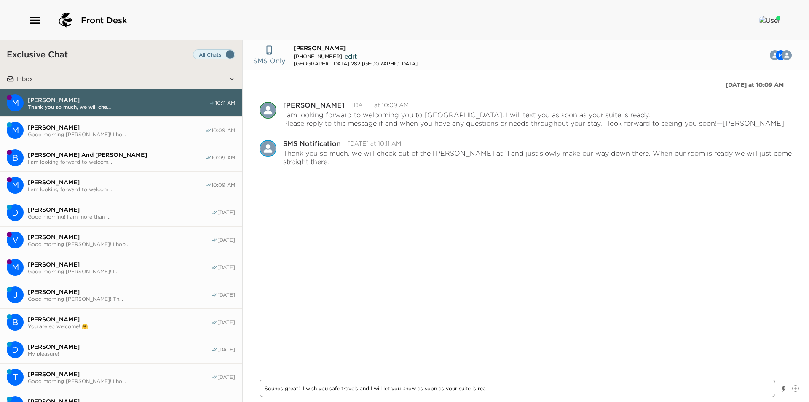
type textarea "Sounds great! I wish you safe travels and I will let you know as soon as your s…"
type textarea "x"
type textarea "Sounds great! I wish you safe travels and I will let you know as soon as your s…"
type textarea "x"
type textarea "Sounds great! I wish you safe travels and I will let you know as soon as your s…"
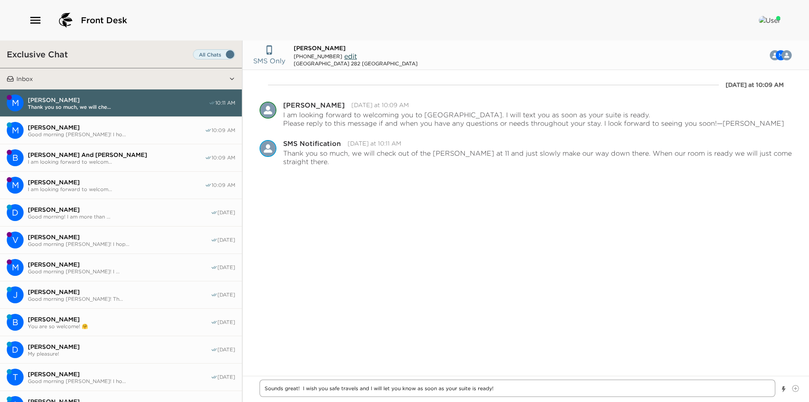
type textarea "x"
type textarea "Sounds great! I wish you safe travels and I will let you know as soon as your s…"
type textarea "x"
type textarea "Sounds great! I wish you safe travels and I will let you know as soon as your s…"
type textarea "x"
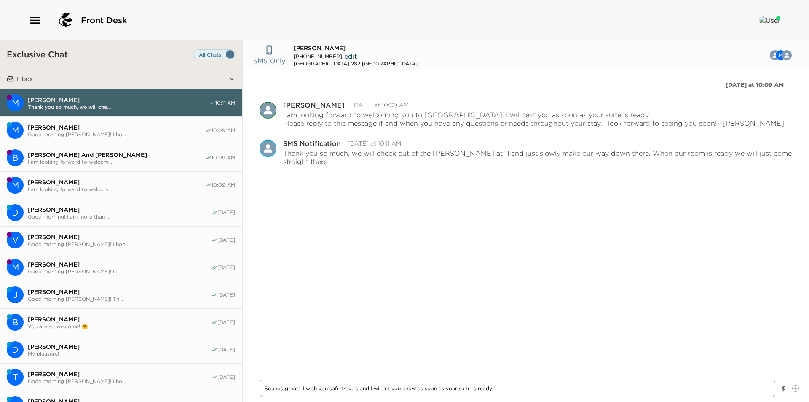
type textarea "Sounds great! I wish you safe travels and I will let you know as soon as your s…"
type textarea "x"
type textarea "Sounds great! I wish you safe travels and I will let you know as soon as your s…"
type textarea "x"
type textarea "Sounds great! I wish you safe travels and I will let you know as soon as your s…"
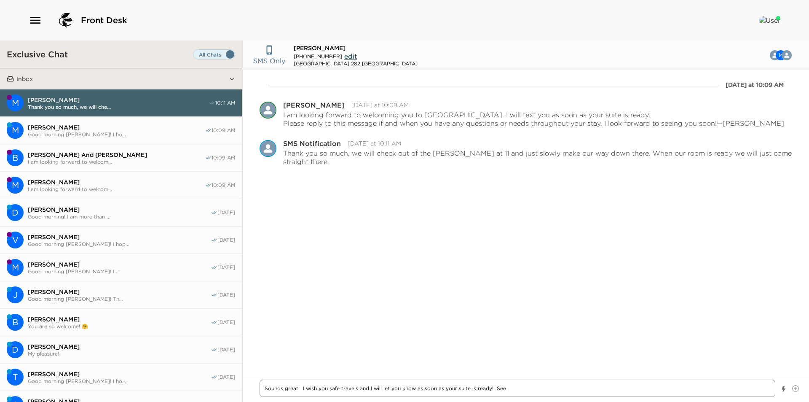
type textarea "x"
type textarea "Sounds great! I wish you safe travels and I will let you know as soon as your s…"
type textarea "x"
type textarea "Sounds great! I wish you safe travels and I will let you know as soon as your s…"
type textarea "x"
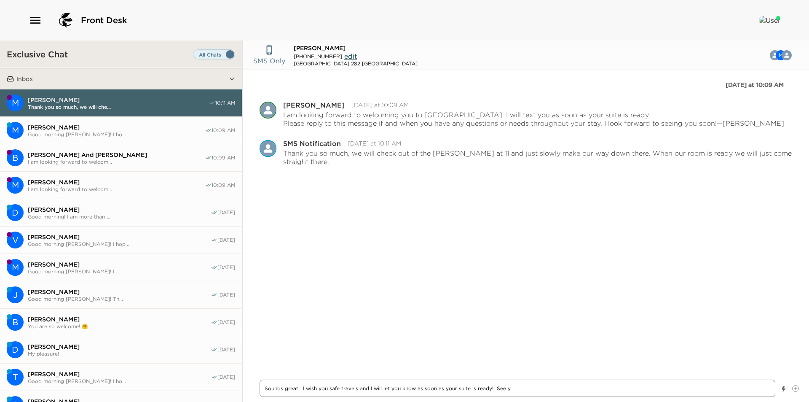
type textarea "Sounds great! I wish you safe travels and I will let you know as soon as your s…"
type textarea "x"
type textarea "Sounds great! I wish you safe travels and I will let you know as soon as your s…"
type textarea "x"
type textarea "Sounds great! I wish you safe travels and I will let you know as soon as your s…"
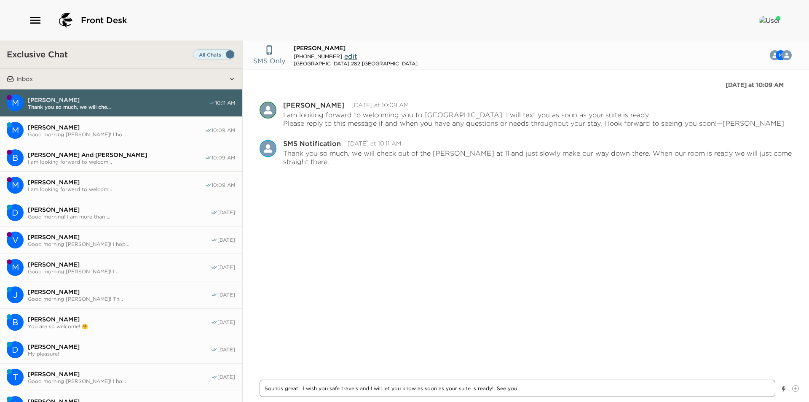
type textarea "x"
type textarea "Sounds great! I wish you safe travels and I will let you know as soon as your s…"
type textarea "x"
type textarea "Sounds great! I wish you safe travels and I will let you know as soon as your s…"
type textarea "x"
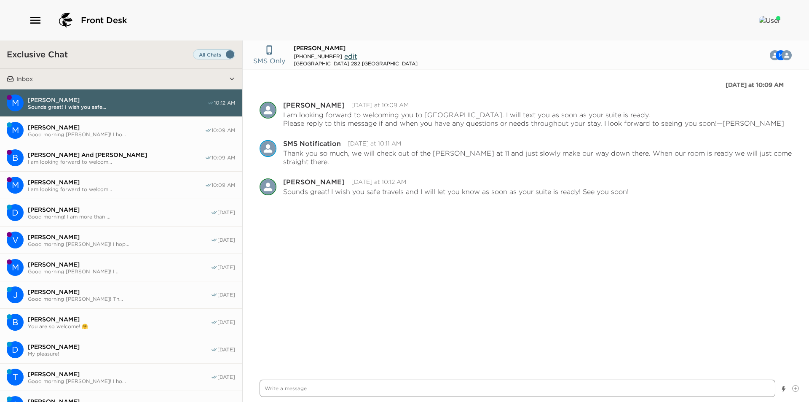
click at [398, 389] on textarea "Write a message" at bounding box center [518, 387] width 516 height 17
drag, startPoint x: 358, startPoint y: 391, endPoint x: 348, endPoint y: 392, distance: 10.1
click at [358, 391] on textarea "Write a message" at bounding box center [518, 387] width 516 height 17
click at [343, 381] on textarea "Write a message" at bounding box center [518, 387] width 516 height 17
click at [308, 388] on textarea "Write a message" at bounding box center [518, 387] width 516 height 17
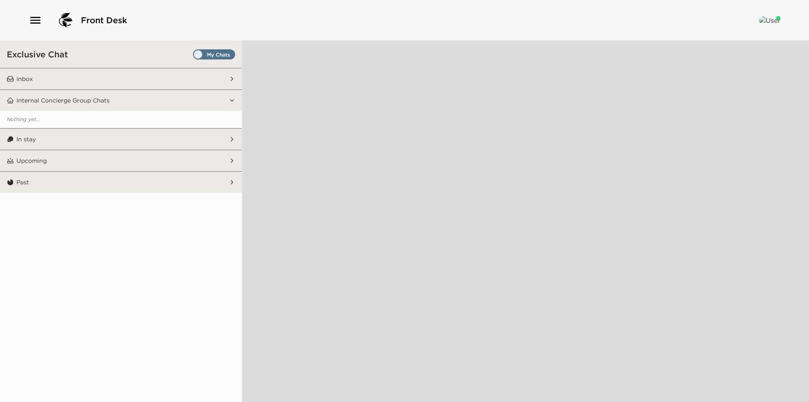
click at [218, 51] on span "Set all destinations" at bounding box center [214, 56] width 42 height 10
click at [195, 56] on input "Set all destinations" at bounding box center [195, 56] width 0 height 0
click at [178, 70] on button "Inbox" at bounding box center [121, 78] width 215 height 21
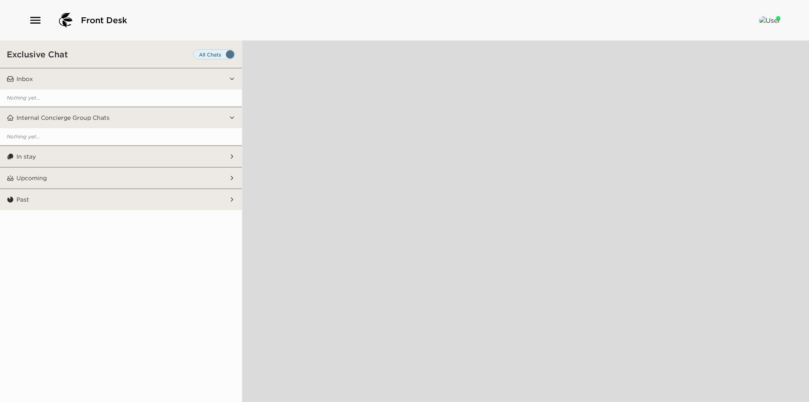
click at [212, 52] on span "Set all destinations" at bounding box center [214, 56] width 42 height 10
click at [195, 56] on input "Set all destinations" at bounding box center [195, 56] width 0 height 0
click at [212, 52] on span "Set all destinations" at bounding box center [214, 56] width 42 height 10
click at [195, 56] on input "Set all destinations" at bounding box center [195, 56] width 0 height 0
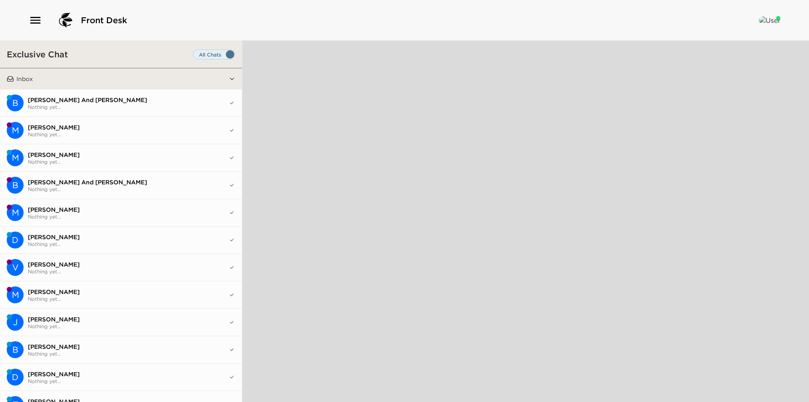
click at [151, 81] on button "Inbox" at bounding box center [121, 78] width 215 height 21
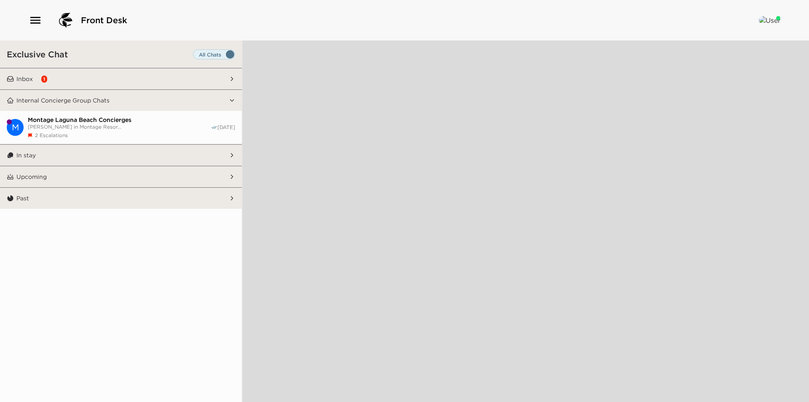
click at [151, 81] on button "Inbox 1" at bounding box center [121, 78] width 215 height 21
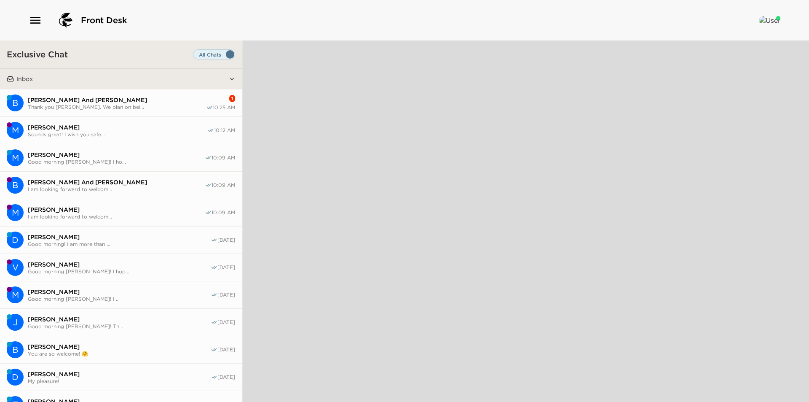
click at [151, 116] on button "B [PERSON_NAME] And [PERSON_NAME] Thank you [PERSON_NAME]. We plan on bei... 1 …" at bounding box center [121, 102] width 242 height 27
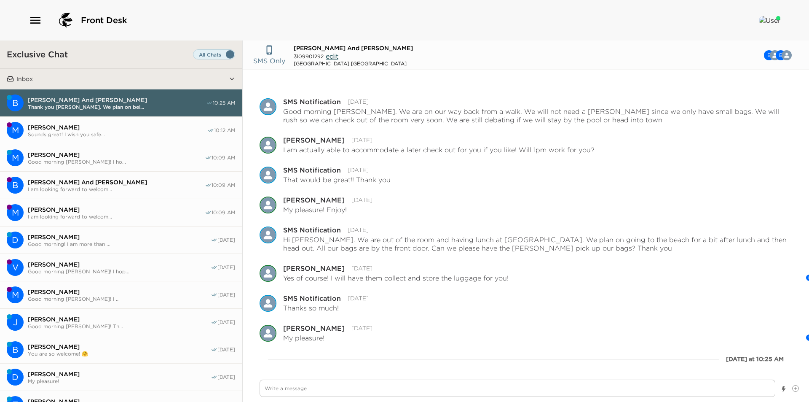
scroll to position [670, 0]
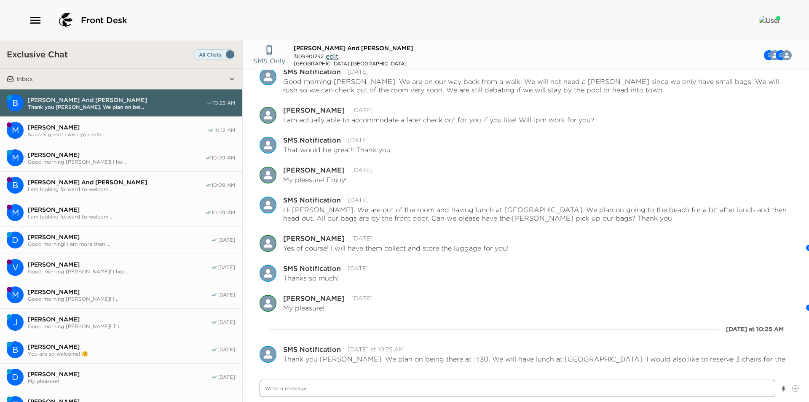
click at [378, 390] on textarea "Write a message" at bounding box center [518, 387] width 516 height 17
click at [450, 388] on textarea "Write a message" at bounding box center [518, 387] width 516 height 17
click at [471, 388] on textarea "Write a message" at bounding box center [518, 387] width 516 height 17
click at [501, 388] on textarea "Write a message" at bounding box center [518, 387] width 516 height 17
click at [472, 388] on textarea "Write a message" at bounding box center [518, 387] width 516 height 17
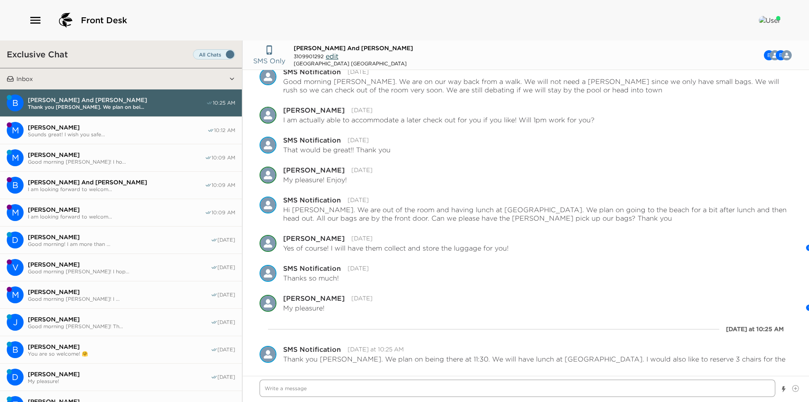
type textarea "x"
type textarea "T"
type textarea "x"
type textarea "Th"
type textarea "x"
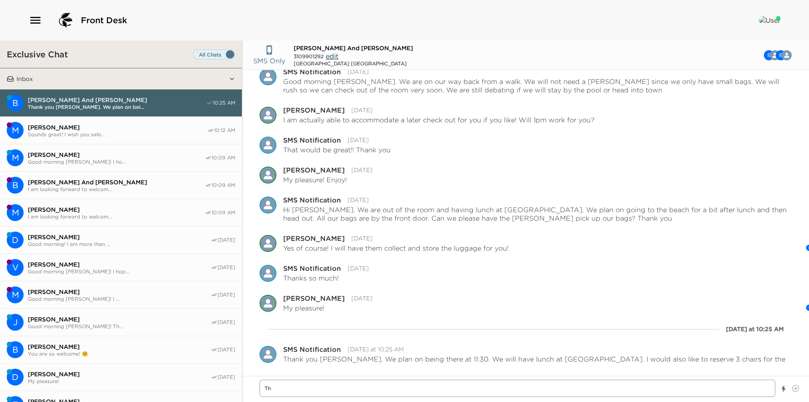
type textarea "Tha"
type textarea "x"
type textarea "Than"
type textarea "x"
type textarea "Thank"
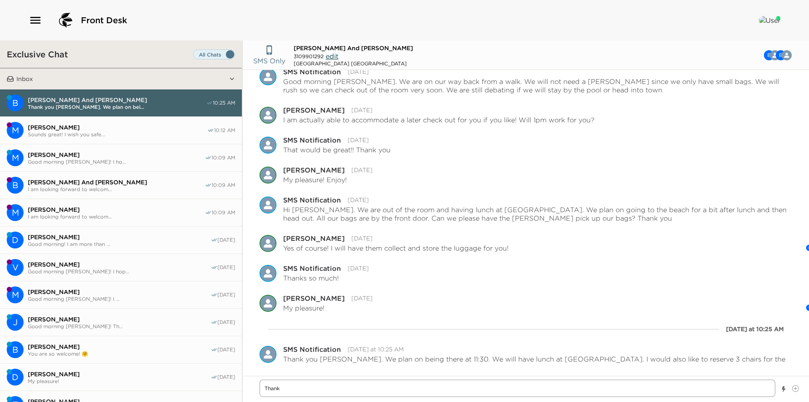
type textarea "x"
type textarea "Thank y"
type textarea "x"
type textarea "Thank yo"
type textarea "x"
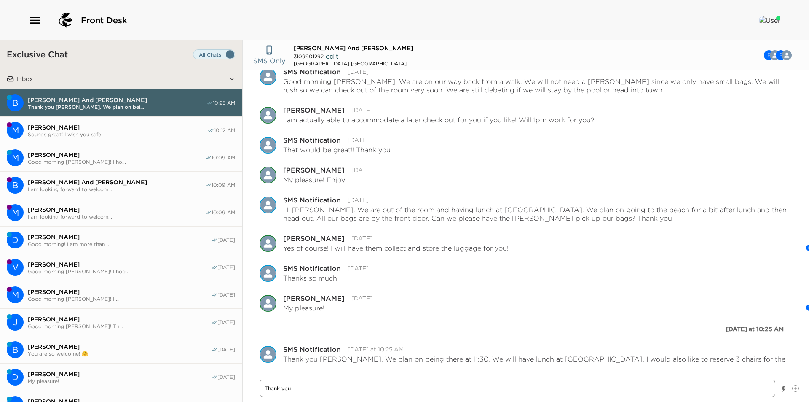
type textarea "Thank you"
type textarea "x"
type textarea "Thank you f"
type textarea "x"
type textarea "Thank you fo"
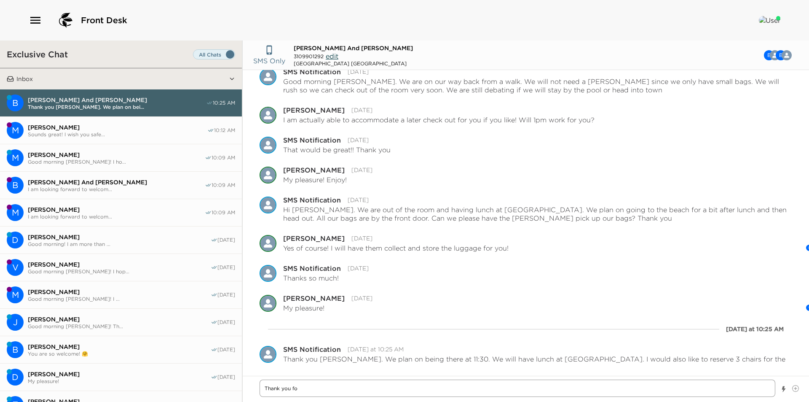
type textarea "x"
type textarea "Thank you for"
type textarea "x"
type textarea "Thank you for"
type textarea "x"
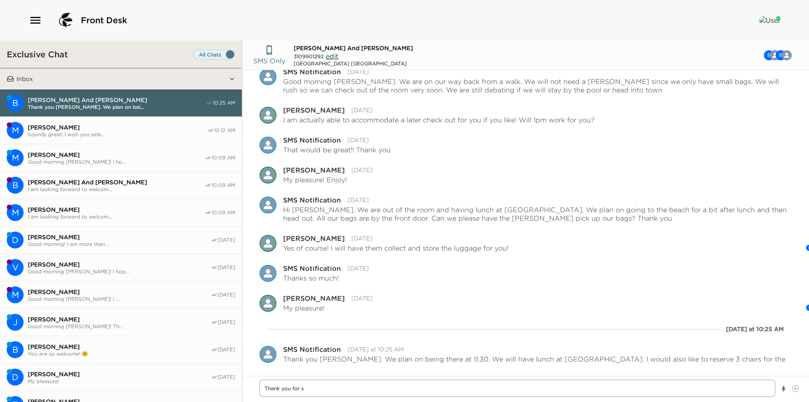
type textarea "Thank you for sh"
type textarea "x"
type textarea "Thank you for sha"
type textarea "x"
type textarea "Thank you for shar"
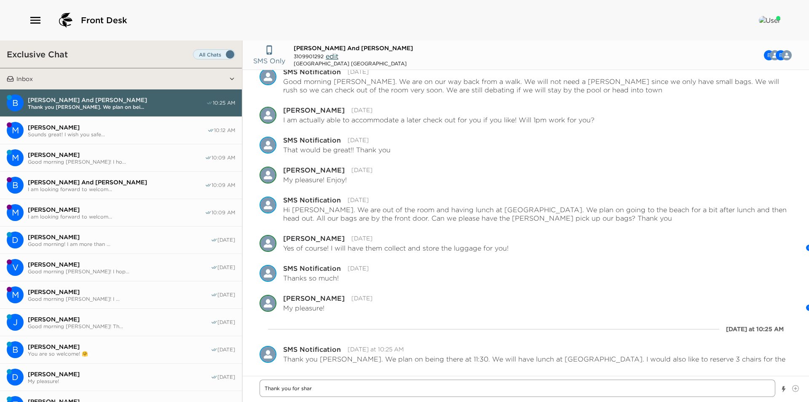
type textarea "x"
type textarea "Thank you for [PERSON_NAME]"
type textarea "x"
type textarea "Thank you for sharin"
type textarea "x"
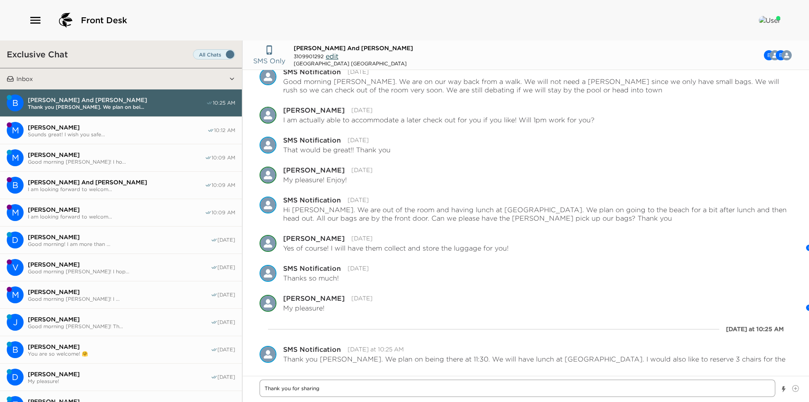
type textarea "Thank you for sharing"
type textarea "x"
type textarea "Thank you for sharing y"
type textarea "x"
type textarea "Thank you for sharing you"
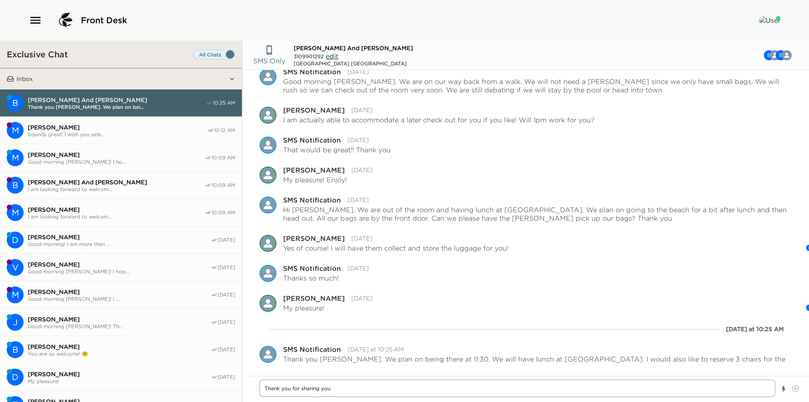
type textarea "x"
type textarea "Thank you for sharing your"
type textarea "x"
type textarea "Thank you for sharing your"
type textarea "x"
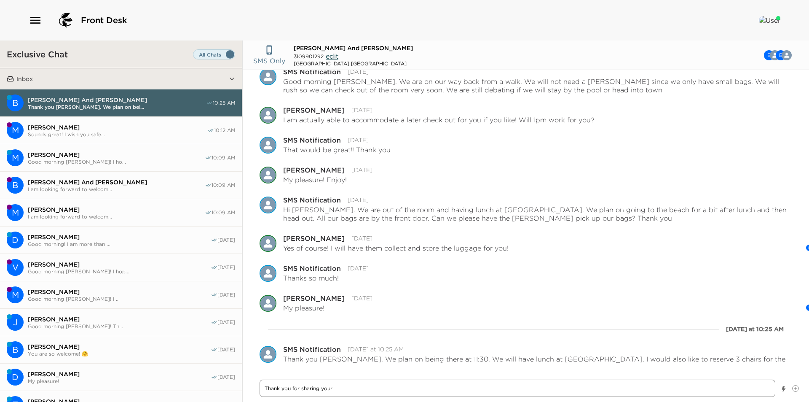
type textarea "Thank you for sharing your E"
type textarea "x"
type textarea "Thank you for sharing your ET"
type textarea "x"
type textarea "Thank you for sharing your ETA"
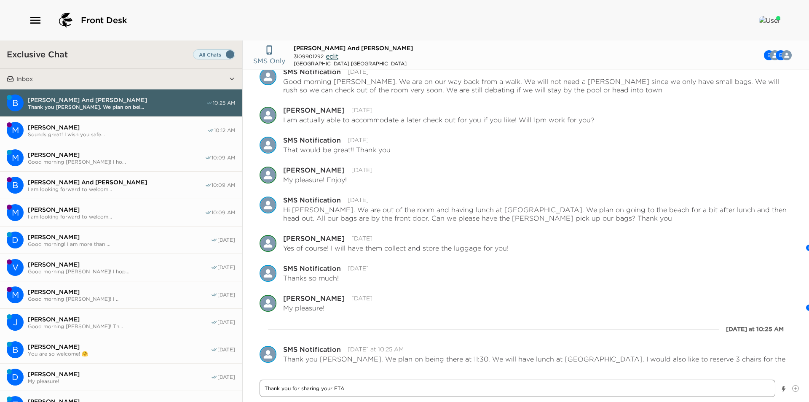
type textarea "x"
type textarea "Thank you for sharing your ETA!"
type textarea "x"
type textarea "Thank you for sharing your ETA!"
type textarea "x"
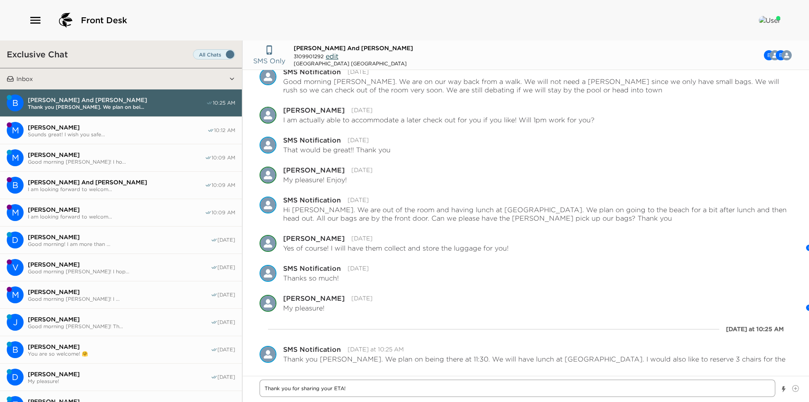
type textarea "Thank you for sharing your ETA!"
click at [433, 395] on textarea "Thank you for sharing your ETA!" at bounding box center [518, 387] width 516 height 17
click at [395, 396] on textarea "Thank you for sharing your ETA!" at bounding box center [518, 387] width 516 height 17
click at [390, 388] on textarea "Thank you for sharing your ETA!" at bounding box center [518, 387] width 516 height 17
click at [441, 385] on textarea "Thank you for sharing your ETA!" at bounding box center [518, 387] width 516 height 17
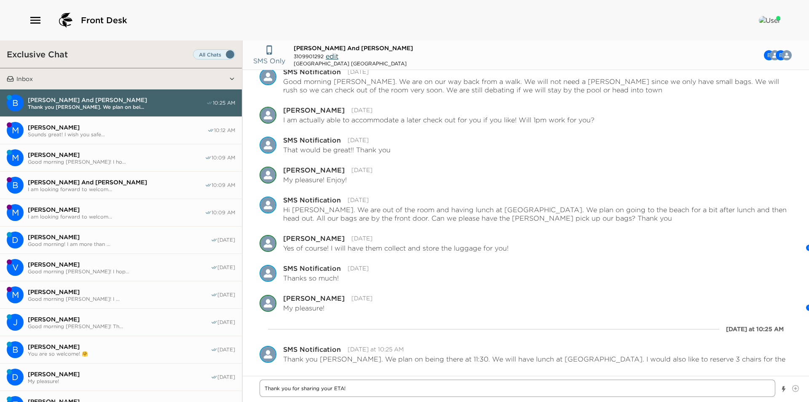
click at [455, 388] on textarea "Thank you for sharing your ETA!" at bounding box center [518, 387] width 516 height 17
click at [450, 388] on textarea "Thank you for sharing your ETA!" at bounding box center [518, 387] width 516 height 17
type textarea "x"
type textarea "Thank you for sharing your ETA!"
click at [400, 397] on div "Thank you for sharing your ETA!" at bounding box center [518, 388] width 516 height 19
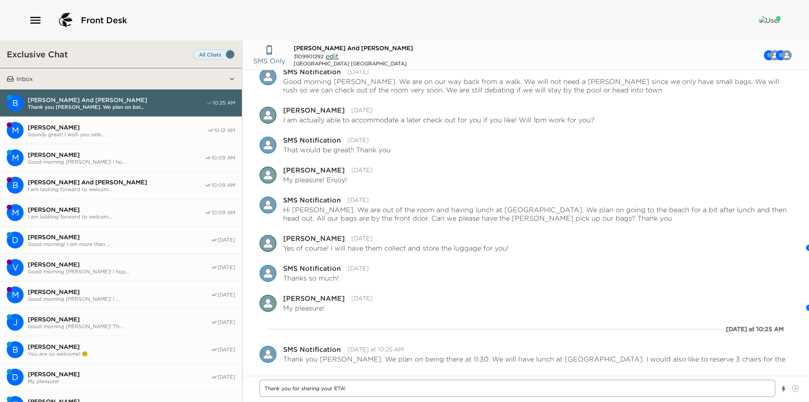
click at [400, 393] on textarea "Thank you for sharing your ETA!" at bounding box center [518, 387] width 516 height 17
type textarea "x"
type textarea "Thank you for sharing your ETA! I"
type textarea "x"
type textarea "Thank you for sharing your ETA! I"
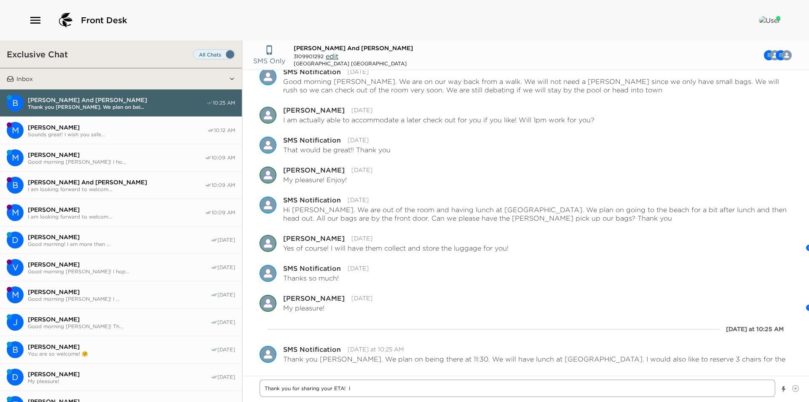
type textarea "x"
type textarea "Thank you for sharing your ETA! I h"
type textarea "x"
type textarea "Thank you for sharing your ETA! I ha"
type textarea "x"
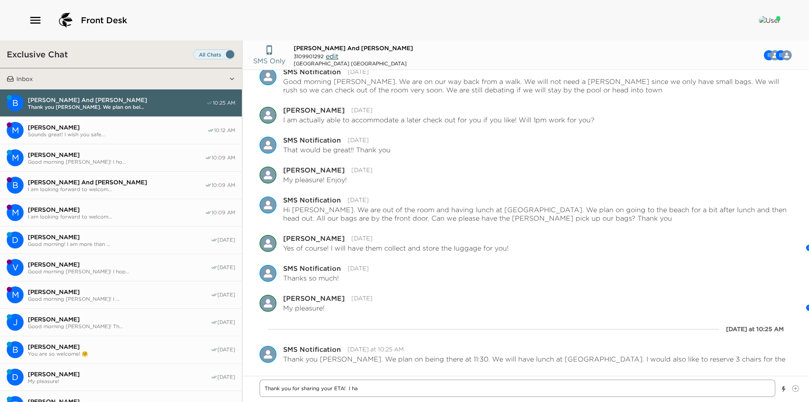
type textarea "Thank you for sharing your ETA! I hav"
type textarea "x"
type textarea "Thank you for sharing your ETA! I have"
type textarea "x"
type textarea "Thank you for sharing your ETA! I have"
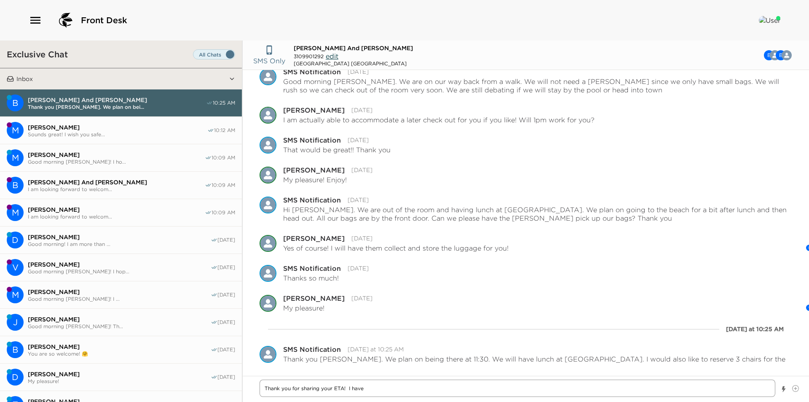
type textarea "x"
type textarea "Thank you for sharing your ETA! I have a"
type textarea "x"
type textarea "Thank you for sharing your ETA! I have ar"
type textarea "x"
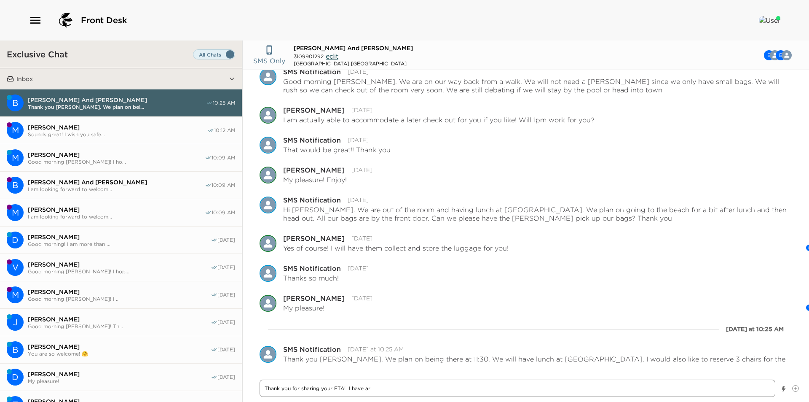
type textarea "Thank you for sharing your ETA! I have arr"
type textarea "x"
type textarea "Thank you for sharing your ETA! I have arra"
type textarea "x"
type textarea "Thank you for sharing your ETA! I have arran"
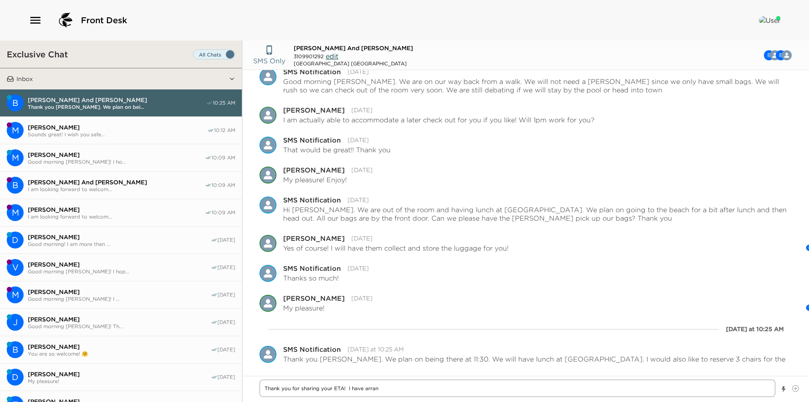
type textarea "x"
type textarea "Thank you for sharing your ETA! I have arrang"
type textarea "x"
type textarea "Thank you for sharing your ETA! I have arrange"
type textarea "x"
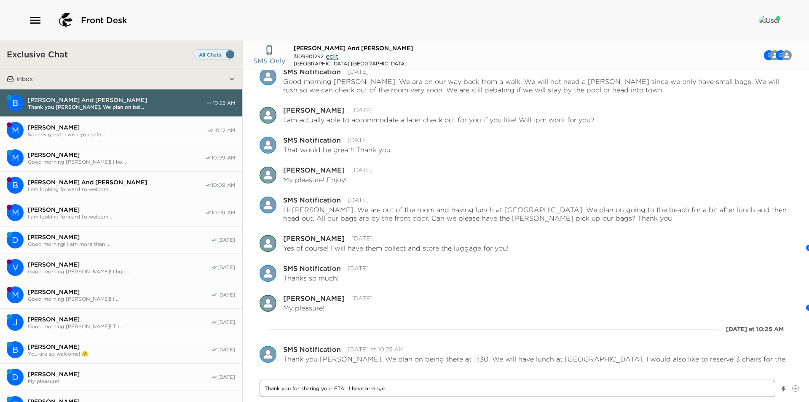
type textarea "Thank you for sharing your ETA! I have arranged"
type textarea "x"
type textarea "Thank you for sharing your ETA! I have arranged"
type textarea "x"
type textarea "Thank you for sharing your ETA! I have arranged yo"
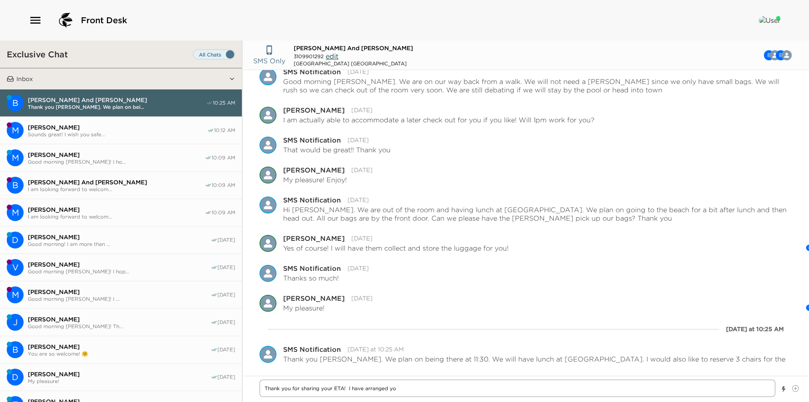
type textarea "x"
type textarea "Thank you for sharing your ETA! I have arranged you"
type textarea "x"
type textarea "Thank you for sharing your ETA! I have arranged your"
type textarea "x"
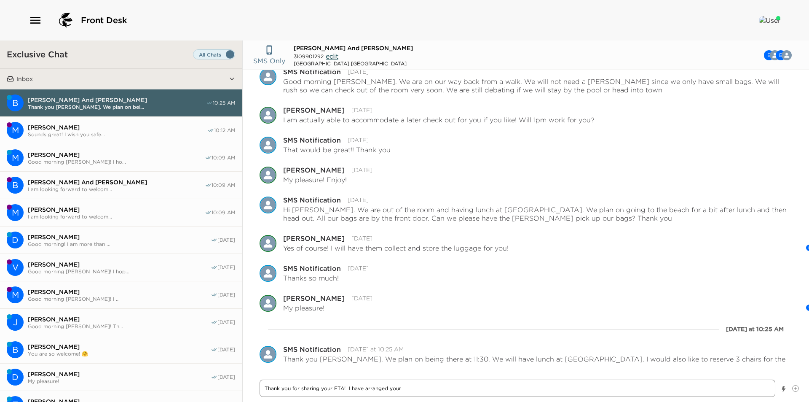
type textarea "Thank you for sharing your ETA! I have arranged your"
type textarea "x"
type textarea "Thank you for sharing your ETA! I have arranged your b"
type textarea "x"
type textarea "Thank you for sharing your ETA! I have arranged your be"
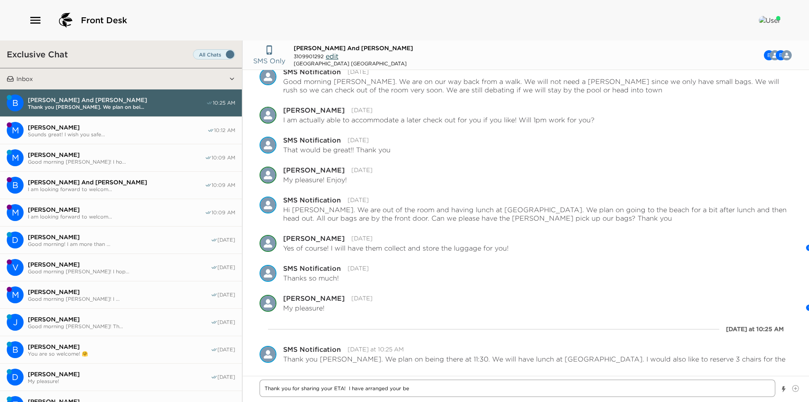
type textarea "x"
type textarea "Thank you for sharing your ETA! I have arranged your bea"
type textarea "x"
type textarea "Thank you for sharing your ETA! I have arranged your beac"
type textarea "x"
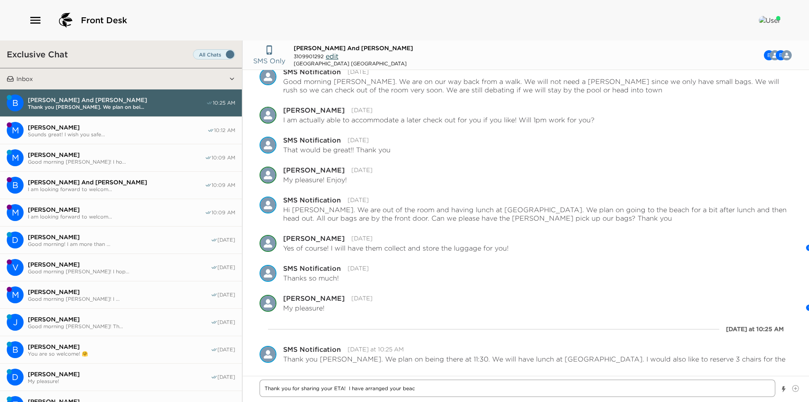
type textarea "Thank you for sharing your ETA! I have arranged your beach"
type textarea "x"
type textarea "Thank you for sharing your ETA! I have arranged your beach"
type textarea "x"
type textarea "Thank you for sharing your ETA! I have arranged your beach c"
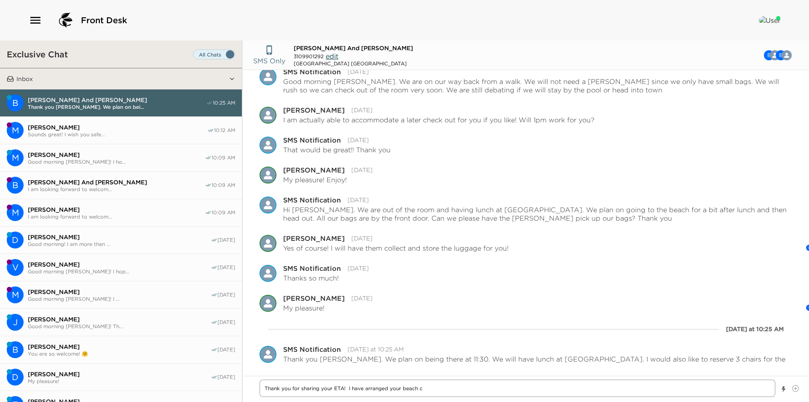
type textarea "x"
type textarea "Thank you for sharing your ETA! I have arranged your beach ch"
type textarea "x"
type textarea "Thank you for sharing your ETA! I have arranged your beach cha"
type textarea "x"
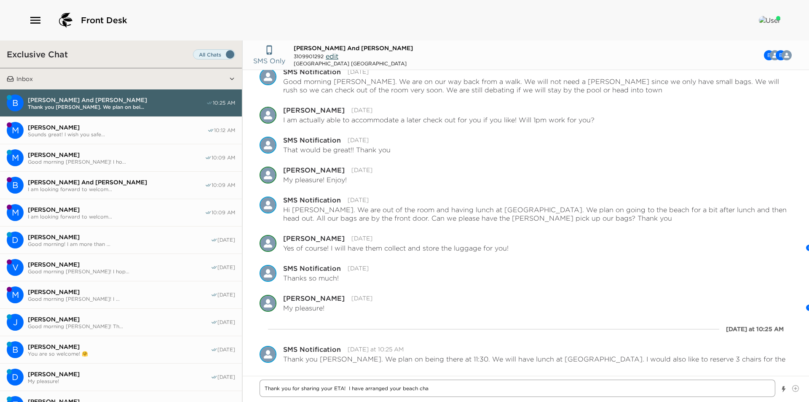
type textarea "Thank you for sharing your ETA! I have arranged your beach chai"
type textarea "x"
type textarea "Thank you for sharing your ETA! I have arranged your beach chair"
type textarea "x"
type textarea "Thank you for sharing your ETA! I have arranged your beach chairs"
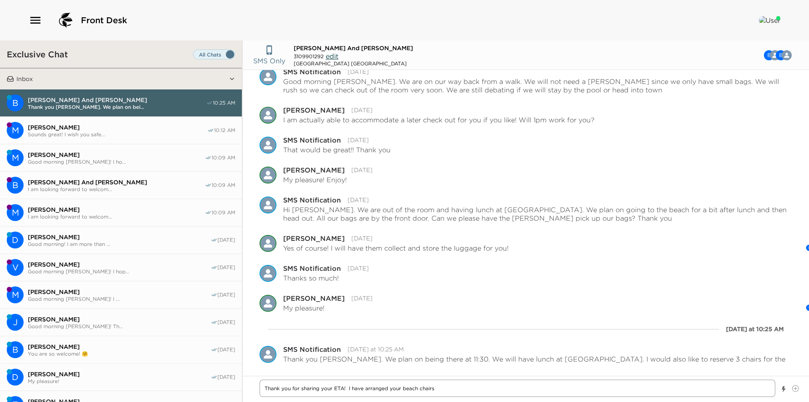
type textarea "x"
type textarea "Thank you for sharing your ETA! I have arranged your beach chairs,"
type textarea "x"
type textarea "Thank you for sharing your ETA! I have arranged your beach chairs,"
type textarea "x"
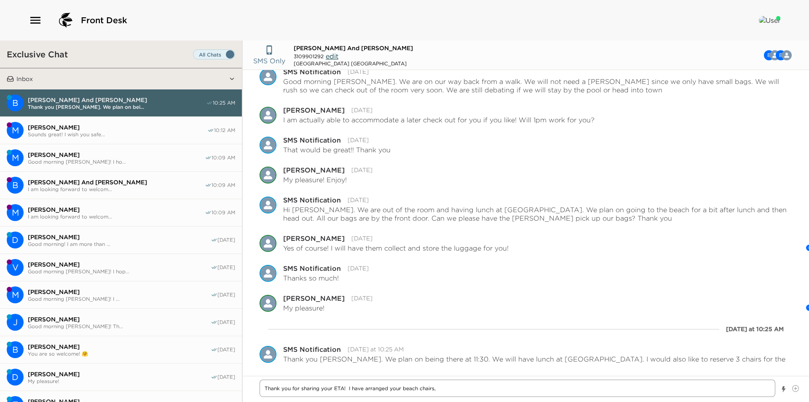
type textarea "Thank you for sharing your ETA! I have arranged your beach chairs, a"
type textarea "x"
type textarea "Thank you for sharing your ETA! I have arranged your beach chairs, an"
type textarea "x"
type textarea "Thank you for sharing your ETA! I have arranged your beach chairs, and"
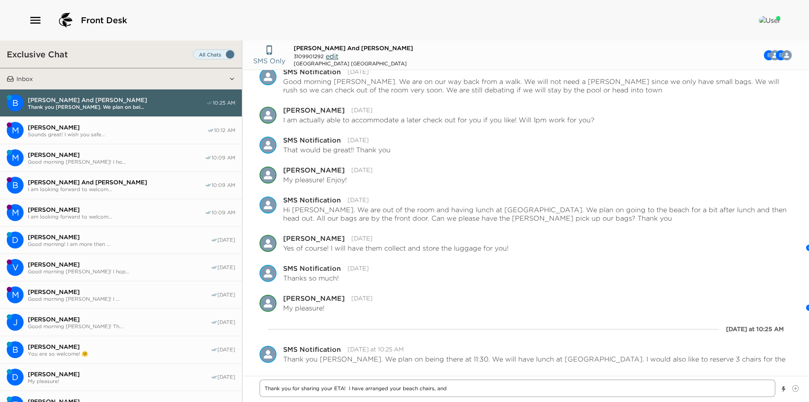
type textarea "x"
type textarea "Thank you for sharing your ETA! I have arranged your beach chairs, and"
type textarea "x"
type textarea "Thank you for sharing your ETA! I have arranged your beach chairs, and t"
type textarea "x"
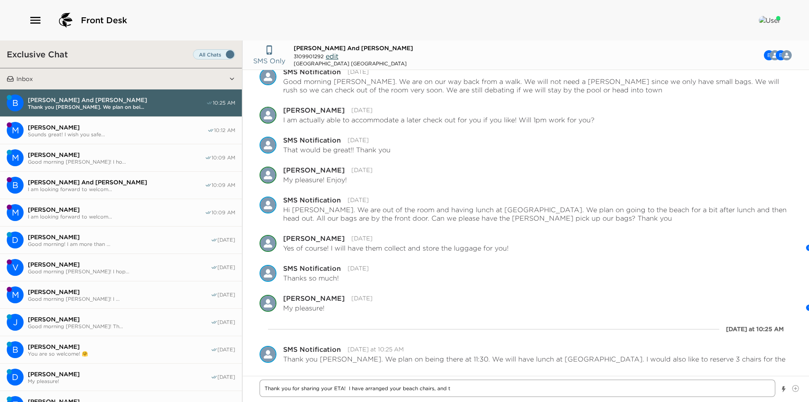
type textarea "Thank you for sharing your ETA! I have arranged your beach chairs, and th"
type textarea "x"
type textarea "Thank you for sharing your ETA! I have arranged your beach chairs, and the"
type textarea "x"
type textarea "Thank you for sharing your ETA! I have arranged your beach chairs, and they"
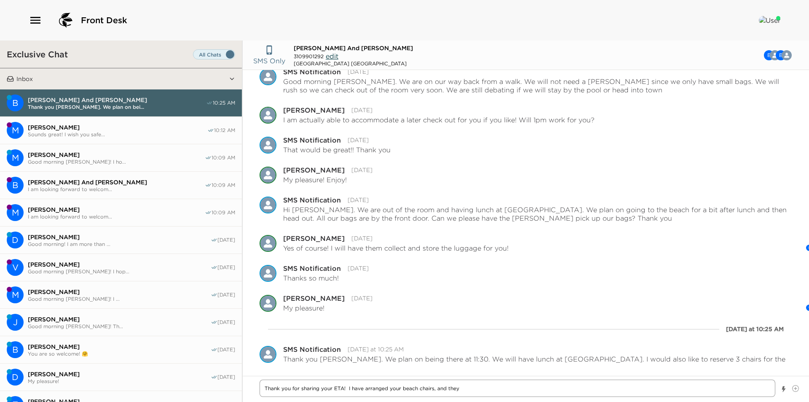
type textarea "x"
type textarea "Thank you for sharing your ETA! I have arranged your beach chairs, and they"
type textarea "x"
type textarea "Thank you for sharing your ETA! I have arranged your beach chairs, and they s"
type textarea "x"
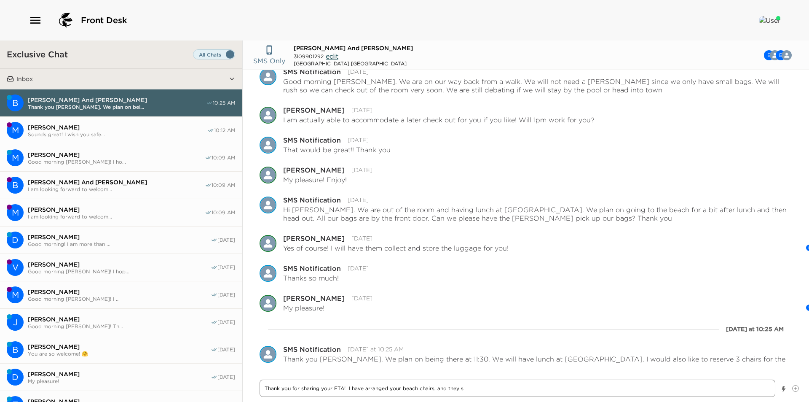
type textarea "Thank you for sharing your ETA! I have arranged your beach chairs, and they sh"
type textarea "x"
type textarea "Thank you for sharing your ETA! I have arranged your beach chairs, and they sho"
type textarea "x"
type textarea "Thank you for sharing your ETA! I have arranged your beach chairs, and they shou"
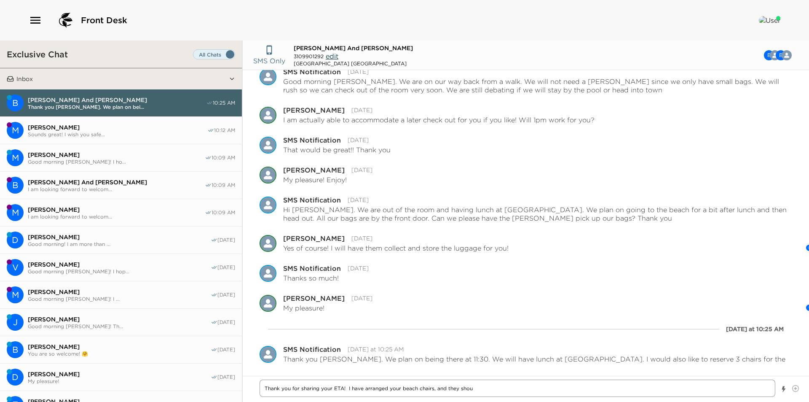
type textarea "x"
type textarea "Thank you for sharing your ETA! I have arranged your beach chairs, and they sho"
type textarea "x"
type textarea "Thank you for sharing your ETA! I have arranged your beach chairs, and they sh"
type textarea "x"
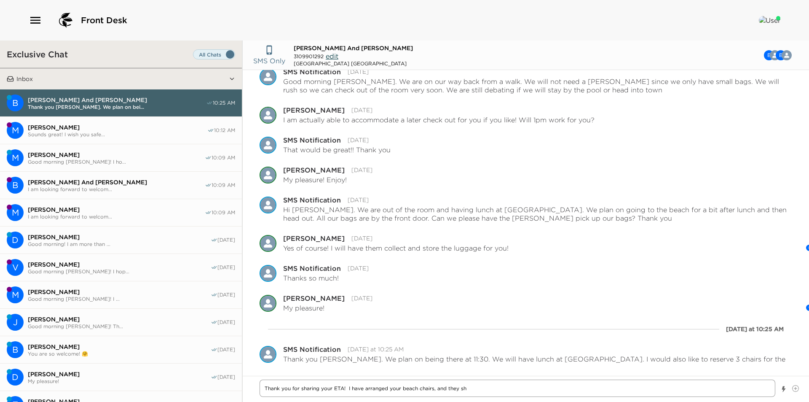
type textarea "Thank you for sharing your ETA! I have arranged your beach chairs, and they s"
type textarea "x"
type textarea "Thank you for sharing your ETA! I have arranged your beach chairs, and they"
type textarea "x"
type textarea "Thank you for sharing your ETA! I have arranged your beach chairs, and they w"
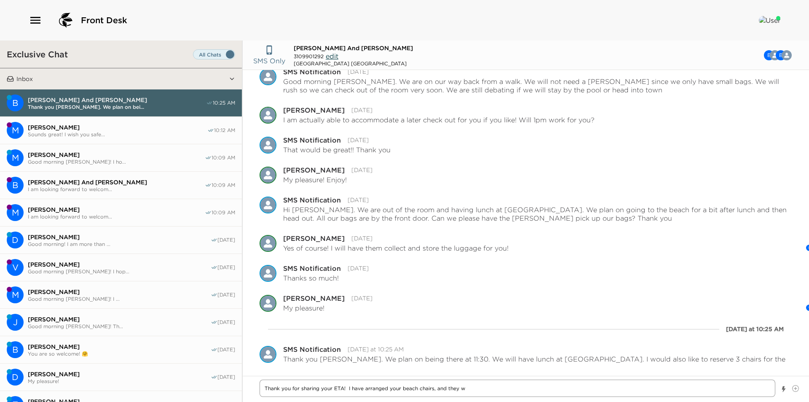
type textarea "x"
type textarea "Thank you for sharing your ETA! I have arranged your beach chairs, and they wil"
type textarea "x"
type textarea "Thank you for sharing your ETA! I have arranged your beach chairs, and they will"
type textarea "x"
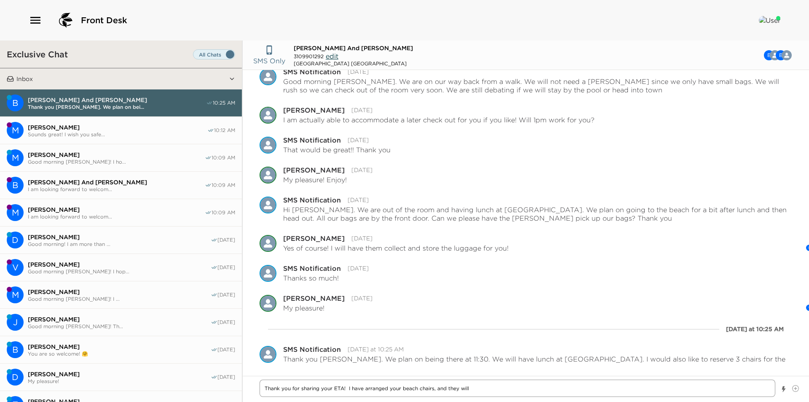
type textarea "Thank you for sharing your ETA! I have arranged your beach chairs, and they will"
type textarea "x"
type textarea "Thank you for sharing your ETA! I have arranged your beach chairs, and they wil…"
type textarea "x"
type textarea "Thank you for sharing your ETA! I have arranged your beach chairs, and they wil…"
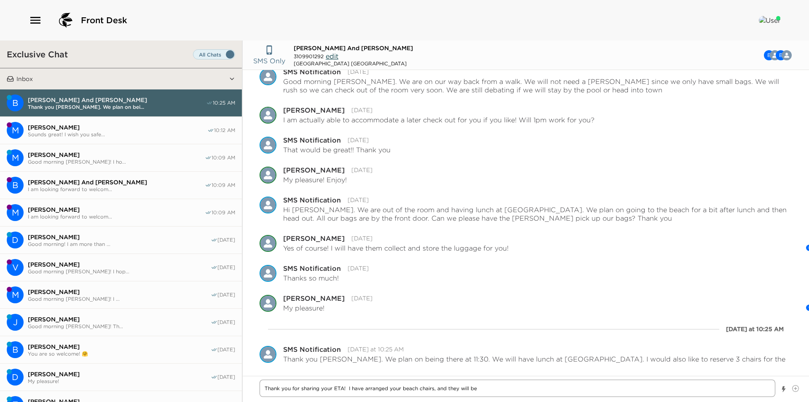
type textarea "x"
type textarea "Thank you for sharing your ETA! I have arranged your beach chairs, and they wil…"
type textarea "x"
type textarea "Thank you for sharing your ETA! I have arranged your beach chairs, and they wil…"
type textarea "x"
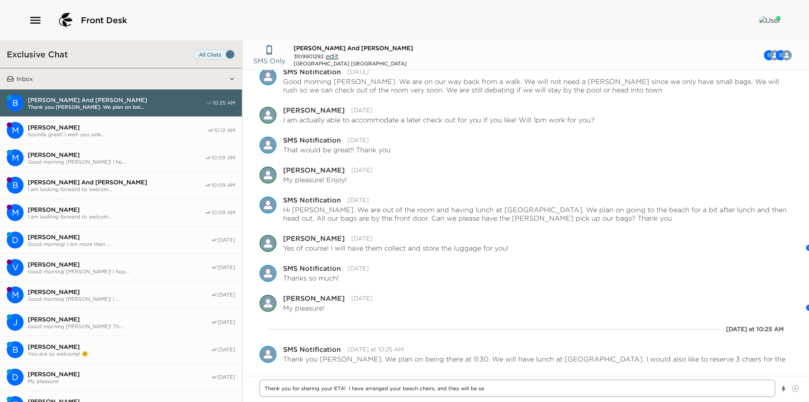
type textarea "Thank you for sharing your ETA! I have arranged your beach chairs, and they wil…"
type textarea "x"
type textarea "Thank you for sharing your ETA! I have arranged your beach chairs, and they wil…"
type textarea "x"
type textarea "Thank you for sharing your ETA! I have arranged your beach chairs, and they wil…"
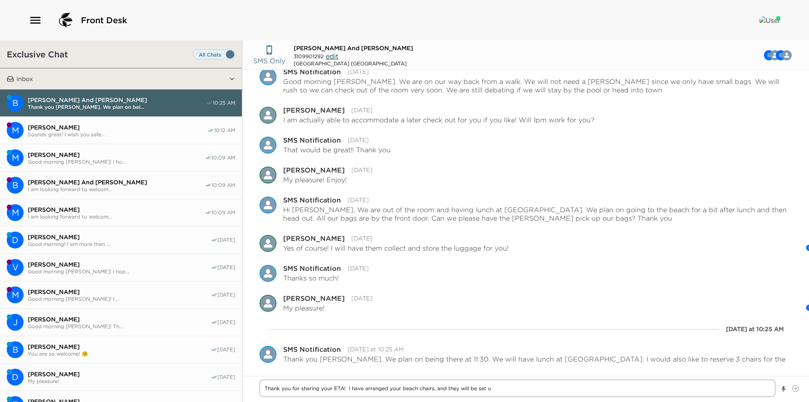
type textarea "x"
type textarea "Thank you for sharing your ETA! I have arranged your beach chairs, and they wil…"
type textarea "x"
type textarea "Thank you for sharing your ETA! I have arranged your beach chairs, and they wil…"
type textarea "x"
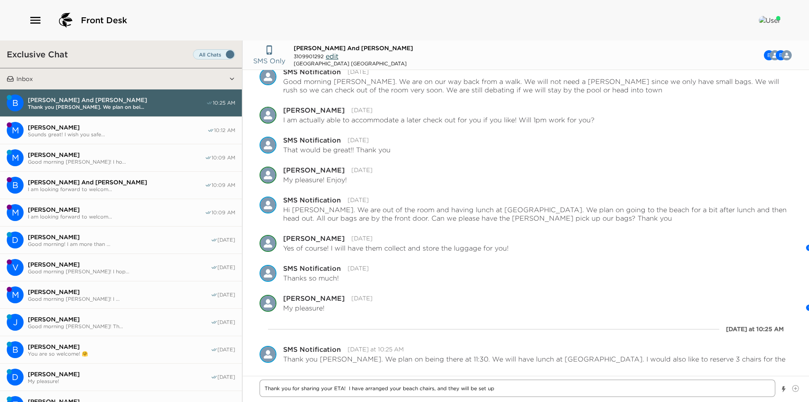
type textarea "Thank you for sharing your ETA! I have arranged your beach chairs, and they wil…"
type textarea "x"
type textarea "Thank you for sharing your ETA! I have arranged your beach chairs, and they wil…"
type textarea "x"
type textarea "Thank you for sharing your ETA! I have arranged your beach chairs, and they wil…"
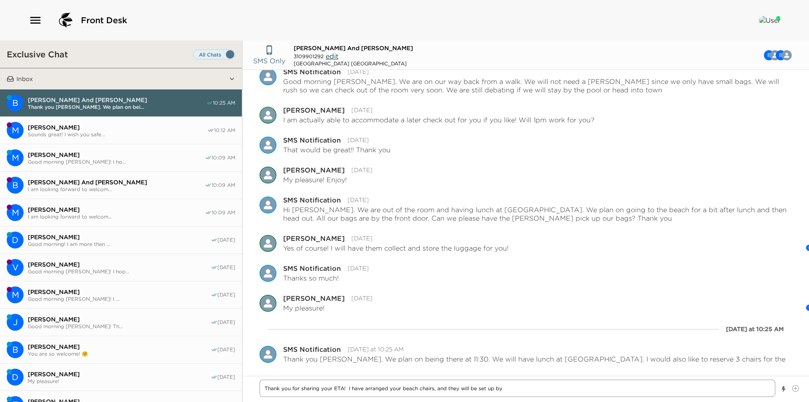
type textarea "x"
type textarea "Thank you for sharing your ETA! I have arranged your beach chairs, and they wil…"
type textarea "x"
type textarea "Thank you for sharing your ETA! I have arranged your beach chairs, and they wil…"
type textarea "x"
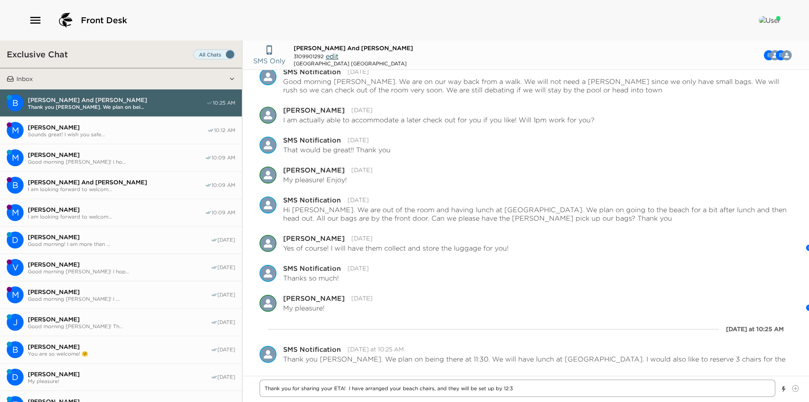
type textarea "Thank you for sharing your ETA! I have arranged your beach chairs, and they wil…"
type textarea "x"
type textarea "Thank you for sharing your ETA! I have arranged your beach chairs, and they wil…"
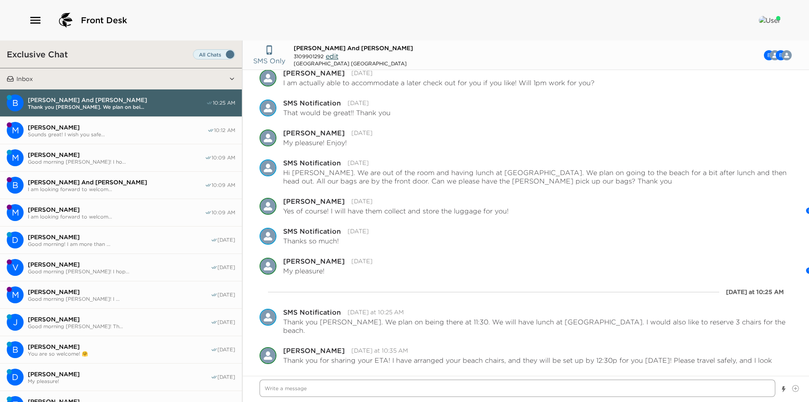
scroll to position [709, 0]
click at [118, 127] on span "[PERSON_NAME]" at bounding box center [117, 127] width 179 height 8
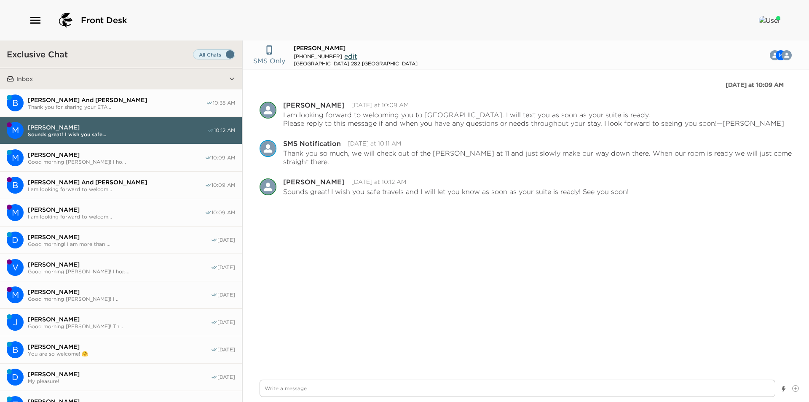
click at [123, 107] on span "Thank you for sharing your ETA..." at bounding box center [117, 107] width 178 height 6
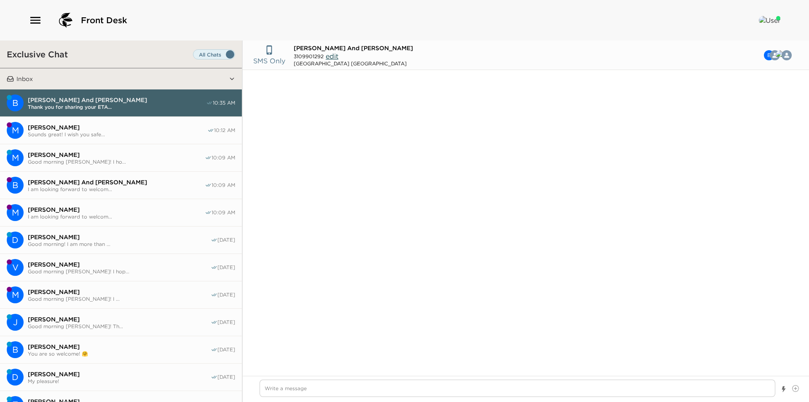
scroll to position [894, 0]
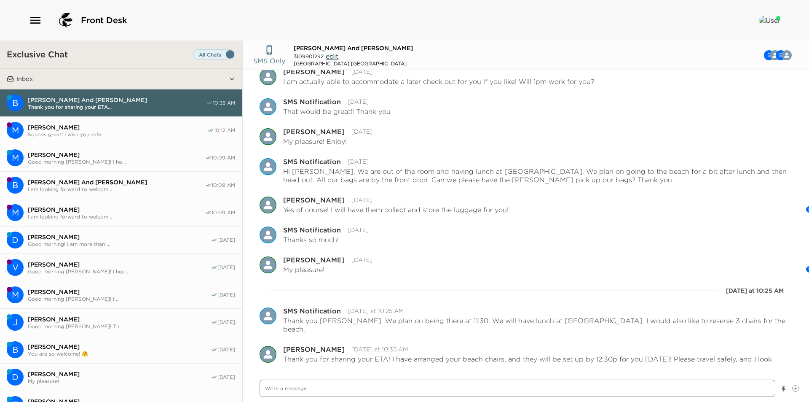
drag, startPoint x: 469, startPoint y: 391, endPoint x: 460, endPoint y: 393, distance: 8.9
click at [469, 391] on textarea "Write a message" at bounding box center [518, 387] width 516 height 17
click at [428, 395] on textarea "Write a message" at bounding box center [518, 387] width 516 height 17
click at [405, 395] on textarea "Write a message" at bounding box center [518, 387] width 516 height 17
click at [431, 395] on textarea "Write a message" at bounding box center [518, 387] width 516 height 17
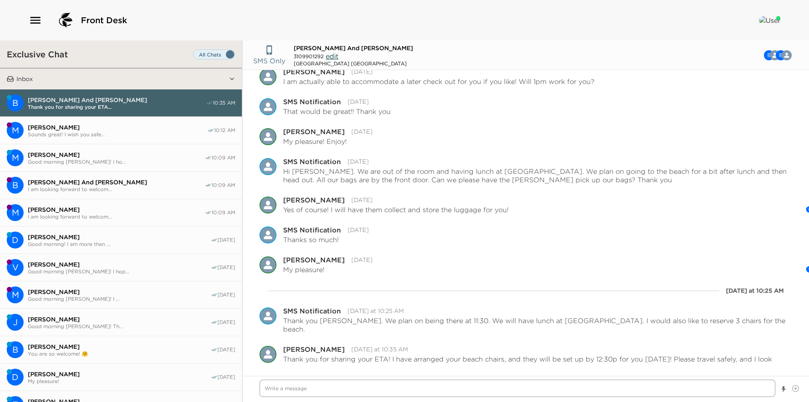
click at [439, 392] on textarea "Write a message" at bounding box center [518, 387] width 516 height 17
click at [440, 391] on textarea "Write a message" at bounding box center [518, 387] width 516 height 17
click at [410, 391] on textarea "Write a message" at bounding box center [518, 387] width 516 height 17
click at [391, 390] on textarea "Write a message" at bounding box center [518, 387] width 516 height 17
click at [382, 387] on textarea "Write a message" at bounding box center [518, 387] width 516 height 17
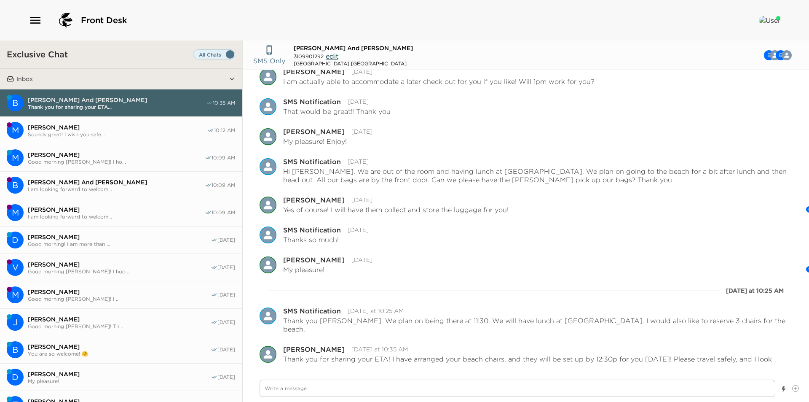
click at [131, 127] on span "[PERSON_NAME]" at bounding box center [117, 127] width 179 height 8
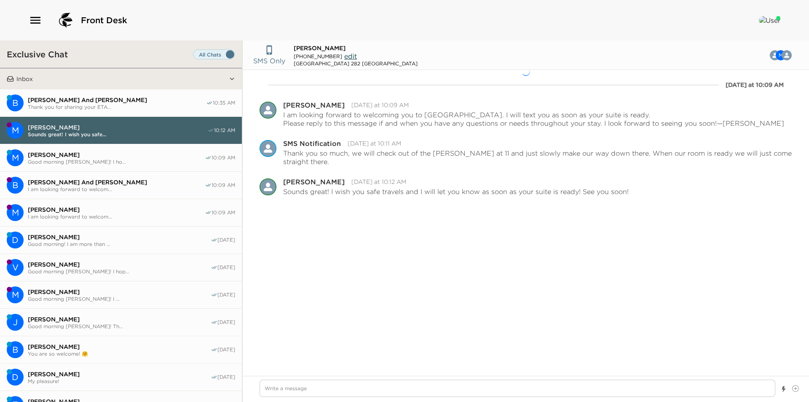
click at [129, 149] on button "M [PERSON_NAME] Good morning [PERSON_NAME]! I ho... 10:09 AM" at bounding box center [121, 157] width 242 height 27
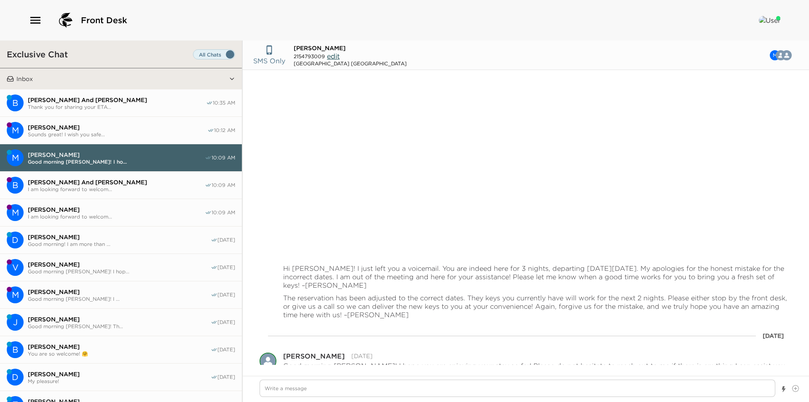
scroll to position [202, 0]
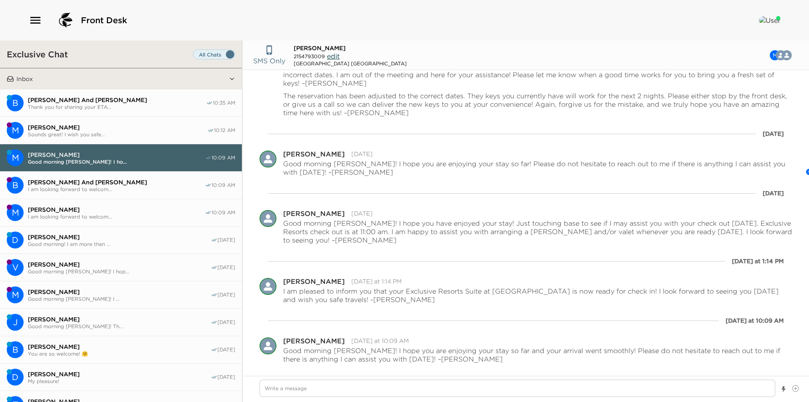
click at [129, 121] on button "M [PERSON_NAME] Sounds great! I wish you safe... 10:12 AM" at bounding box center [121, 130] width 242 height 27
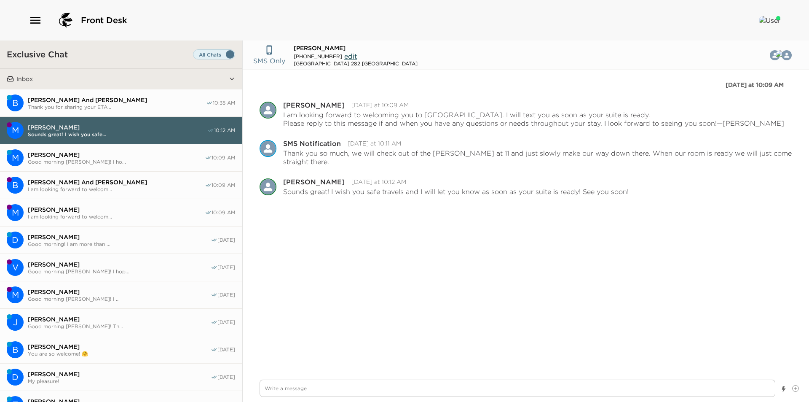
click at [127, 97] on span "[PERSON_NAME] And [PERSON_NAME]" at bounding box center [117, 100] width 178 height 8
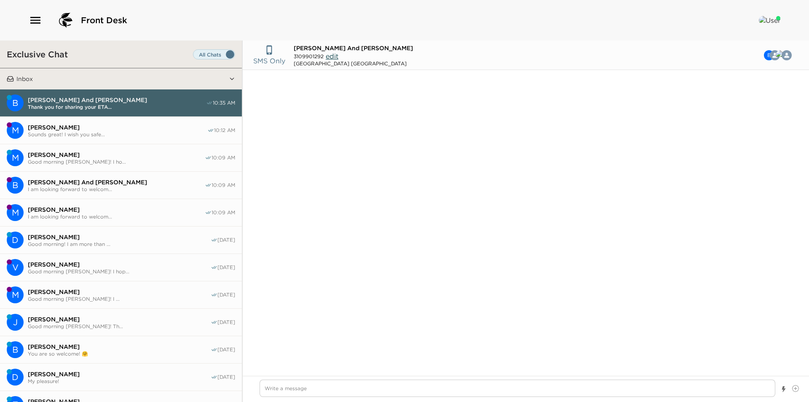
scroll to position [894, 0]
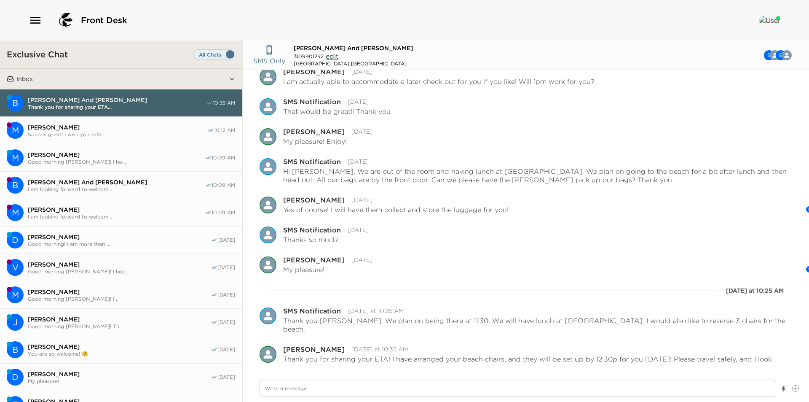
click at [92, 102] on span "[PERSON_NAME] And [PERSON_NAME]" at bounding box center [117, 100] width 178 height 8
click at [386, 390] on textarea "Write a message" at bounding box center [518, 387] width 516 height 17
paste textarea "I am pleased to inform you that your Exclusive Resorts Suite at [GEOGRAPHIC_DAT…"
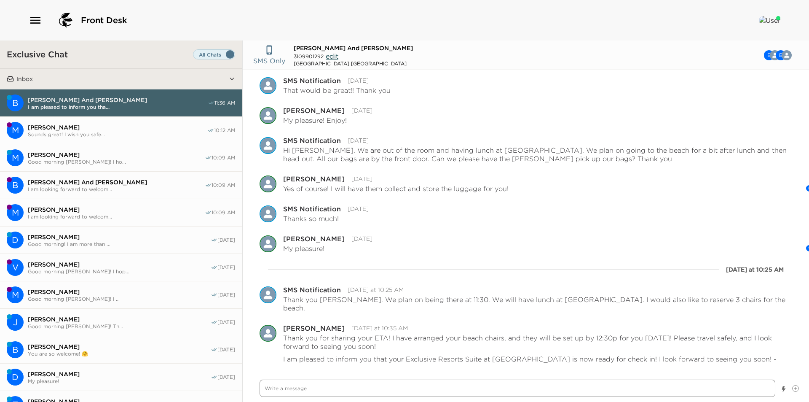
click at [433, 389] on textarea "Write a message" at bounding box center [518, 387] width 516 height 17
click at [449, 389] on textarea "Write a message" at bounding box center [518, 387] width 516 height 17
click at [486, 388] on textarea "Write a message" at bounding box center [518, 387] width 516 height 17
click at [351, 391] on textarea "Write a message" at bounding box center [518, 387] width 516 height 17
click at [313, 391] on textarea "Write a message" at bounding box center [518, 387] width 516 height 17
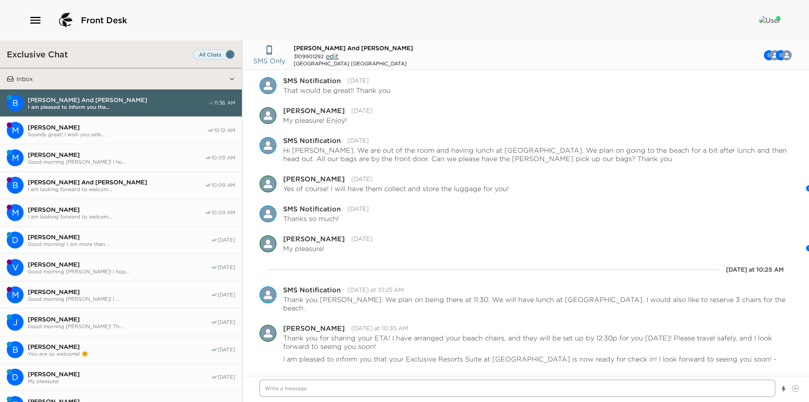
click at [392, 388] on textarea "Write a message" at bounding box center [518, 387] width 516 height 17
